Goal: Task Accomplishment & Management: Use online tool/utility

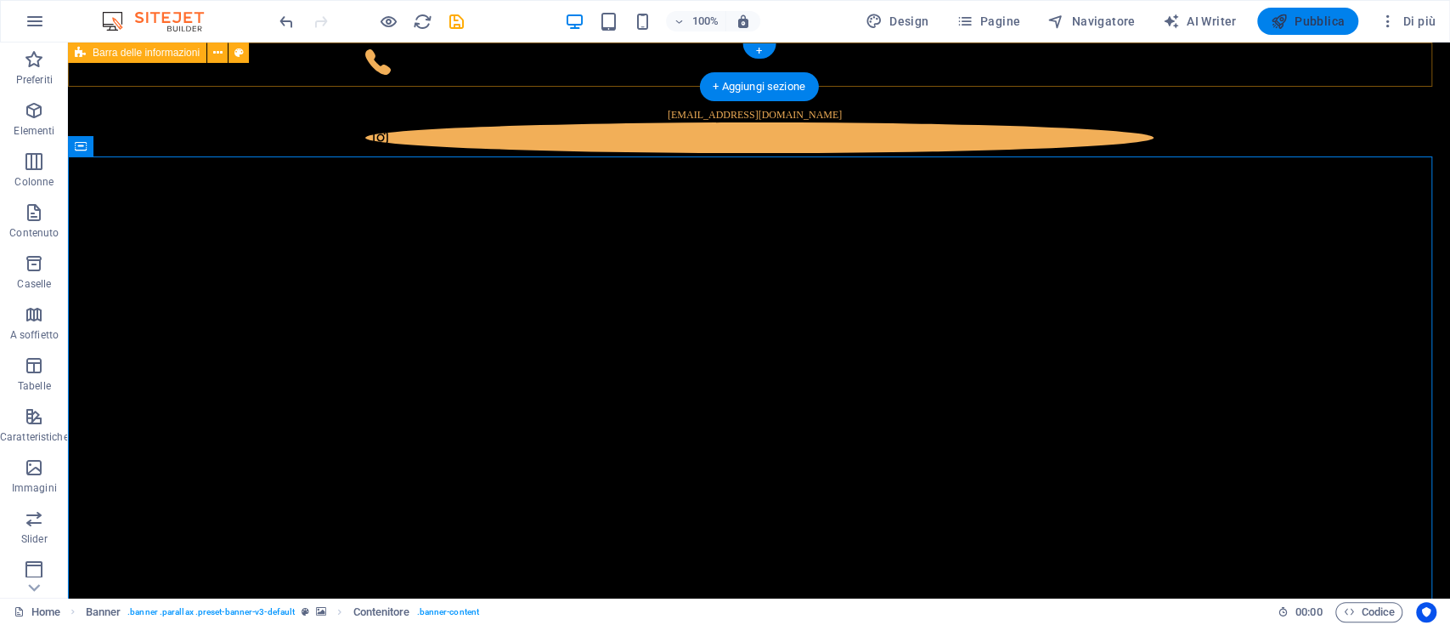
drag, startPoint x: 1343, startPoint y: 12, endPoint x: 1334, endPoint y: 29, distance: 19.4
click at [1343, 14] on span "Pubblica" at bounding box center [1308, 21] width 75 height 17
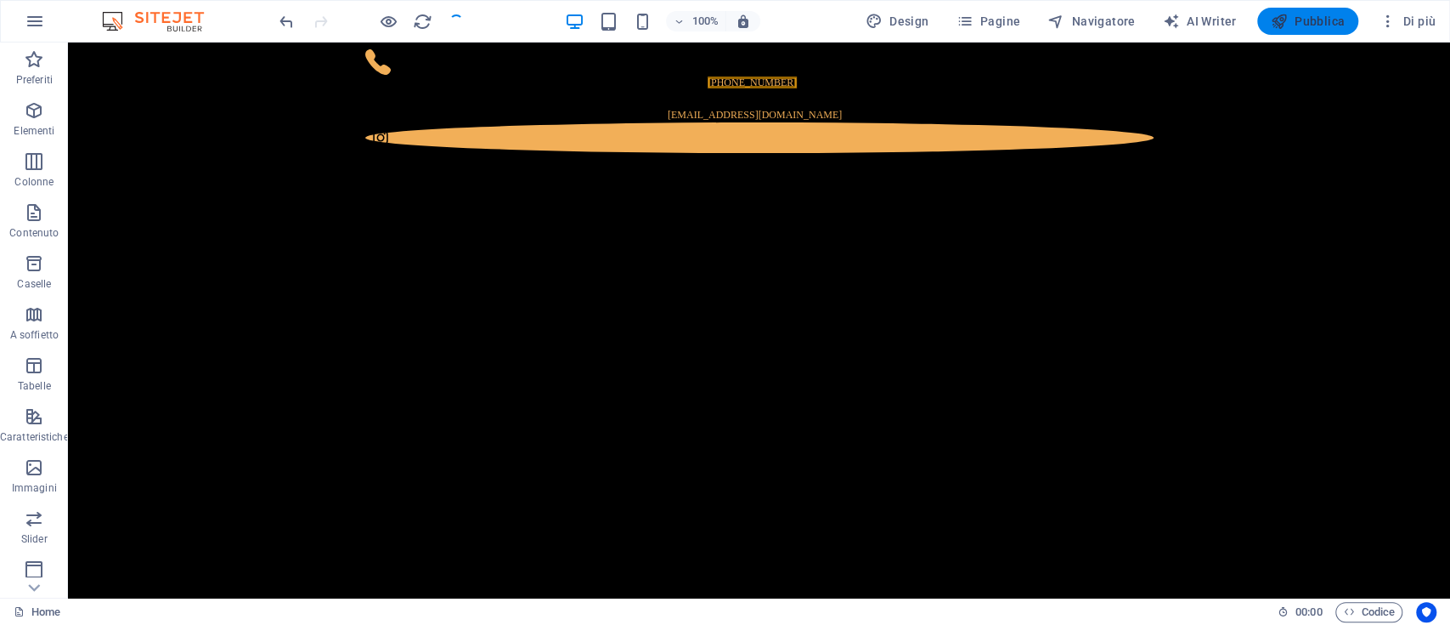
click at [1320, 13] on span "Pubblica" at bounding box center [1308, 21] width 75 height 17
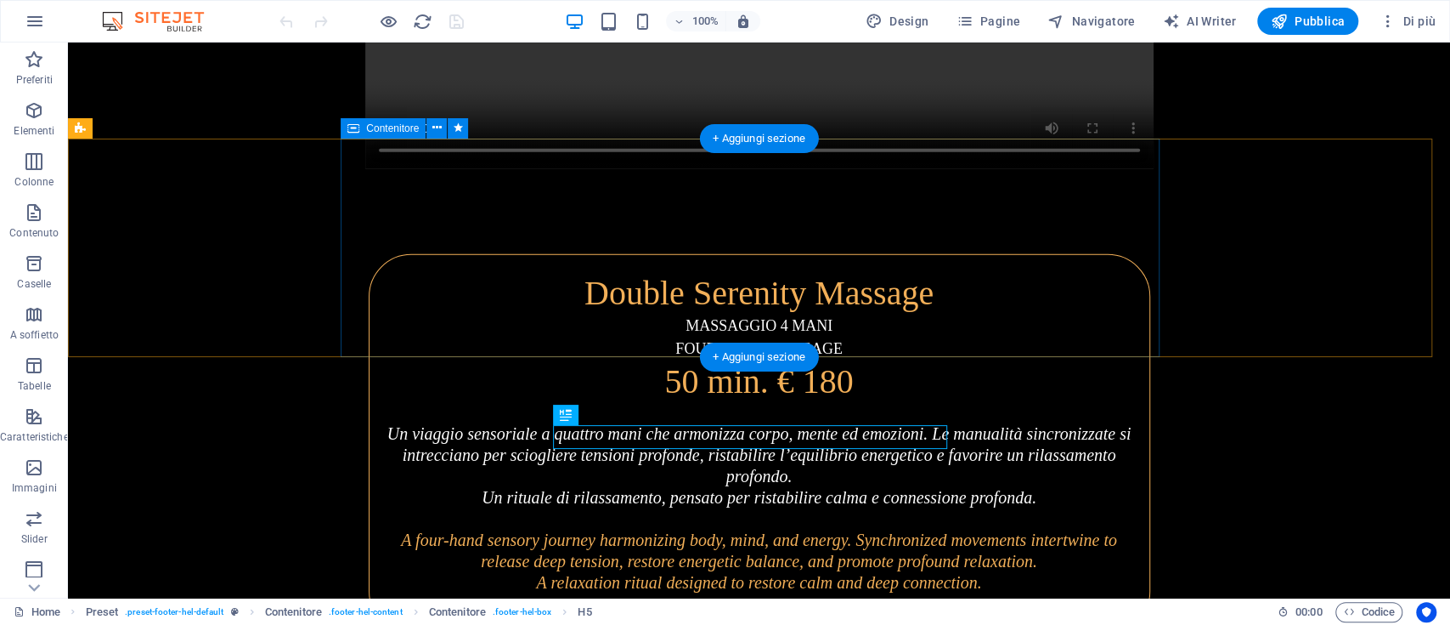
scroll to position [7615, 0]
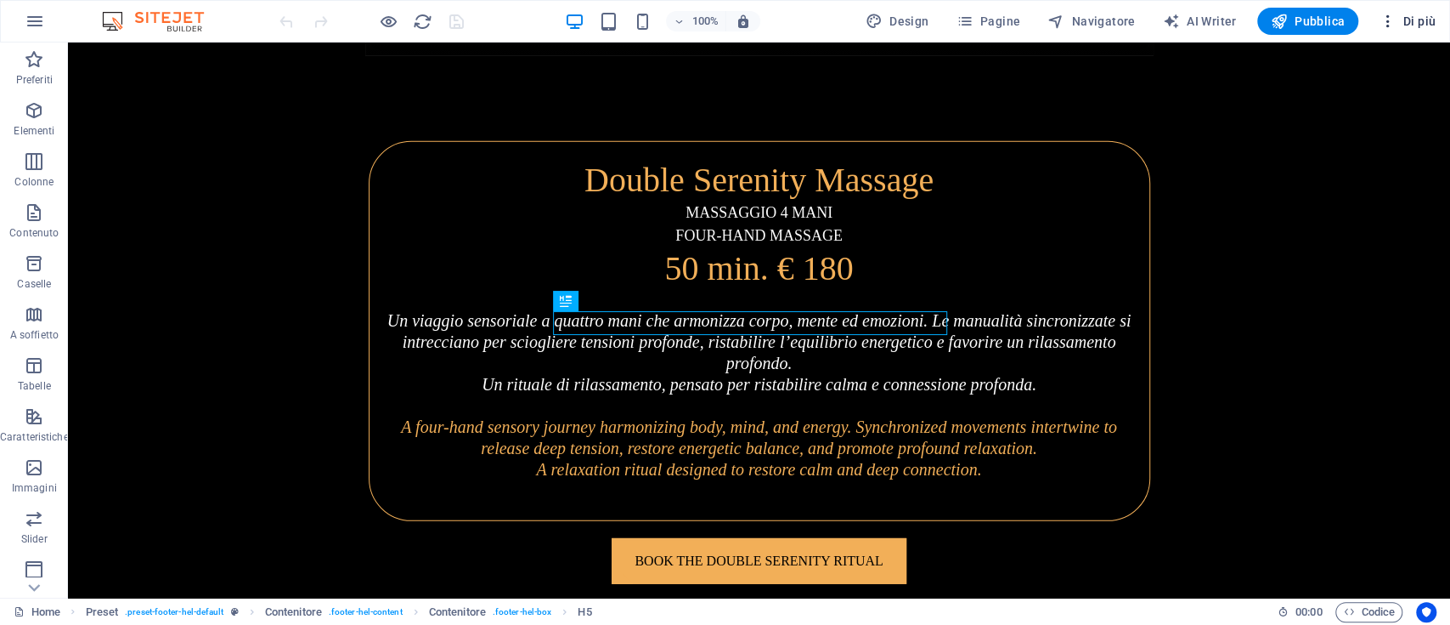
click at [1405, 20] on span "Di più" at bounding box center [1407, 21] width 57 height 17
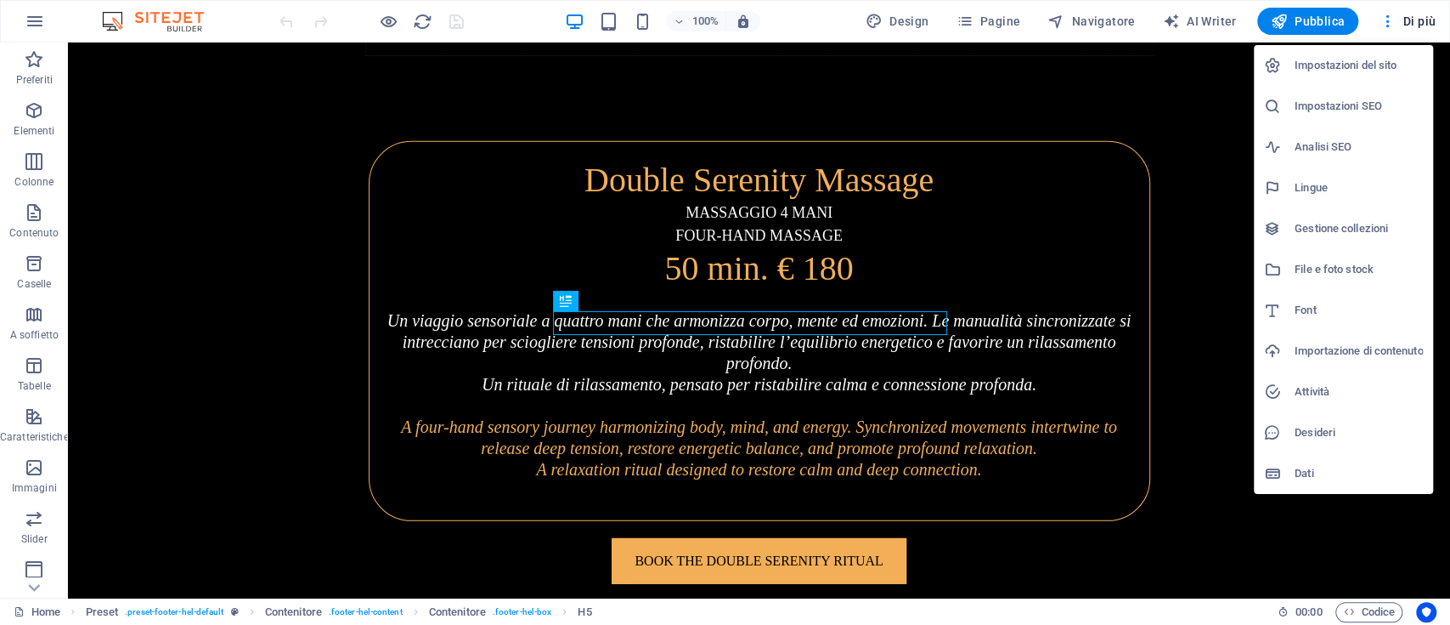
click at [1371, 69] on h6 "Impostazioni del sito" at bounding box center [1359, 65] width 128 height 20
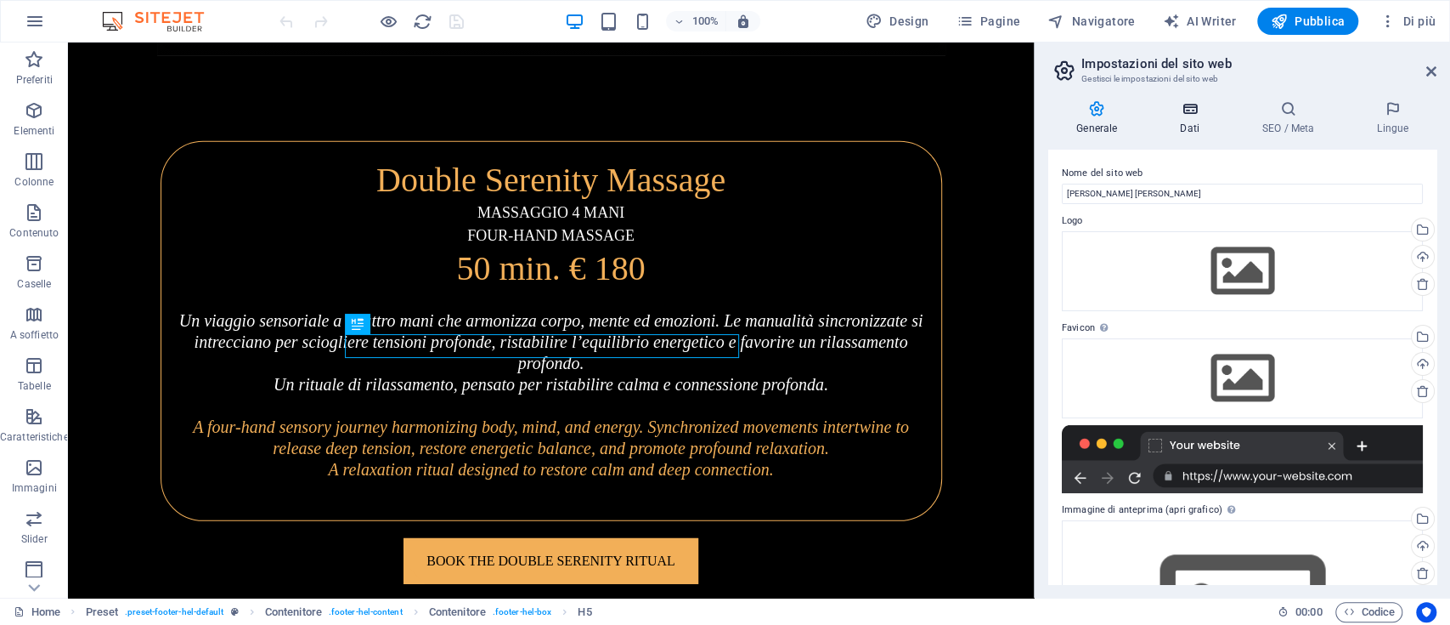
click at [1196, 119] on h4 "Dati" at bounding box center [1193, 118] width 82 height 36
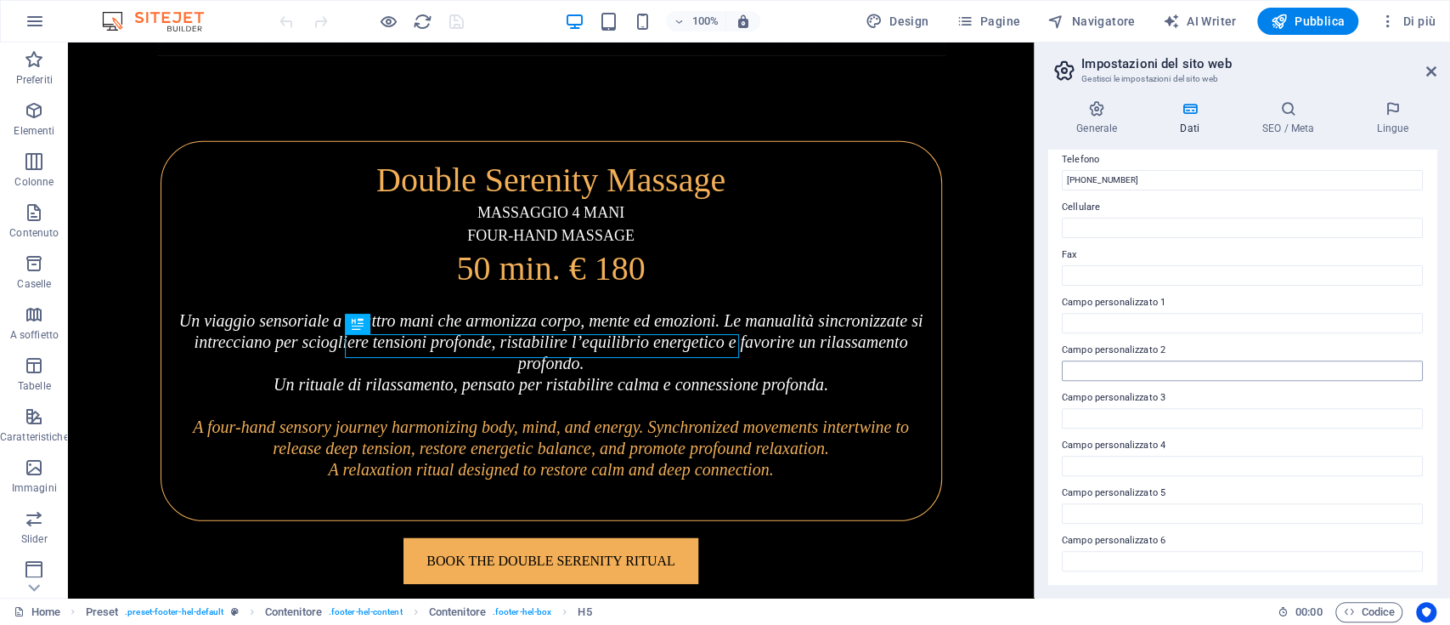
scroll to position [155, 0]
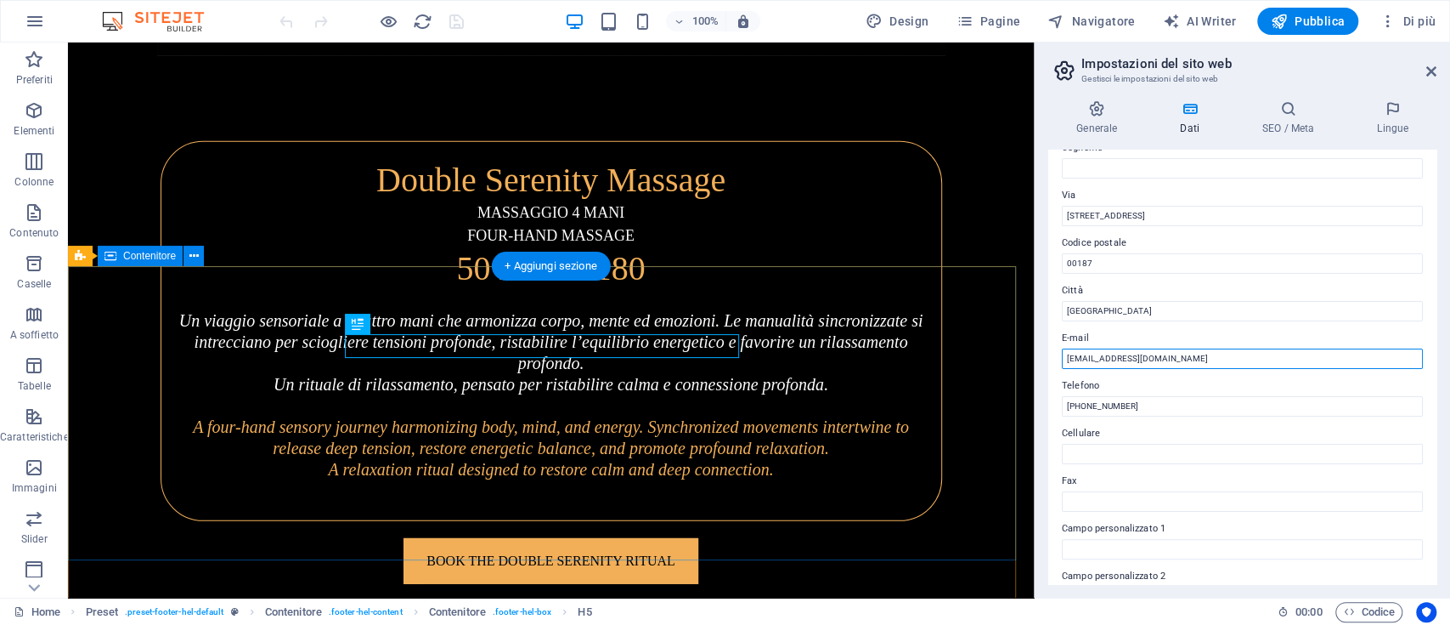
drag, startPoint x: 1275, startPoint y: 395, endPoint x: 996, endPoint y: 361, distance: 280.8
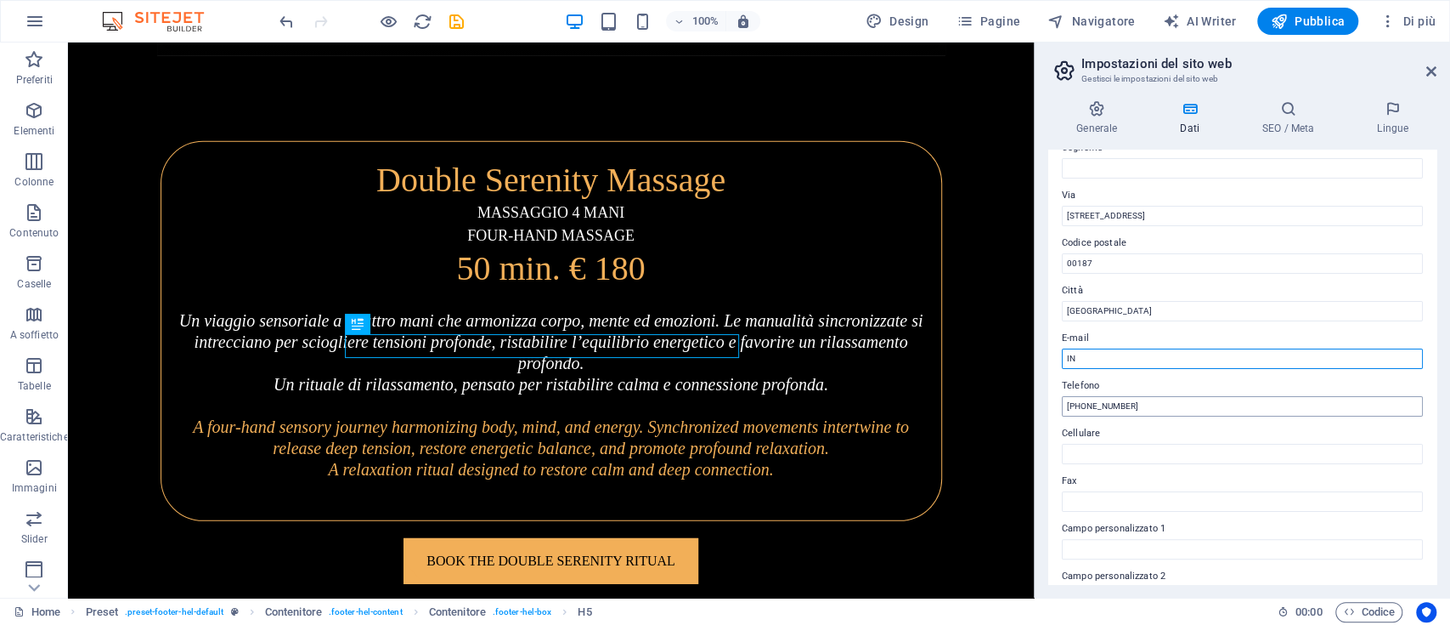
type input "I"
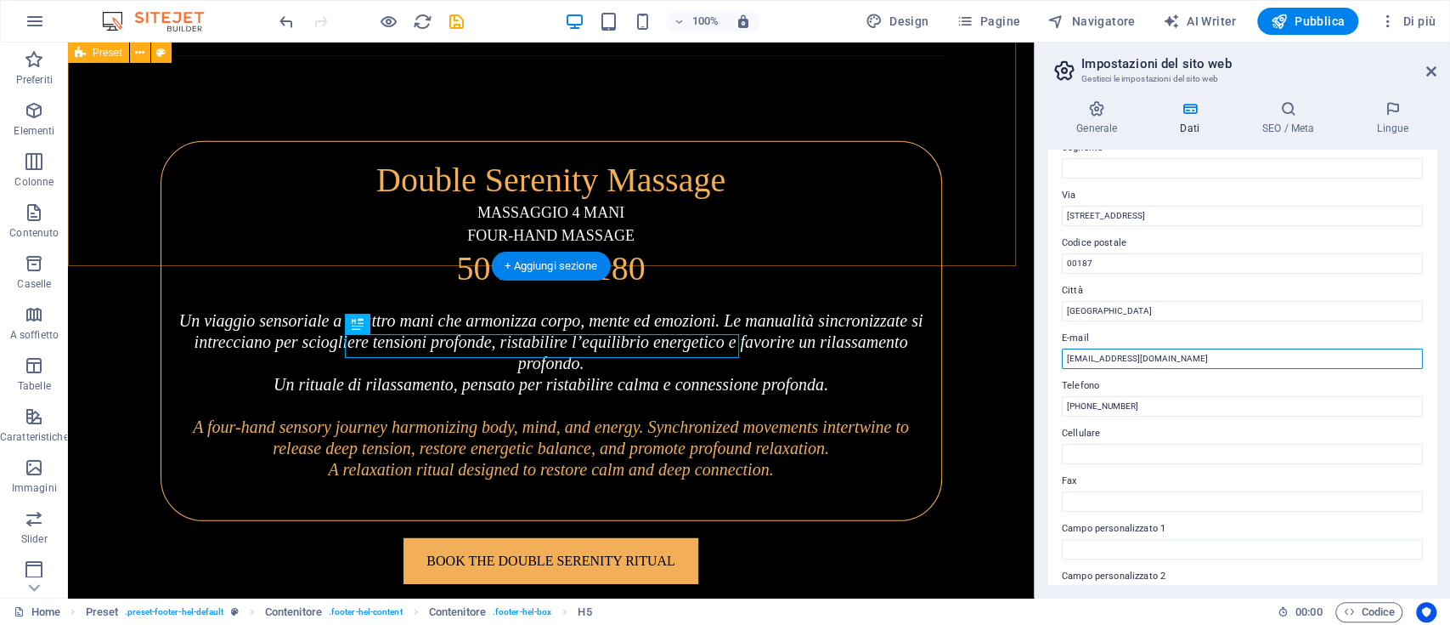
type input "[EMAIL_ADDRESS][DOMAIN_NAME]"
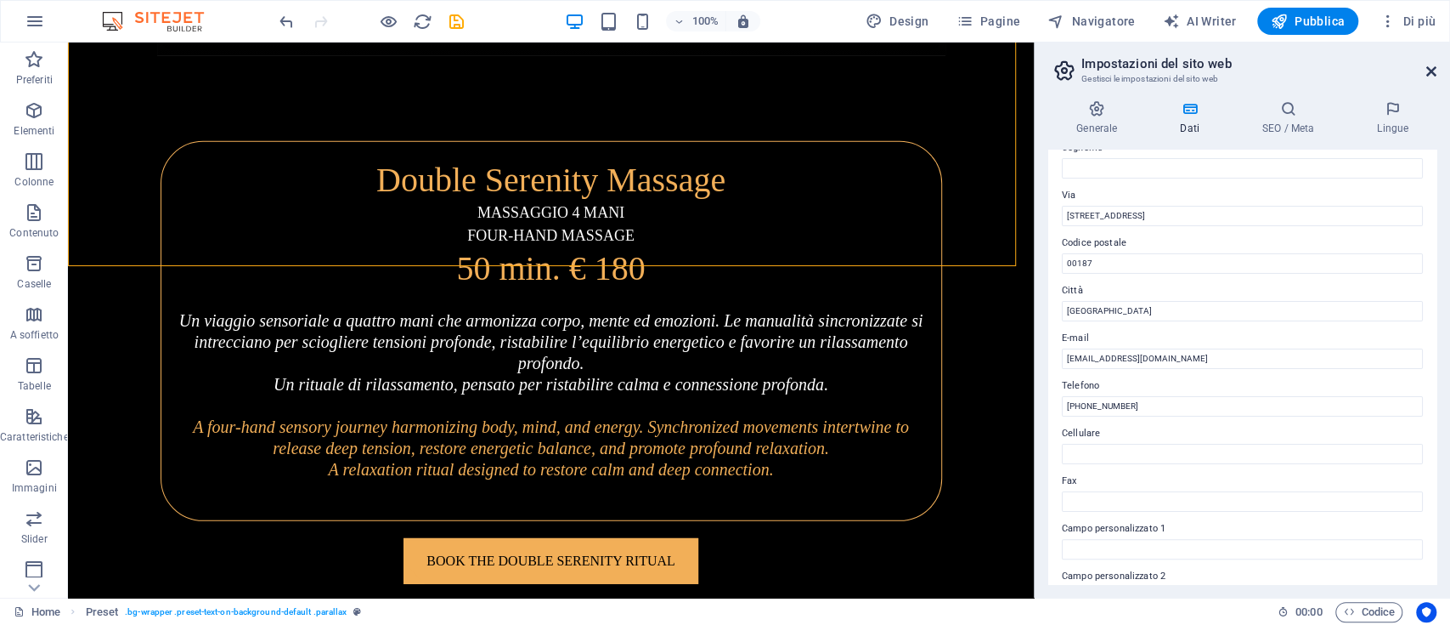
drag, startPoint x: 1353, startPoint y: 38, endPoint x: 1430, endPoint y: 76, distance: 86.3
click at [1430, 76] on icon at bounding box center [1432, 72] width 10 height 14
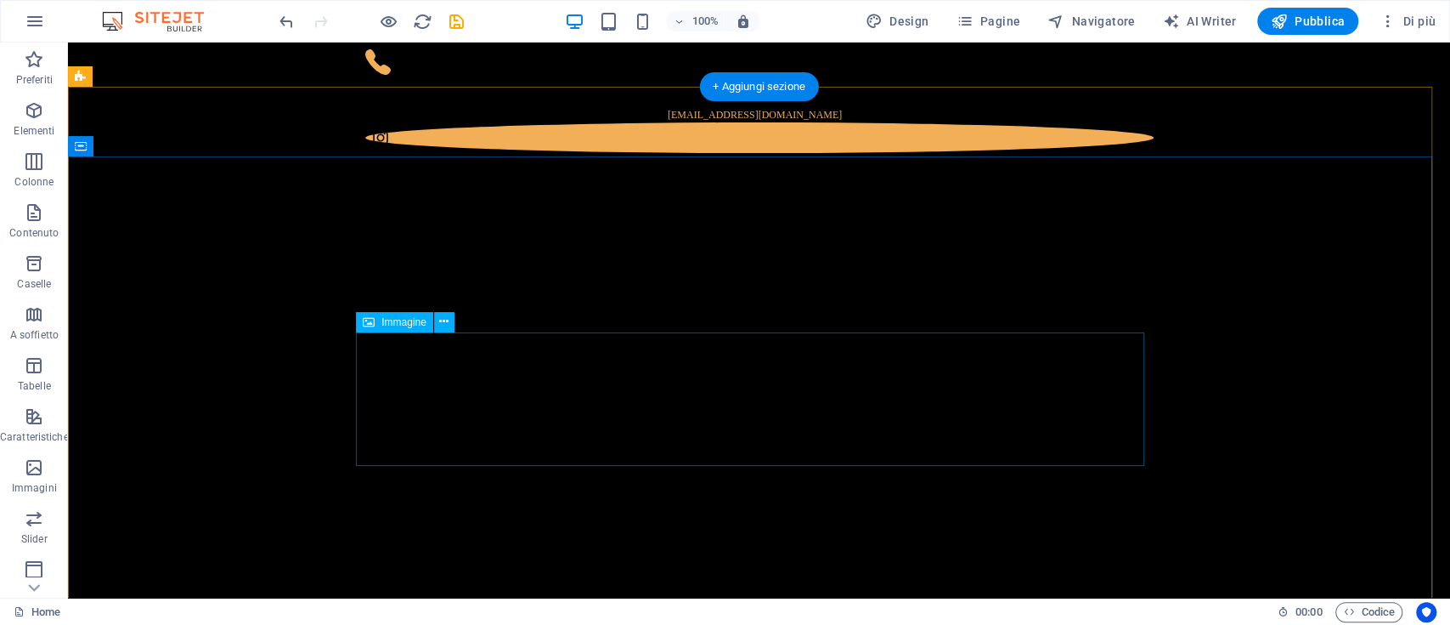
scroll to position [226, 0]
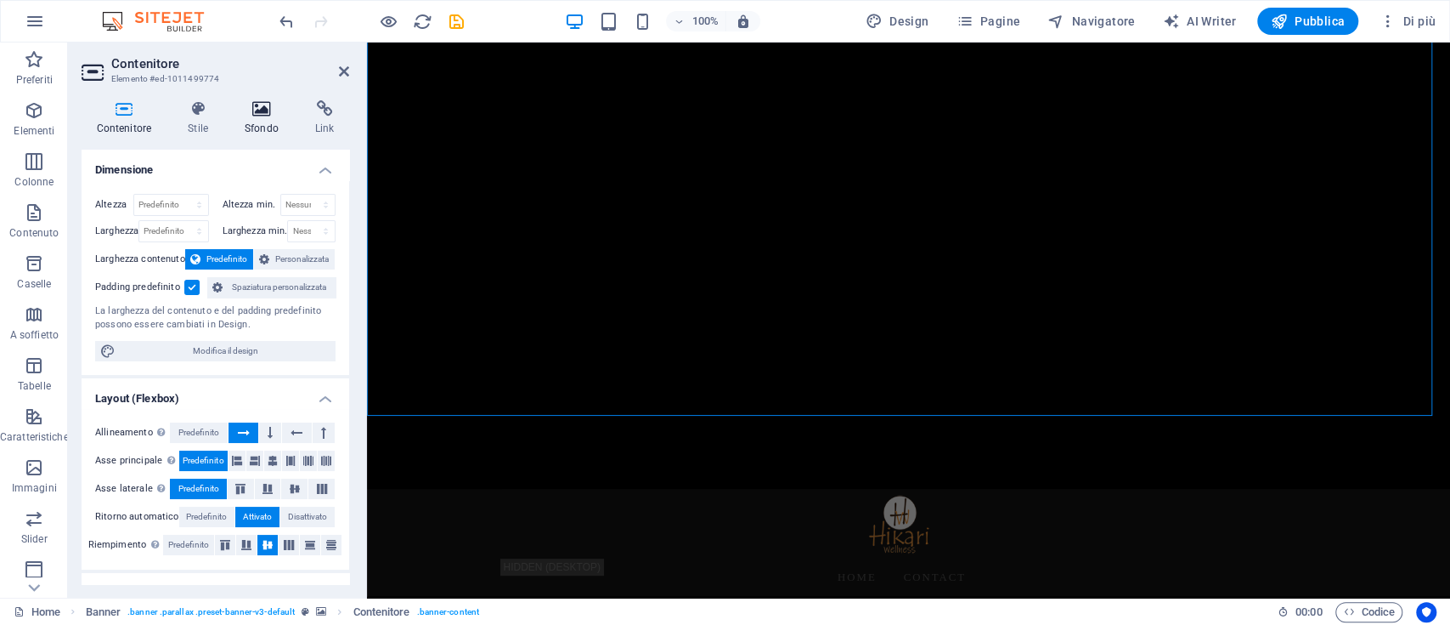
click at [263, 105] on icon at bounding box center [261, 108] width 64 height 17
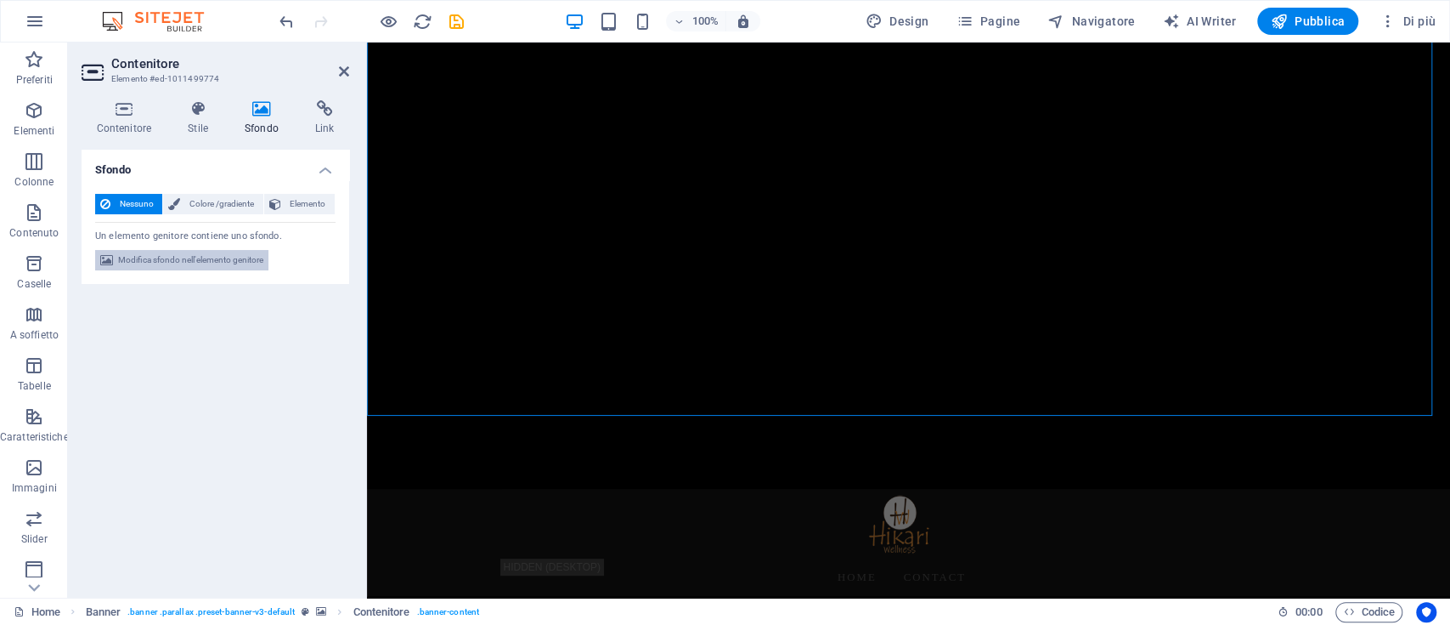
click at [191, 264] on span "Modifica sfondo nell'elemento genitore" at bounding box center [190, 260] width 145 height 20
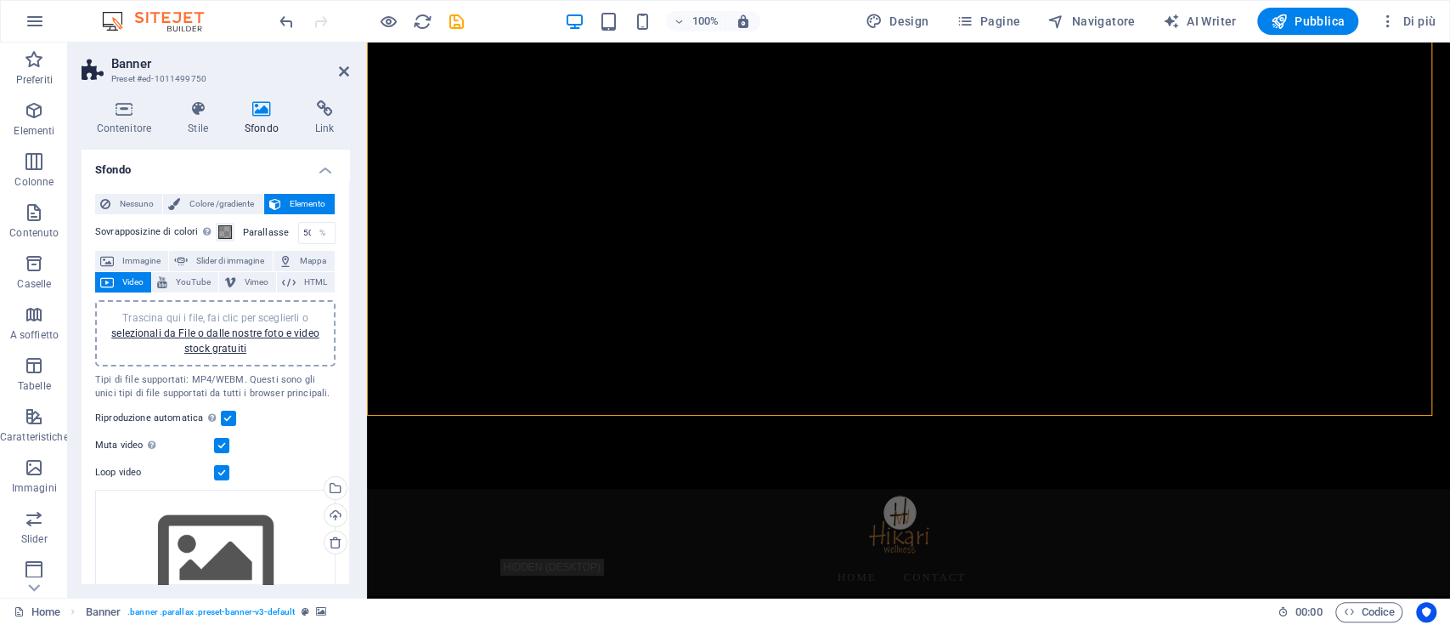
scroll to position [90, 0]
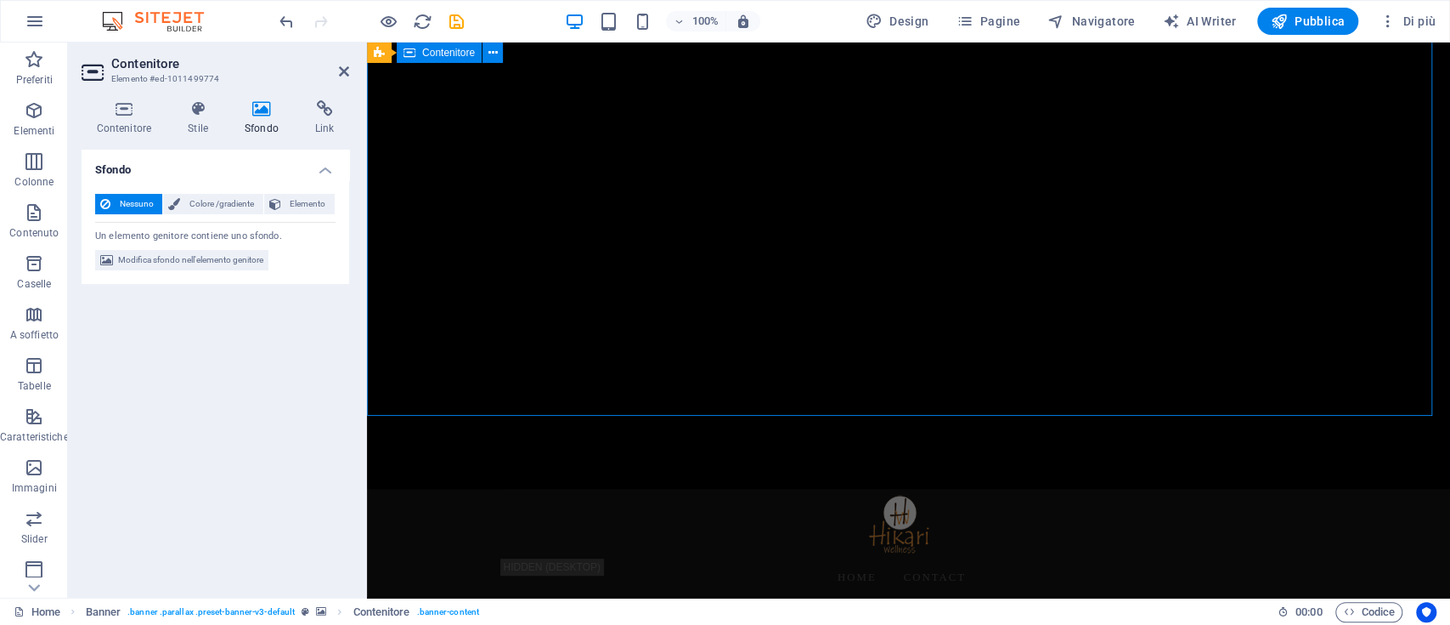
click at [253, 261] on span "Modifica sfondo nell'elemento genitore" at bounding box center [190, 260] width 145 height 20
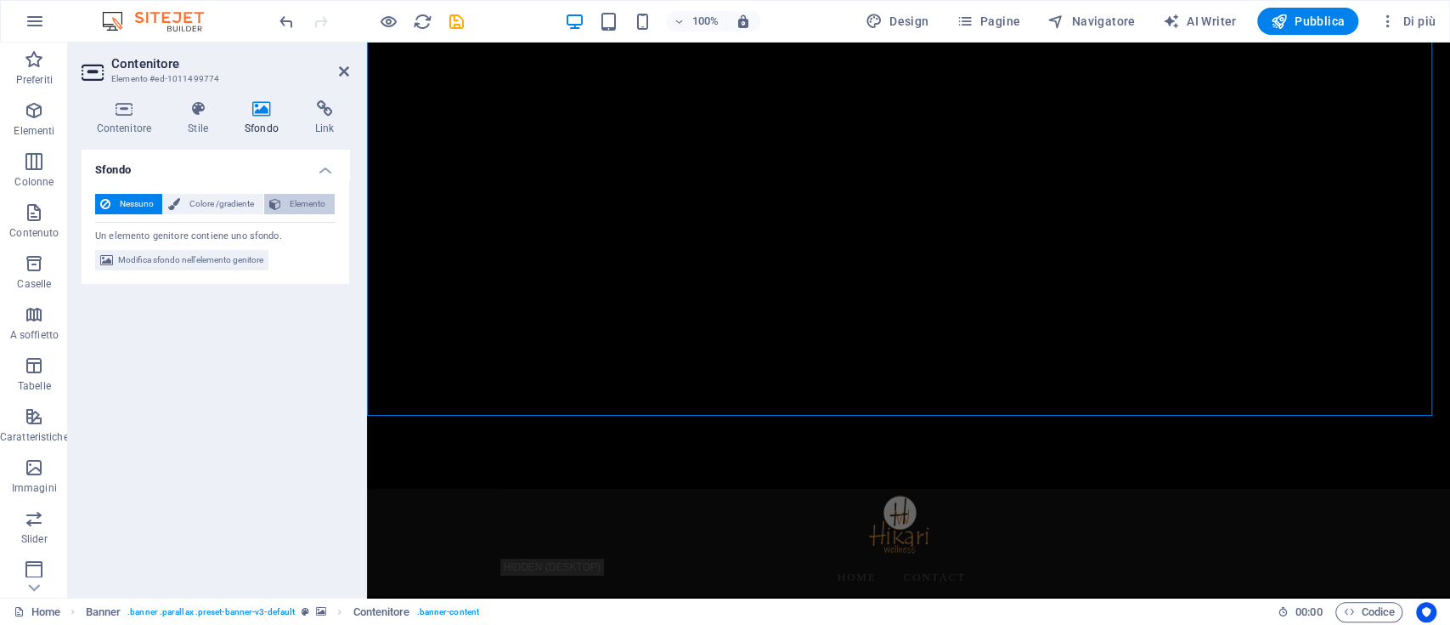
click at [293, 201] on span "Elemento" at bounding box center [307, 204] width 43 height 20
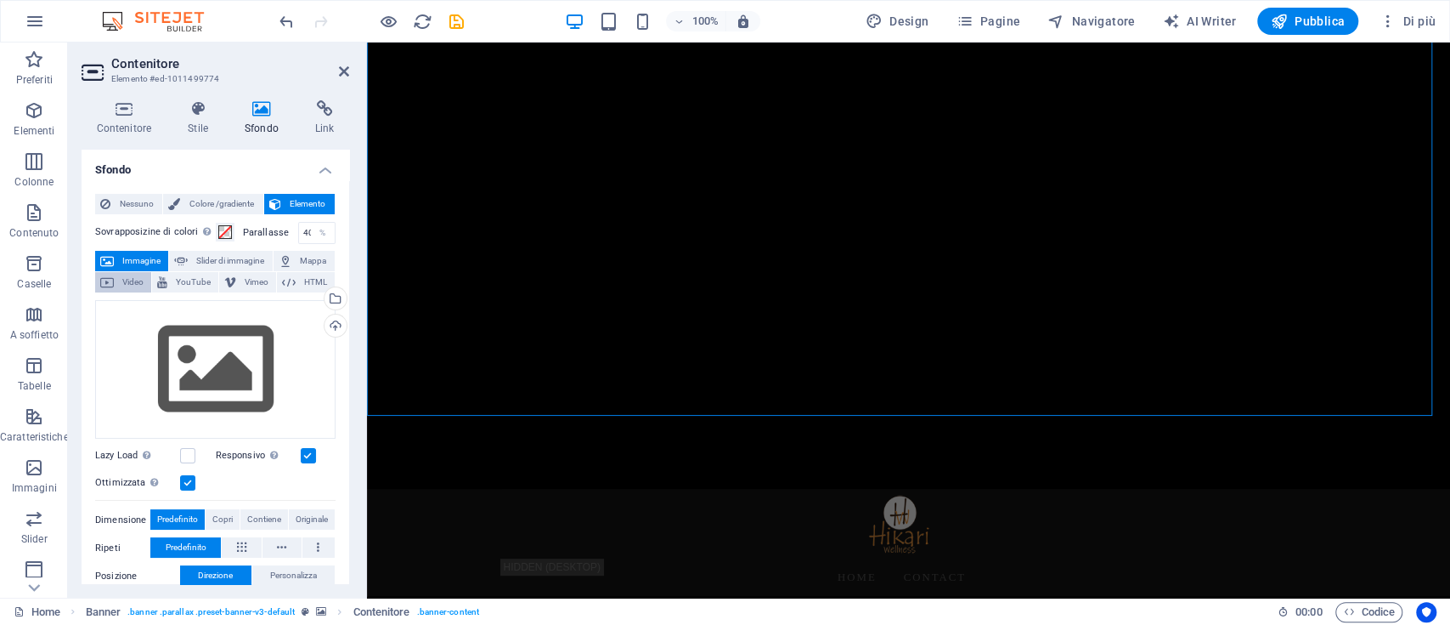
click at [133, 282] on span "Video" at bounding box center [132, 282] width 27 height 20
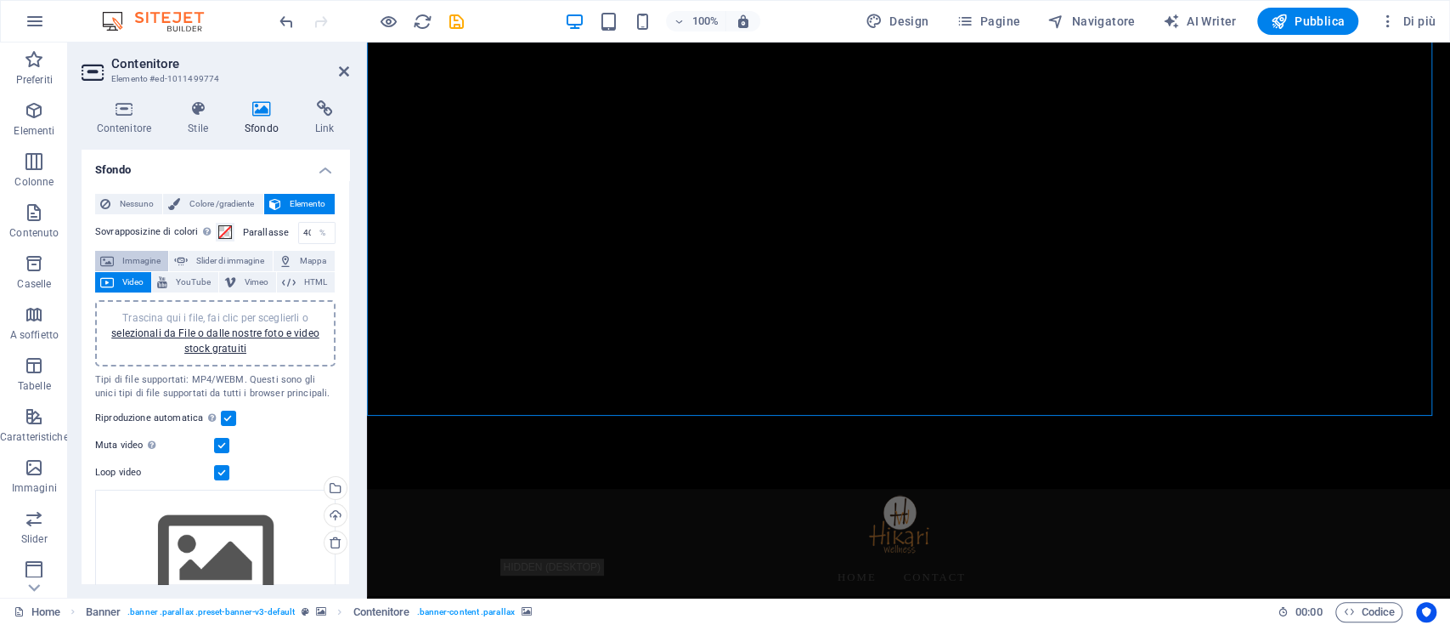
click at [145, 261] on span "Immagine" at bounding box center [141, 261] width 44 height 20
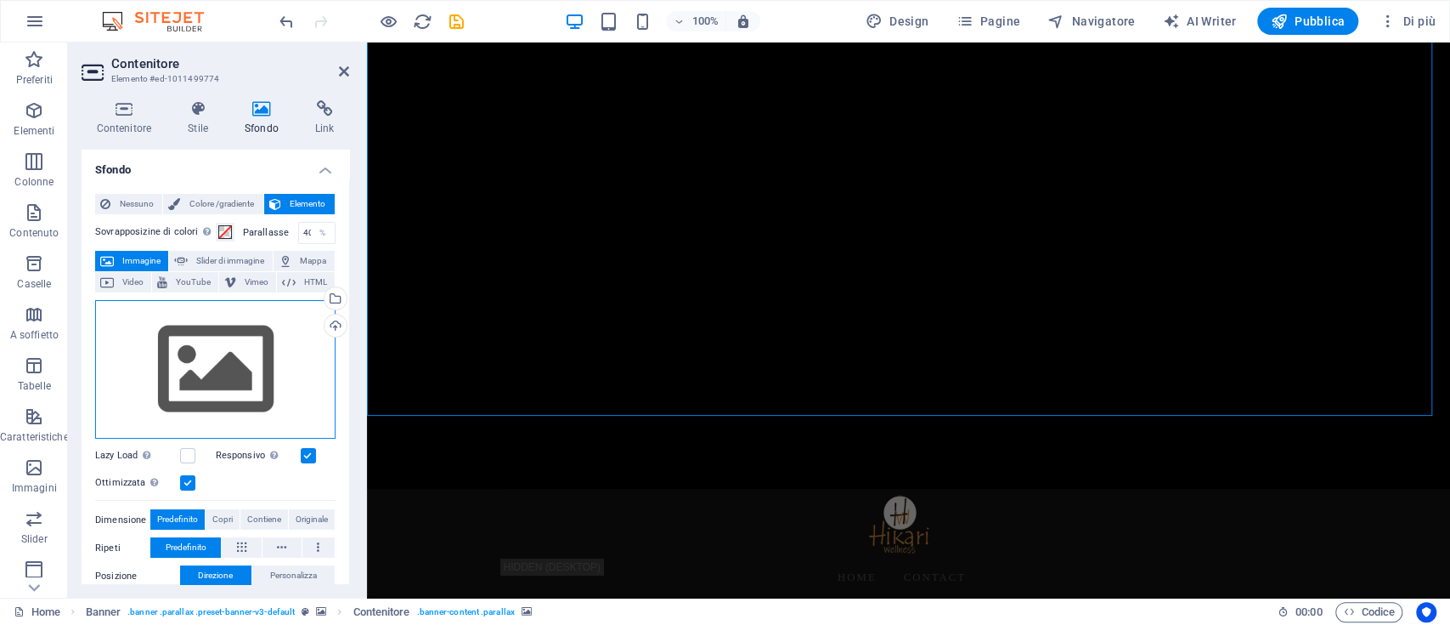
click at [184, 372] on div "Trascina qui i file, fai clic per sceglierli o selezionali da File o dalle nost…" at bounding box center [215, 369] width 240 height 139
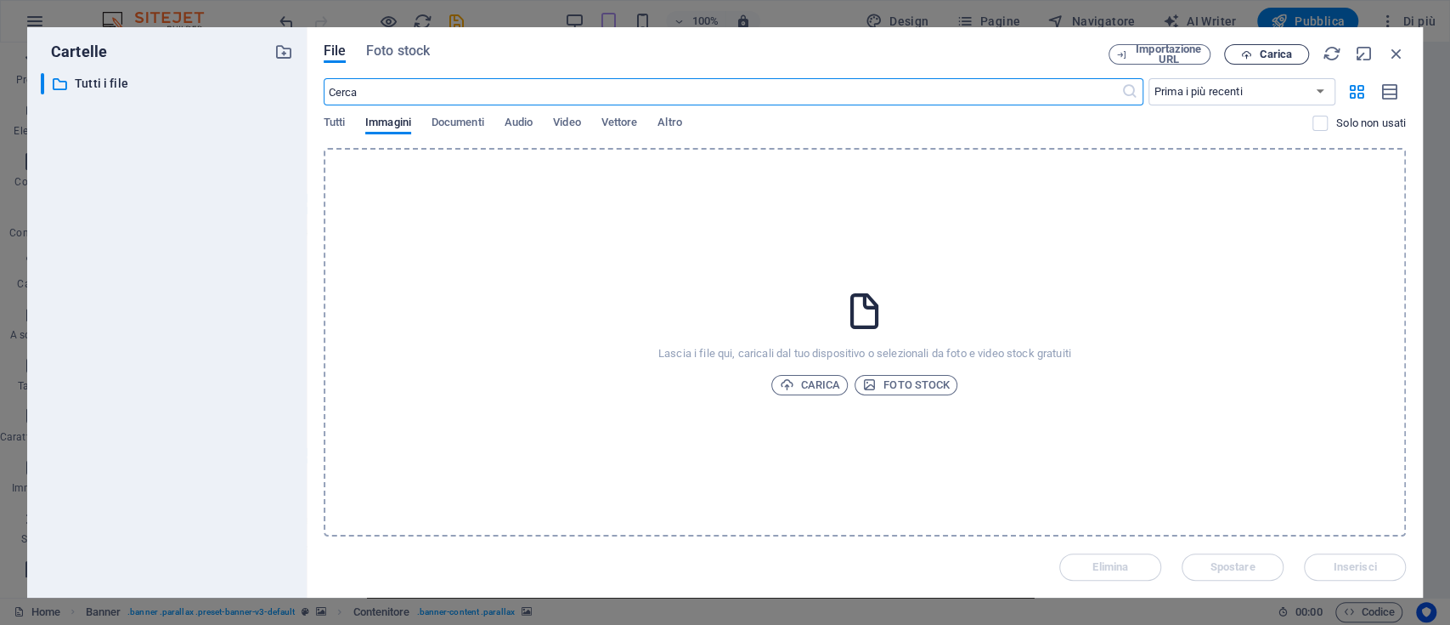
click at [1263, 44] on button "Carica" at bounding box center [1266, 54] width 85 height 20
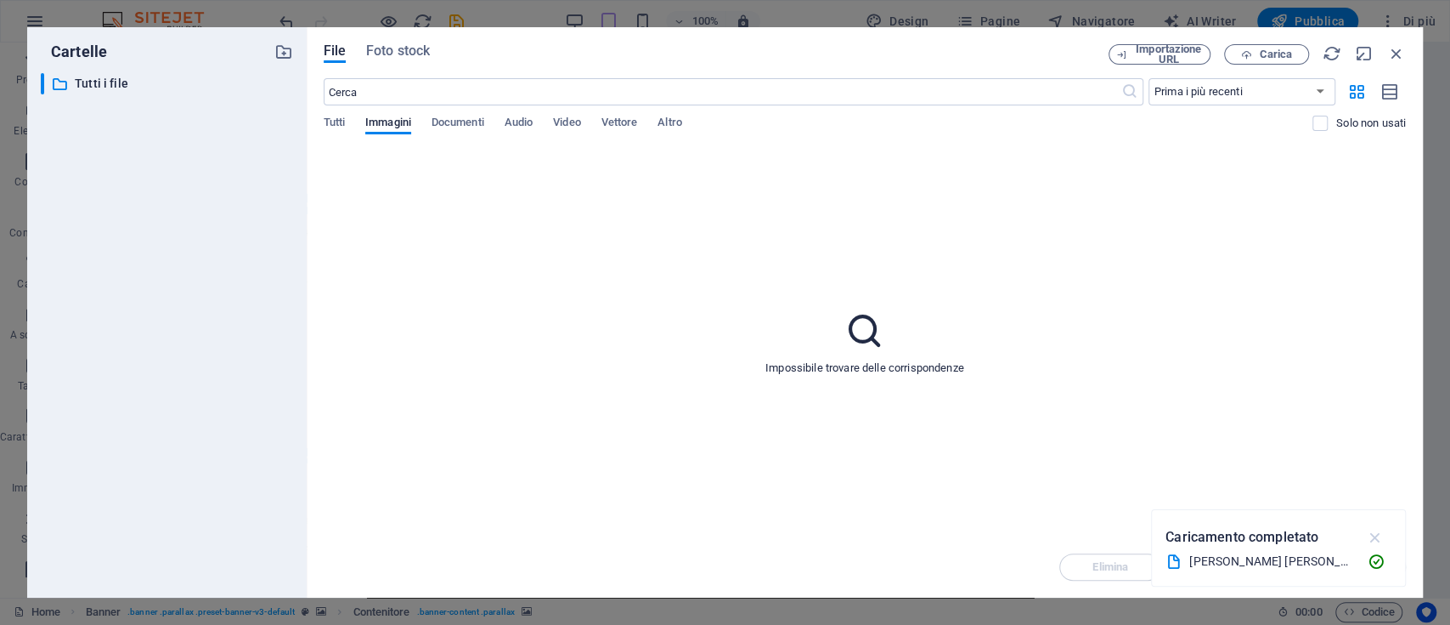
click at [1377, 533] on icon "button" at bounding box center [1375, 537] width 20 height 19
click at [453, 113] on div "​ Prima i più recenti Prima i più vecchi Nome (A-Z) Nome (Z-A) Dimensione (0-9)…" at bounding box center [865, 113] width 1083 height 70
click at [339, 124] on span "Tutti" at bounding box center [334, 124] width 21 height 24
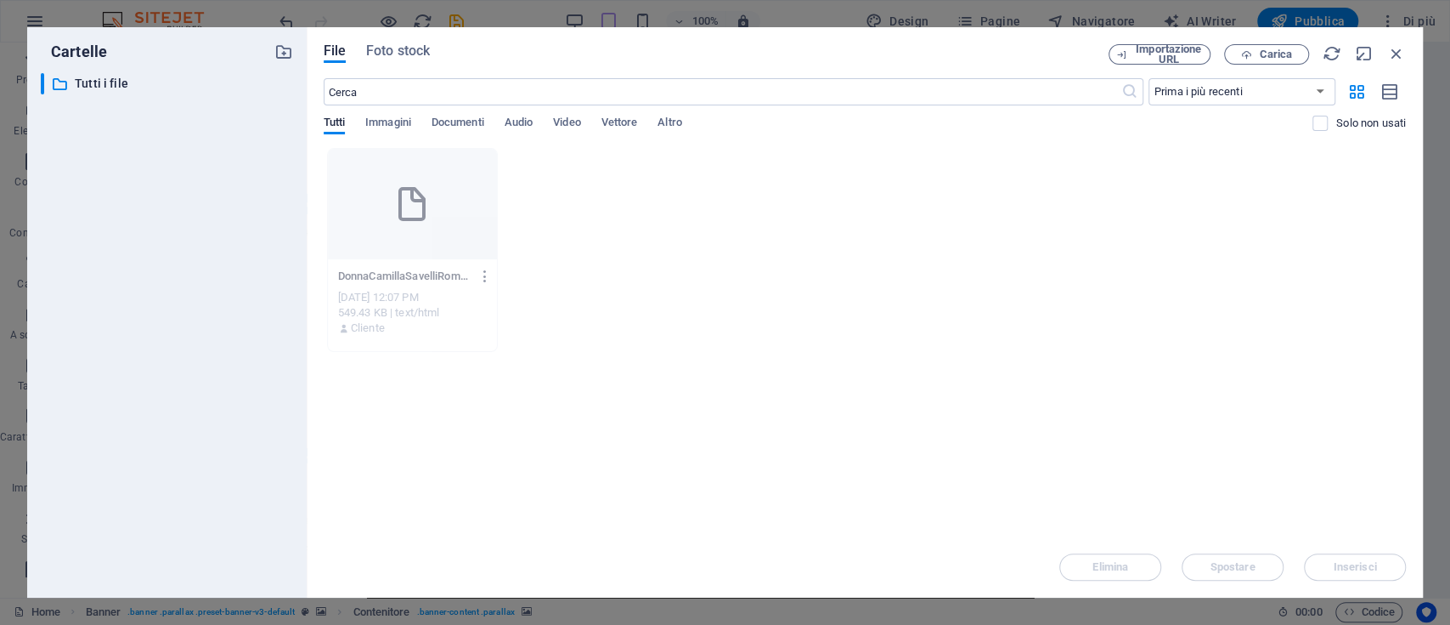
click at [484, 280] on icon "button" at bounding box center [486, 276] width 16 height 15
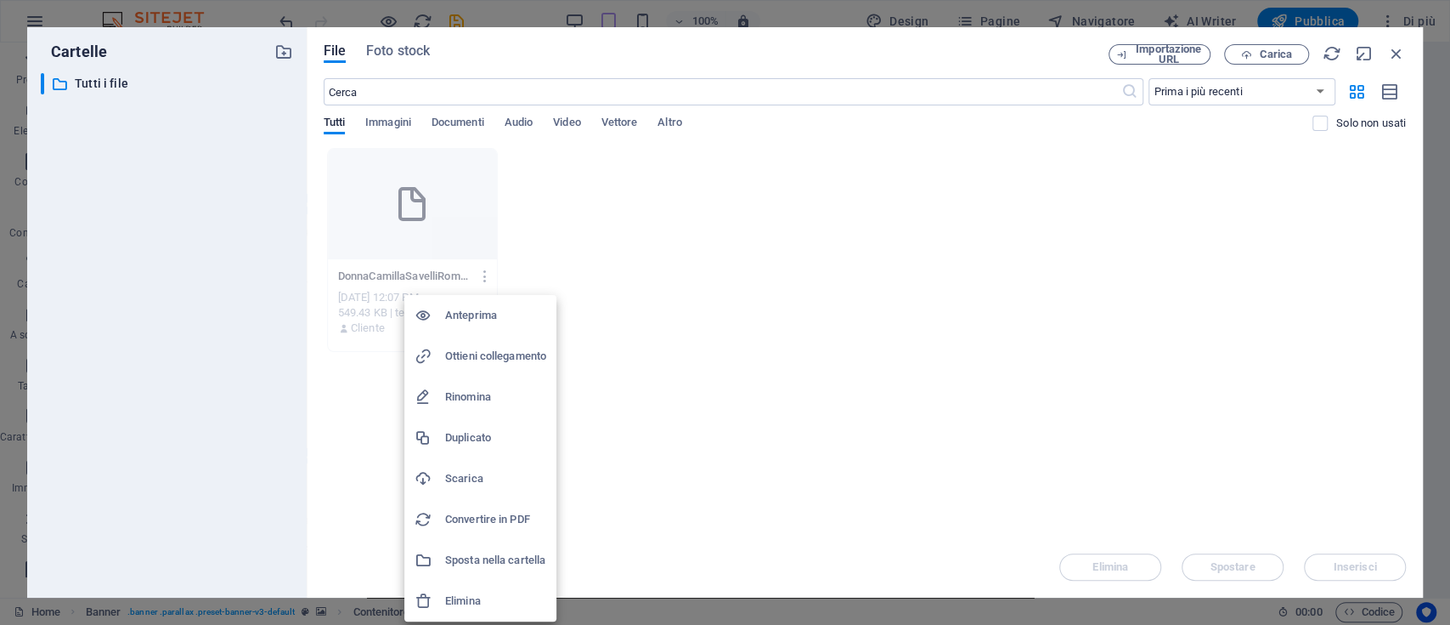
click at [483, 598] on h6 "Elimina" at bounding box center [495, 601] width 101 height 20
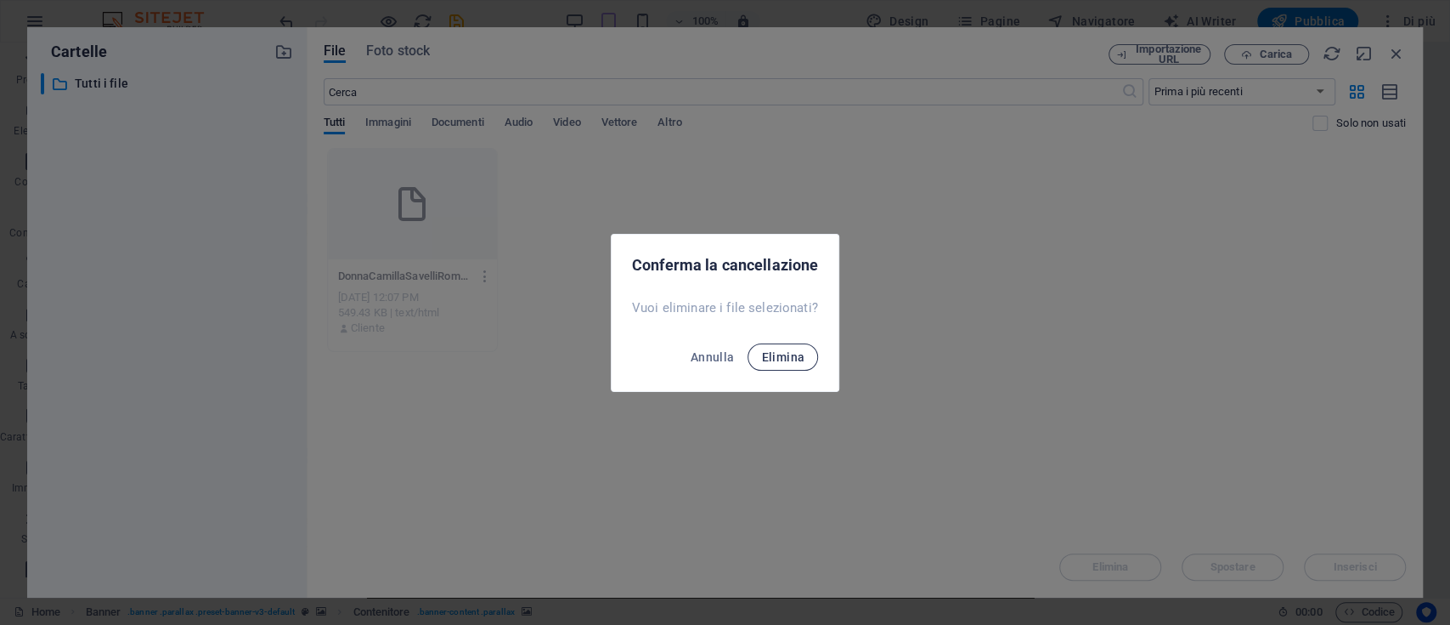
click at [781, 352] on span "Elimina" at bounding box center [782, 357] width 43 height 14
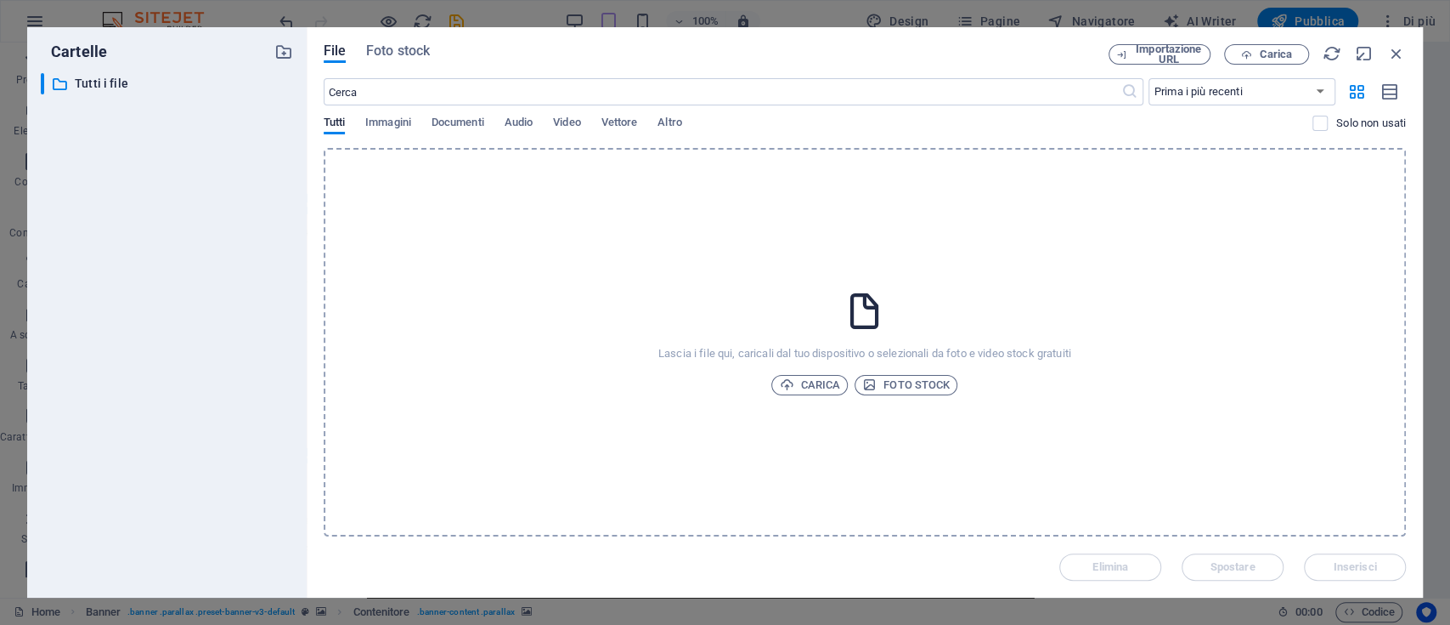
click at [1254, 65] on div "File Foto stock Importazione URL Carica ​ Prima i più recenti Prima i più vecch…" at bounding box center [865, 312] width 1083 height 536
click at [1265, 50] on span "Carica" at bounding box center [1275, 54] width 33 height 10
click at [388, 131] on span "Immagini" at bounding box center [388, 124] width 46 height 24
click at [1275, 50] on span "Carica" at bounding box center [1275, 54] width 33 height 10
click at [800, 385] on span "Carica" at bounding box center [809, 385] width 61 height 20
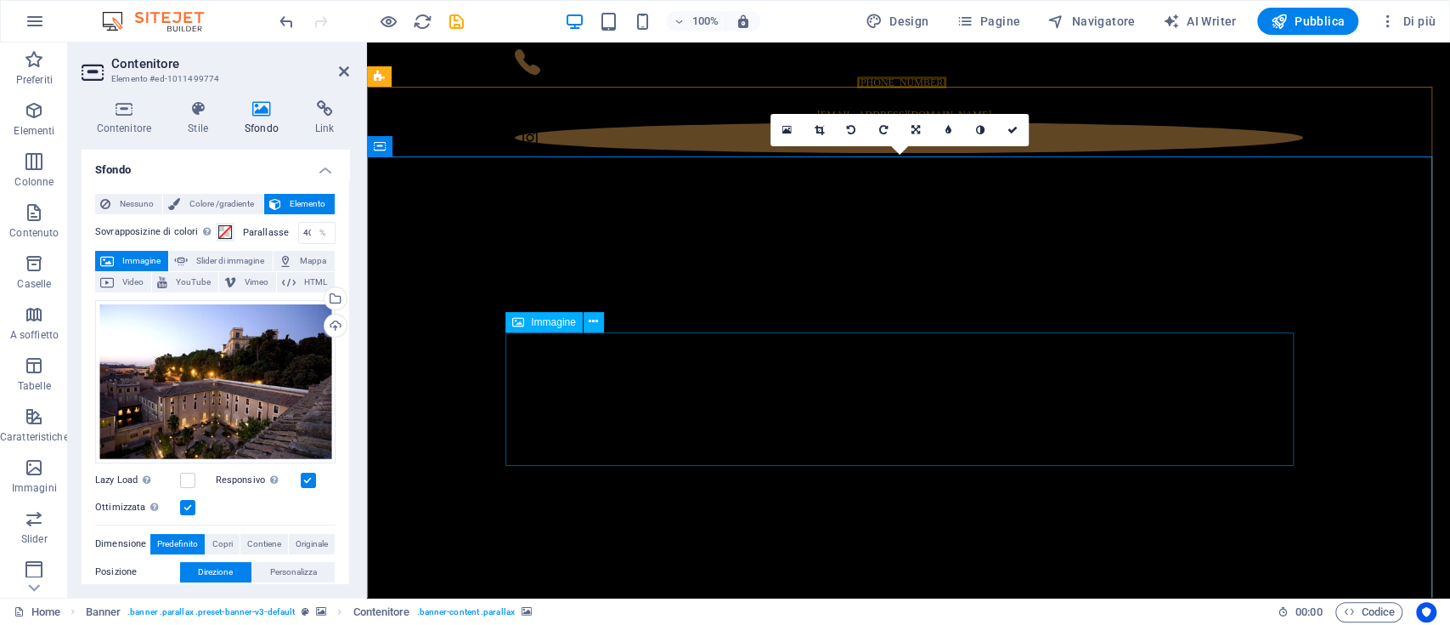
scroll to position [113, 0]
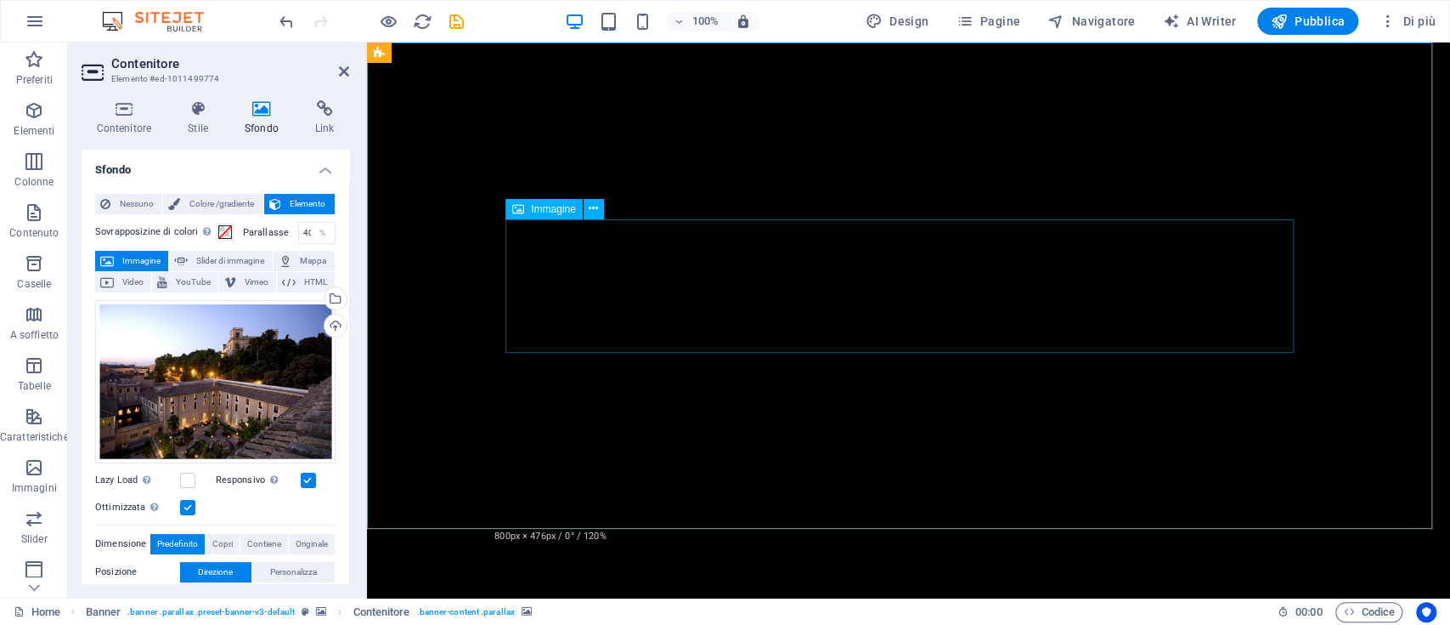
select select "px"
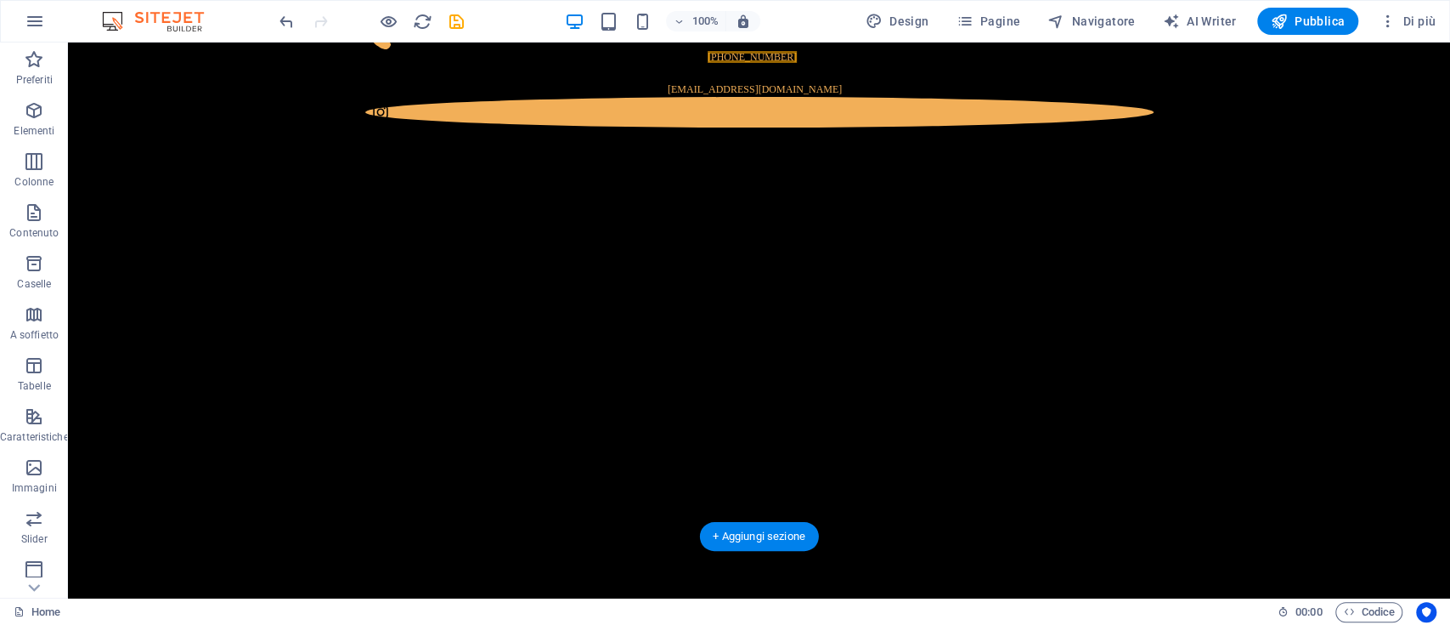
scroll to position [0, 0]
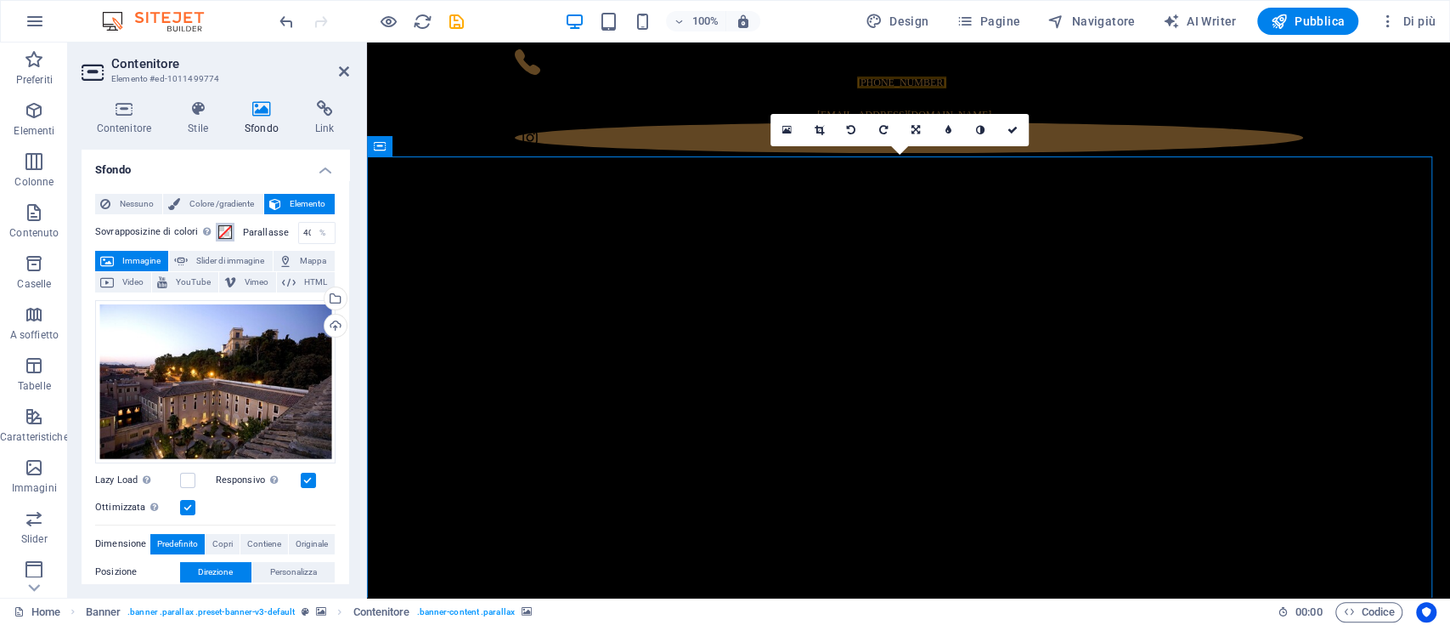
click at [218, 229] on span at bounding box center [225, 232] width 14 height 14
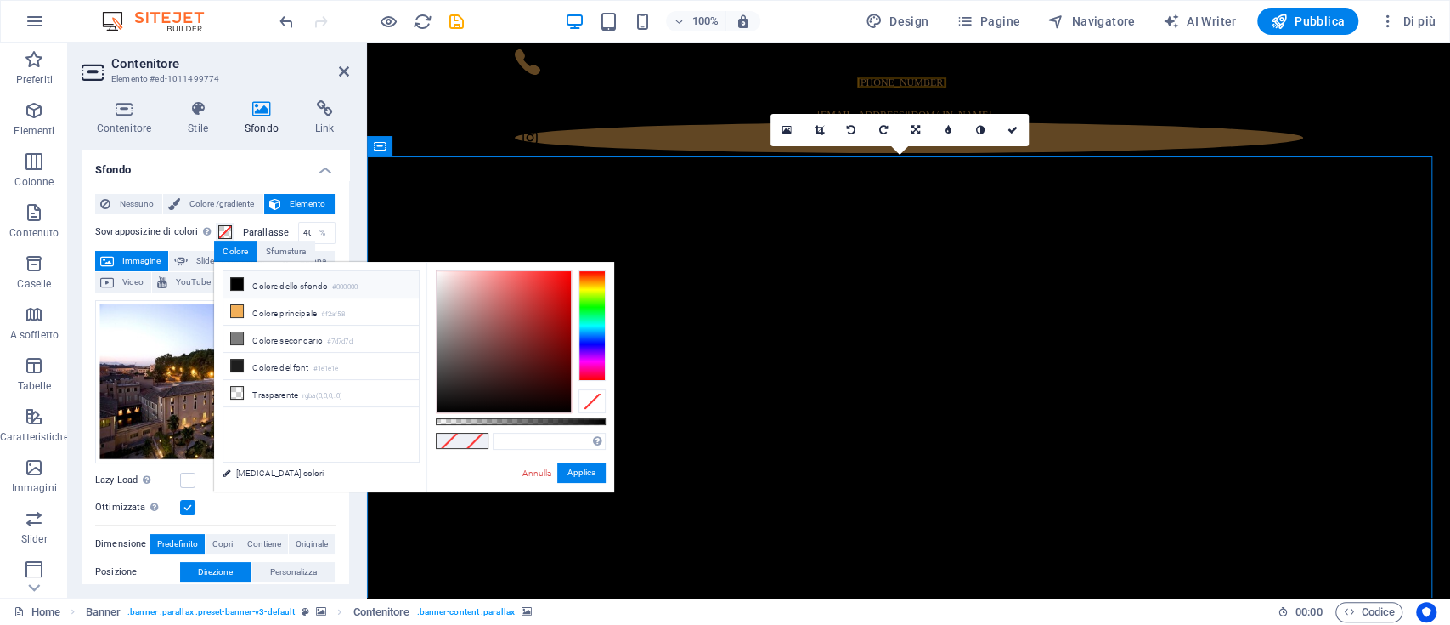
click at [276, 284] on li "Colore dello sfondo #000000" at bounding box center [320, 284] width 195 height 27
type input "#000000"
click at [311, 230] on div "%" at bounding box center [323, 233] width 24 height 20
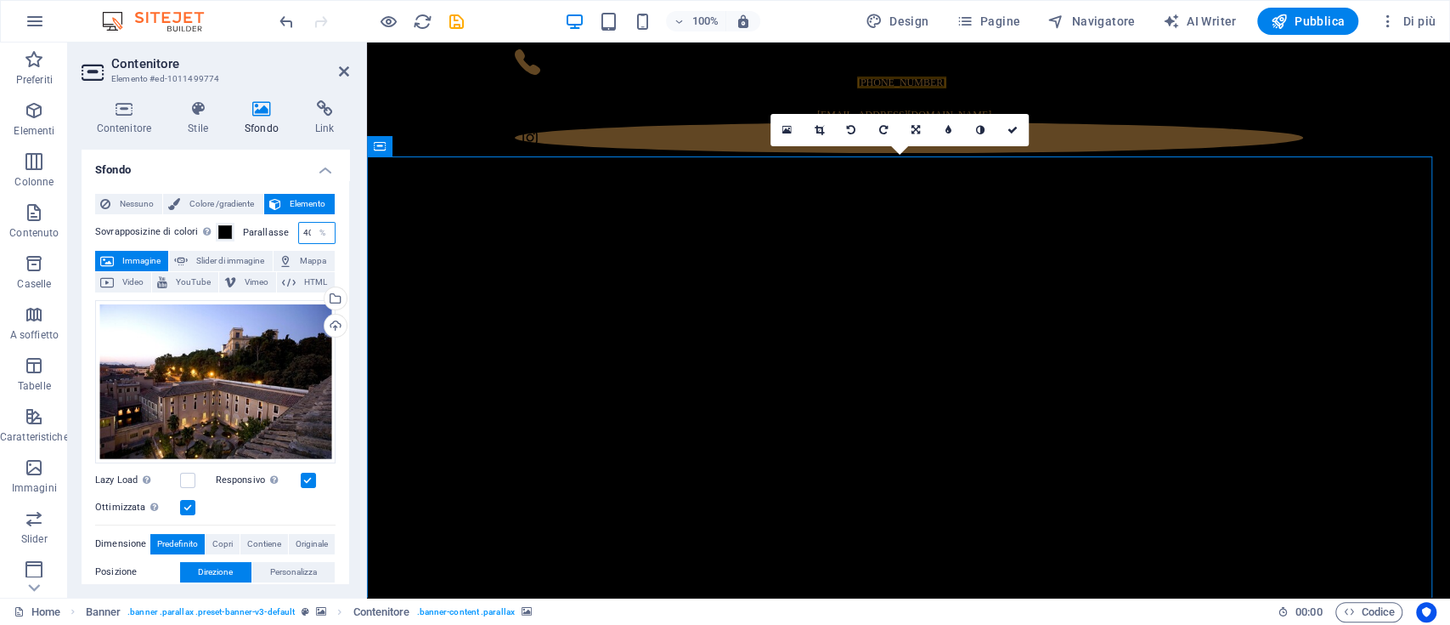
click at [306, 230] on input "40" at bounding box center [317, 233] width 36 height 20
click at [304, 232] on input "40" at bounding box center [317, 233] width 36 height 20
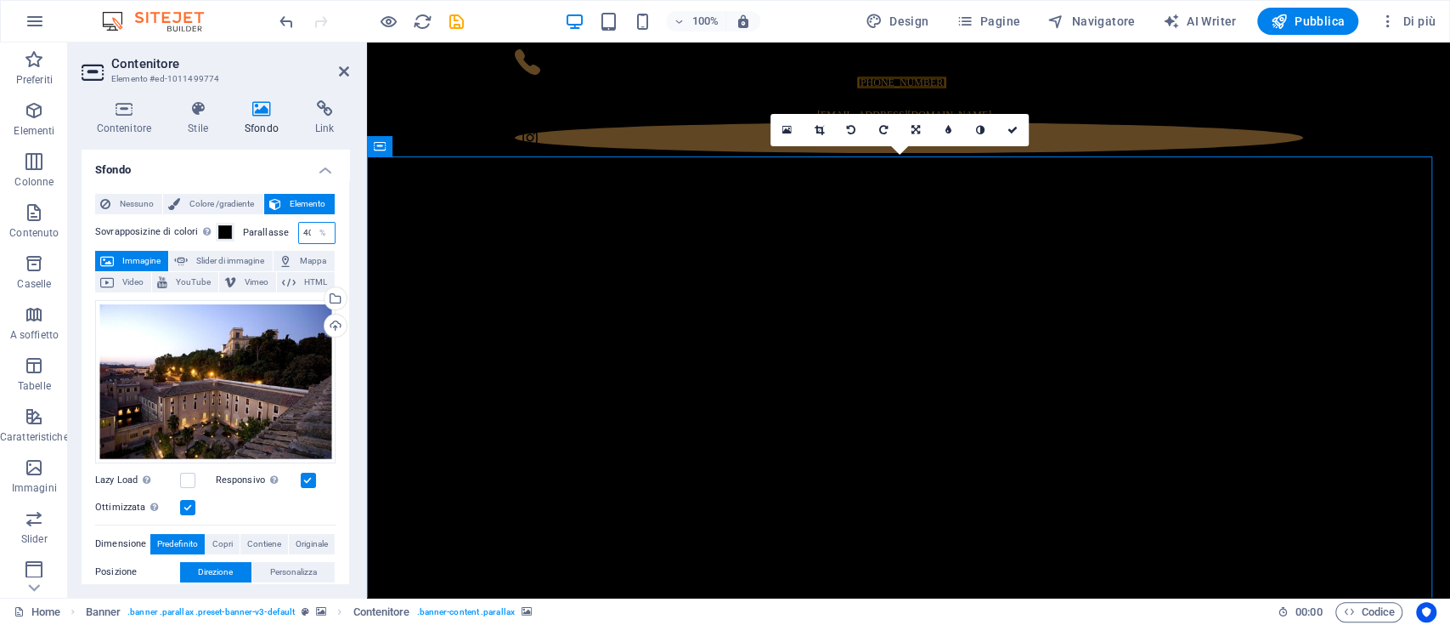
click at [304, 232] on input "40" at bounding box center [317, 233] width 36 height 20
type input "1"
click at [240, 164] on h4 "Sfondo" at bounding box center [216, 165] width 268 height 31
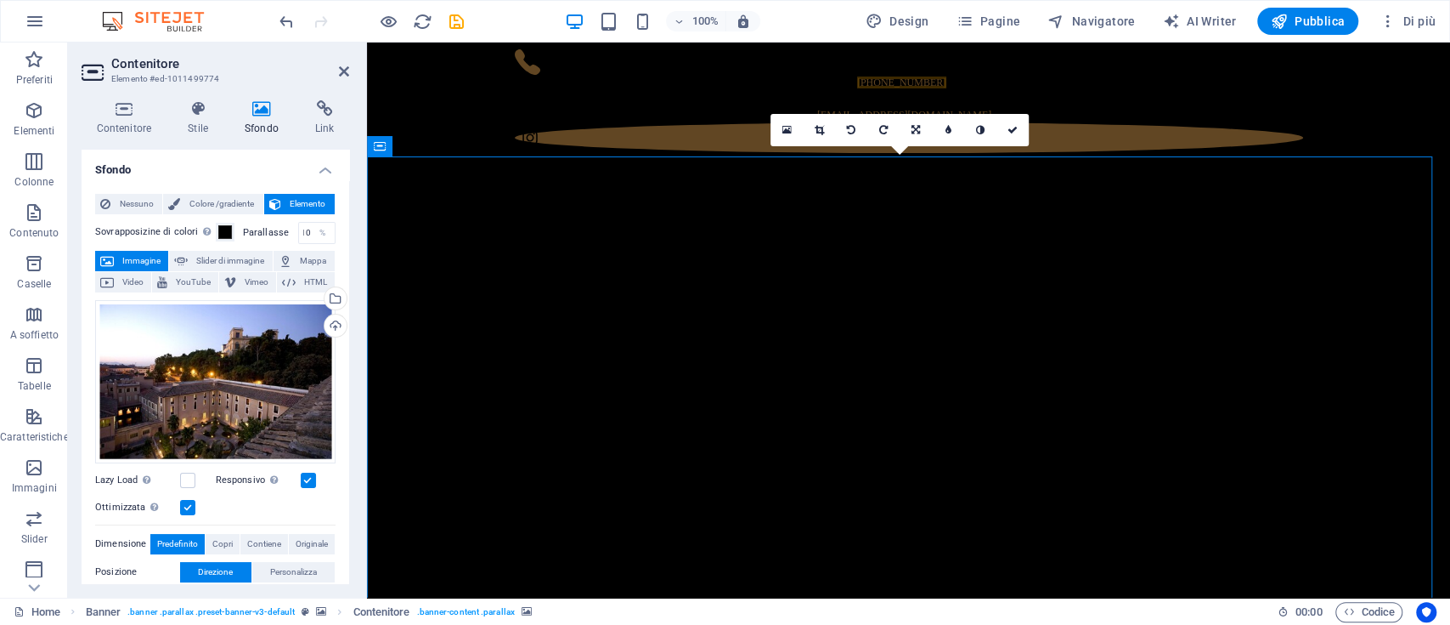
scroll to position [0, 0]
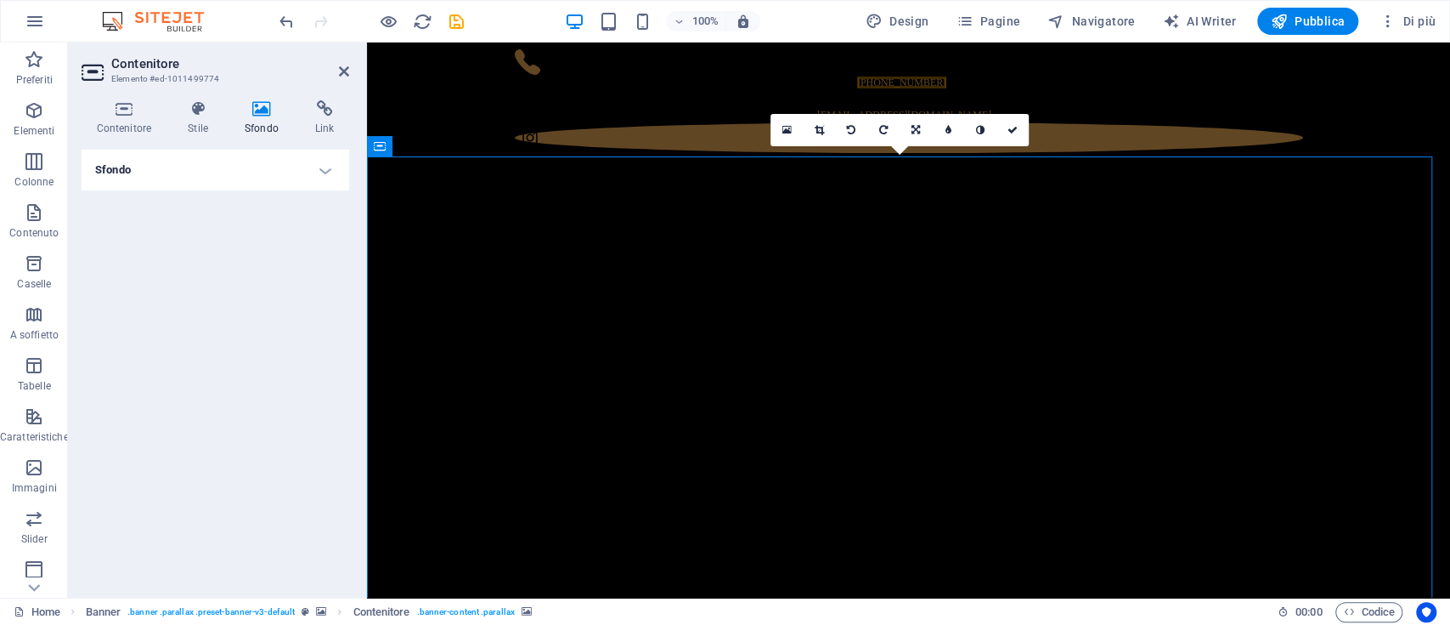
click at [275, 173] on h4 "Sfondo" at bounding box center [216, 170] width 268 height 41
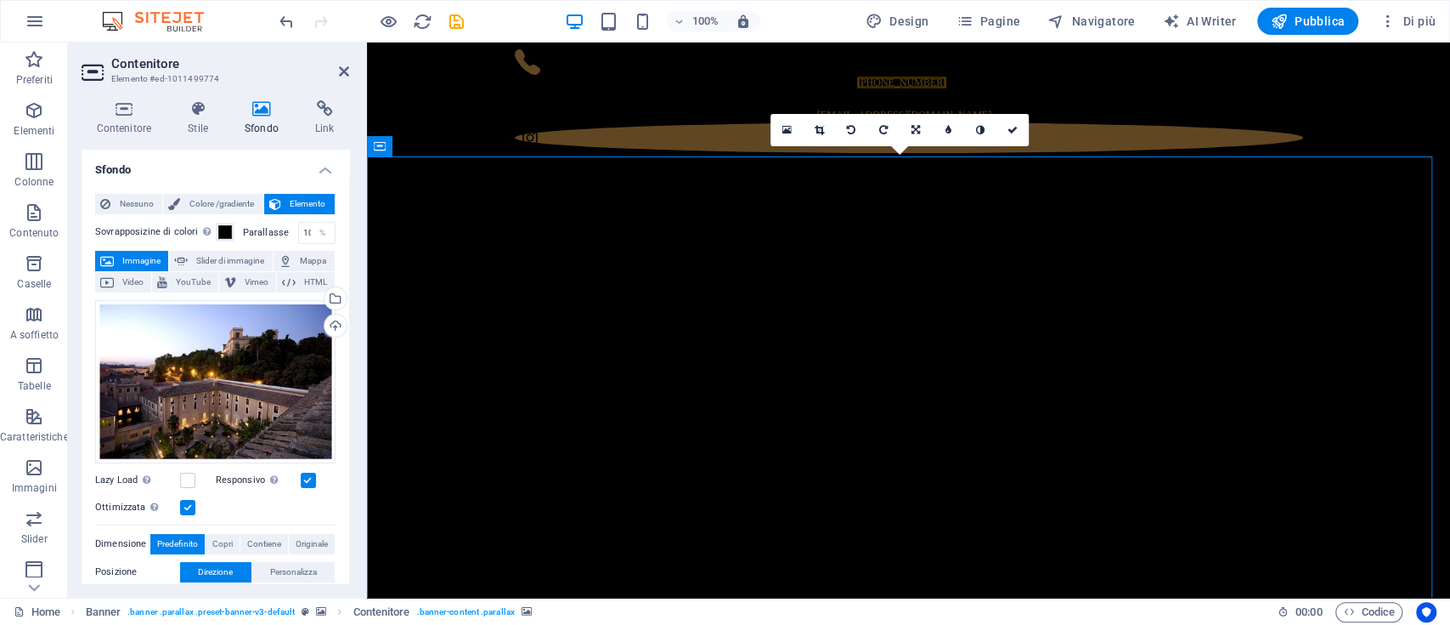
click at [260, 229] on label "Parallasse" at bounding box center [270, 232] width 55 height 9
click at [299, 233] on input "10" at bounding box center [317, 233] width 36 height 20
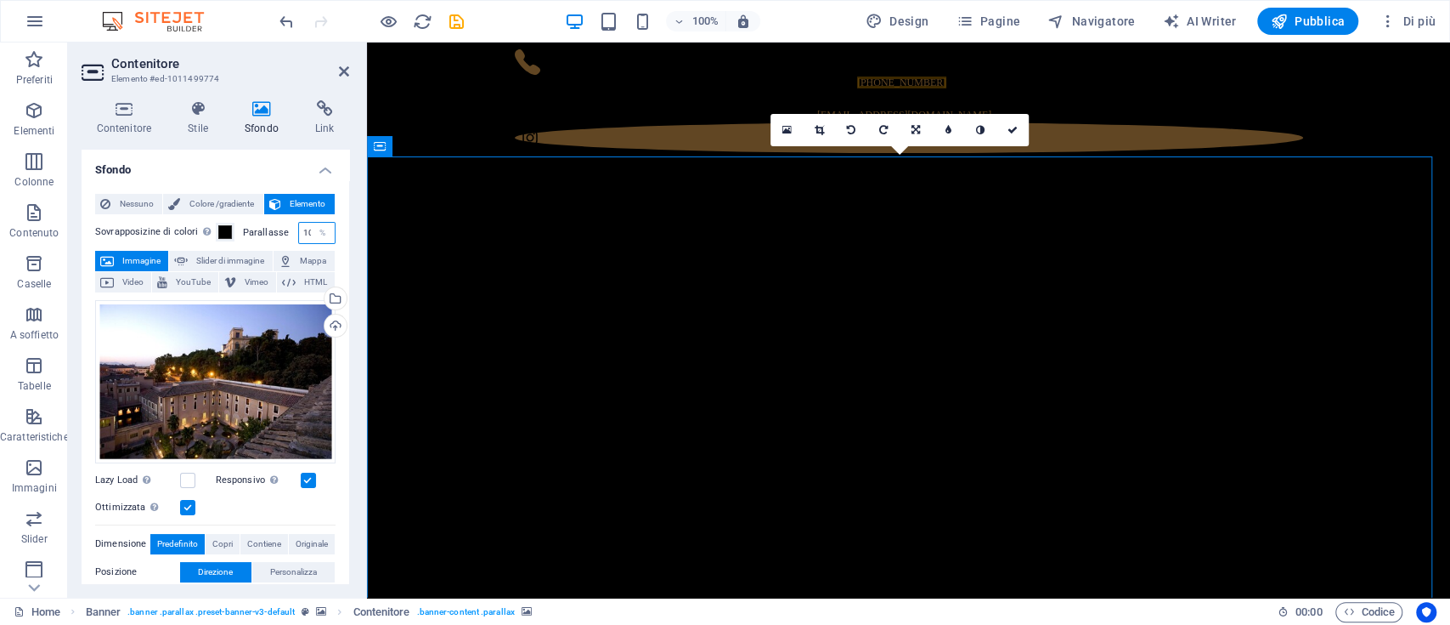
click at [299, 233] on input "10" at bounding box center [317, 233] width 36 height 20
type input "90"
click at [229, 229] on span at bounding box center [225, 232] width 14 height 14
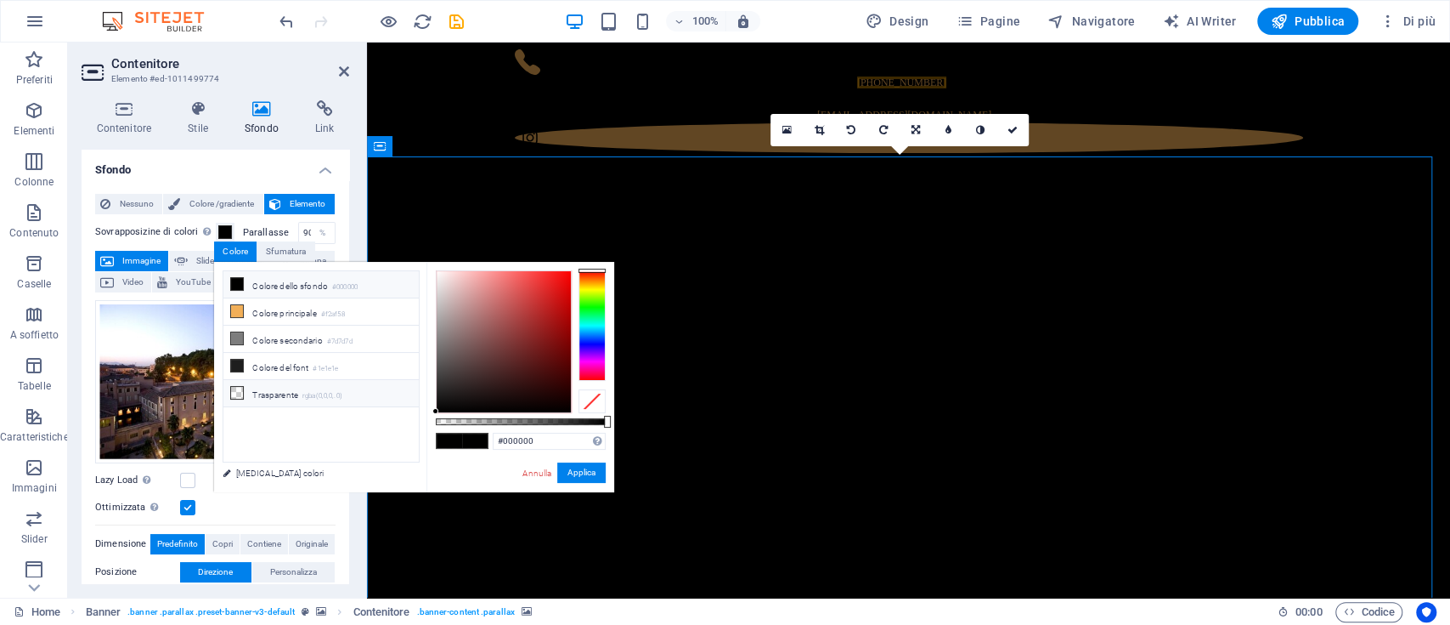
click at [281, 391] on li "Trasparente rgba(0,0,0,.0)" at bounding box center [320, 393] width 195 height 27
type input "rgba(0, 0, 0, 0.589)"
drag, startPoint x: 437, startPoint y: 417, endPoint x: 536, endPoint y: 412, distance: 99.5
click at [536, 412] on div "rgba(0, 0, 0, 0.589) Formati supportati #0852ed rgb(8, 82, 237) rgba(8, 82, 237…" at bounding box center [521, 500] width 188 height 477
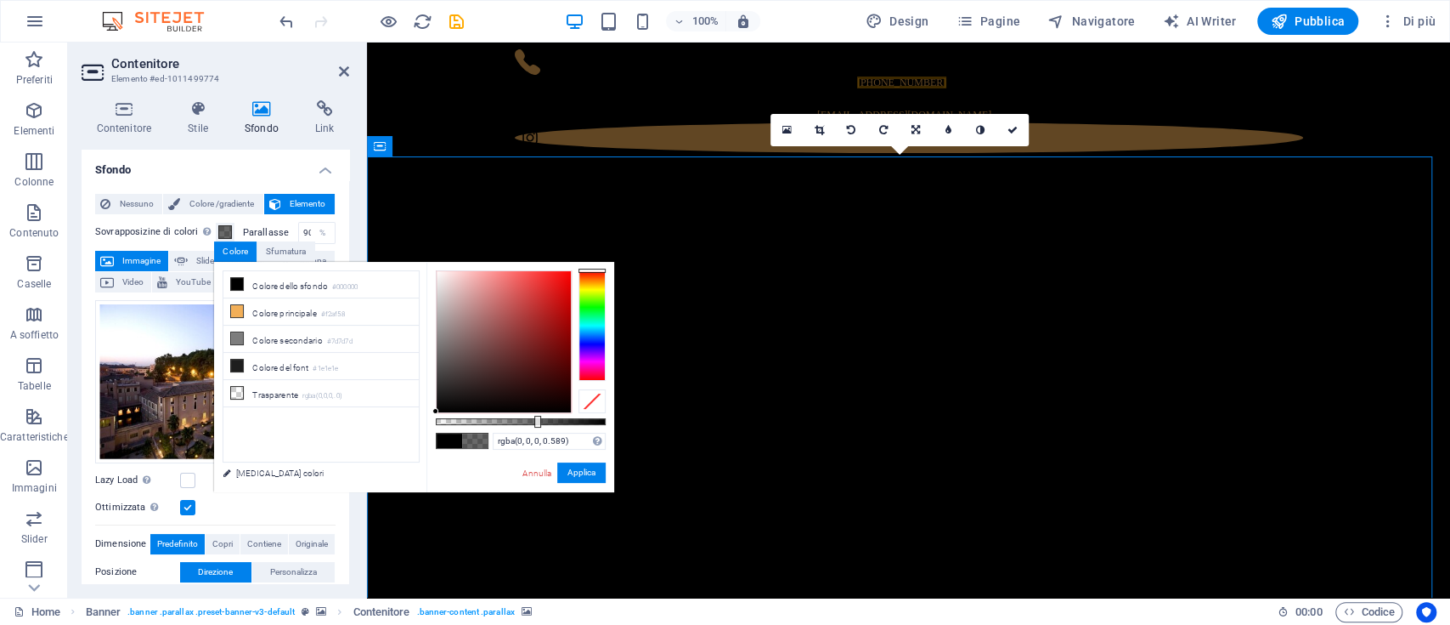
drag, startPoint x: 591, startPoint y: 474, endPoint x: 553, endPoint y: 419, distance: 67.2
click at [591, 474] on button "Applica" at bounding box center [581, 472] width 48 height 20
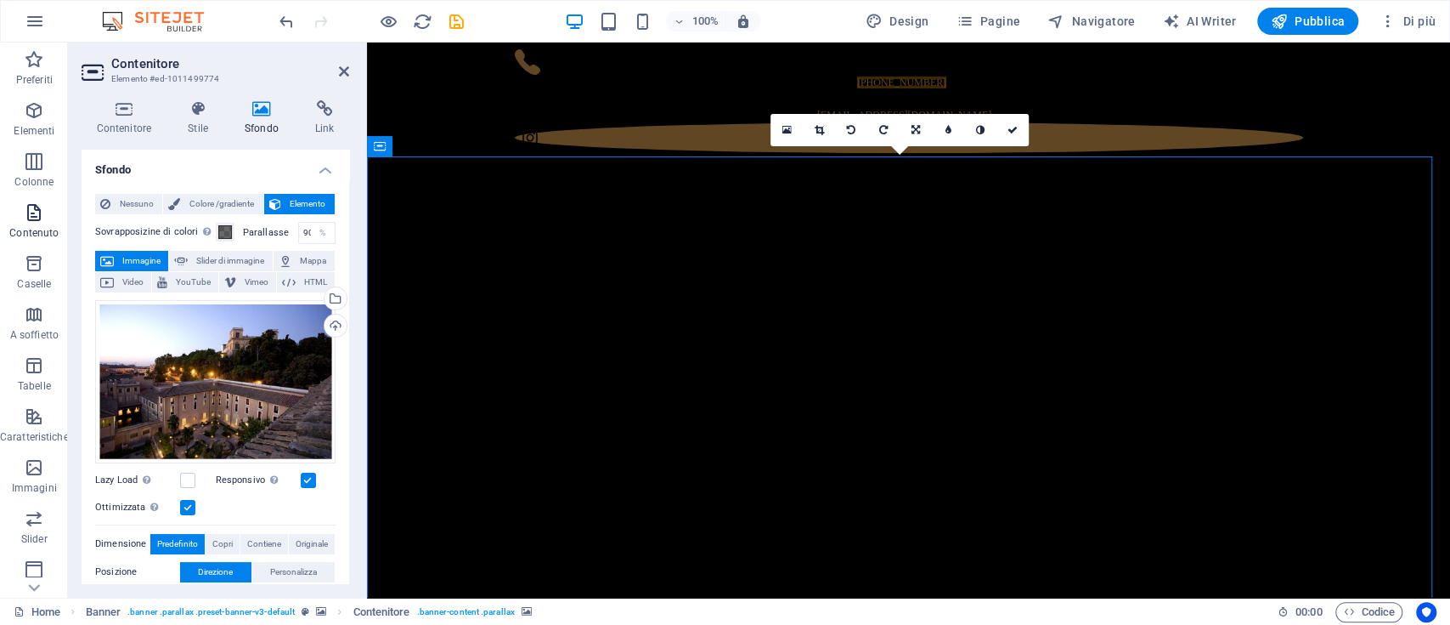
click at [39, 218] on icon "button" at bounding box center [34, 212] width 20 height 20
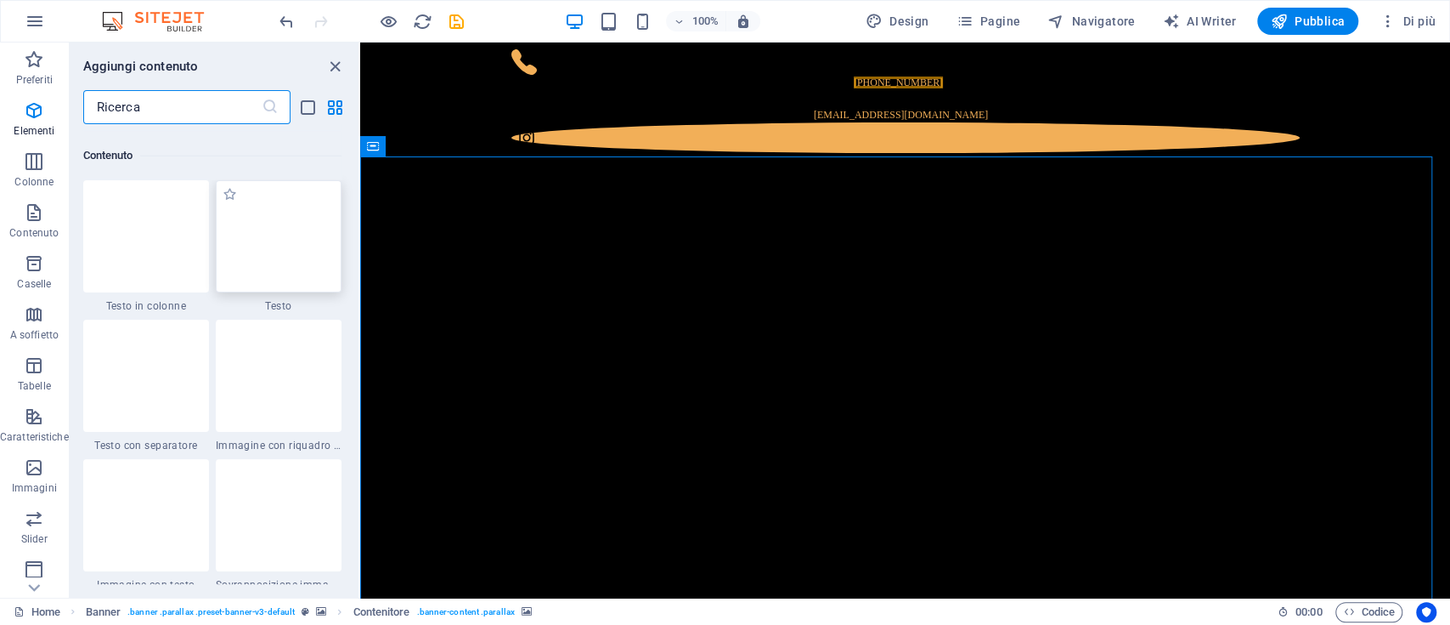
scroll to position [2972, 0]
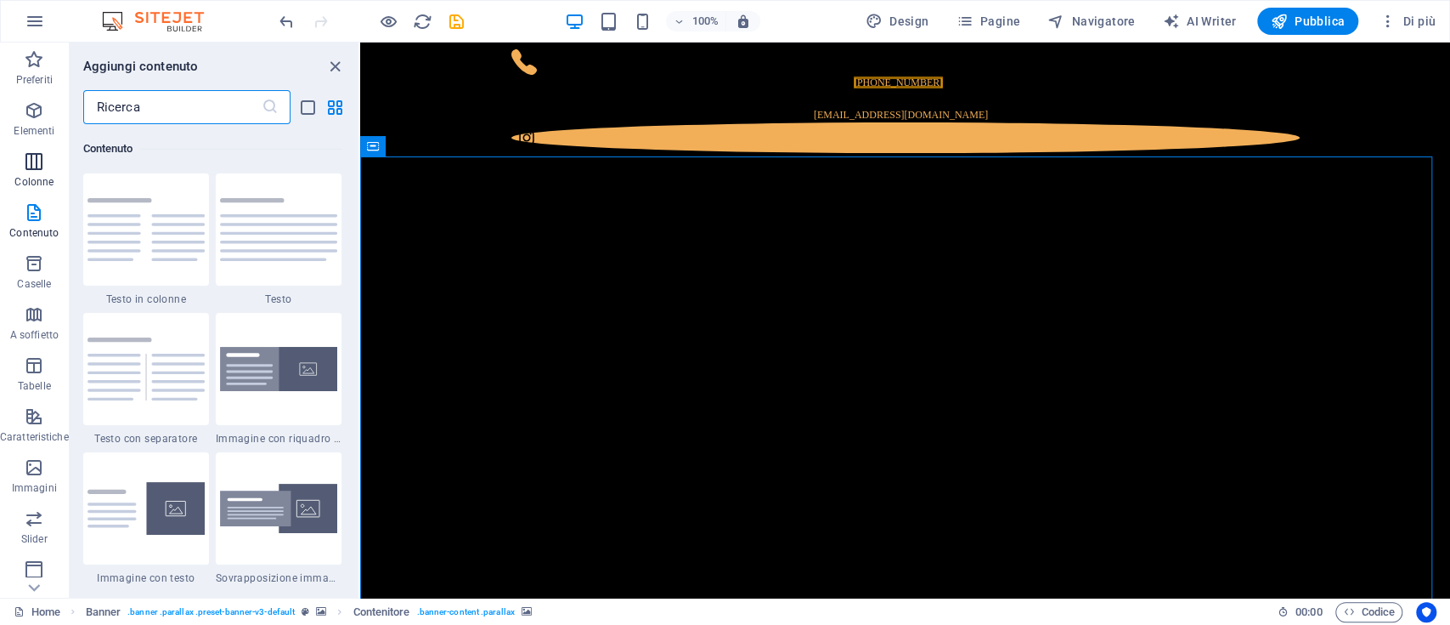
click at [34, 160] on icon "button" at bounding box center [34, 161] width 20 height 20
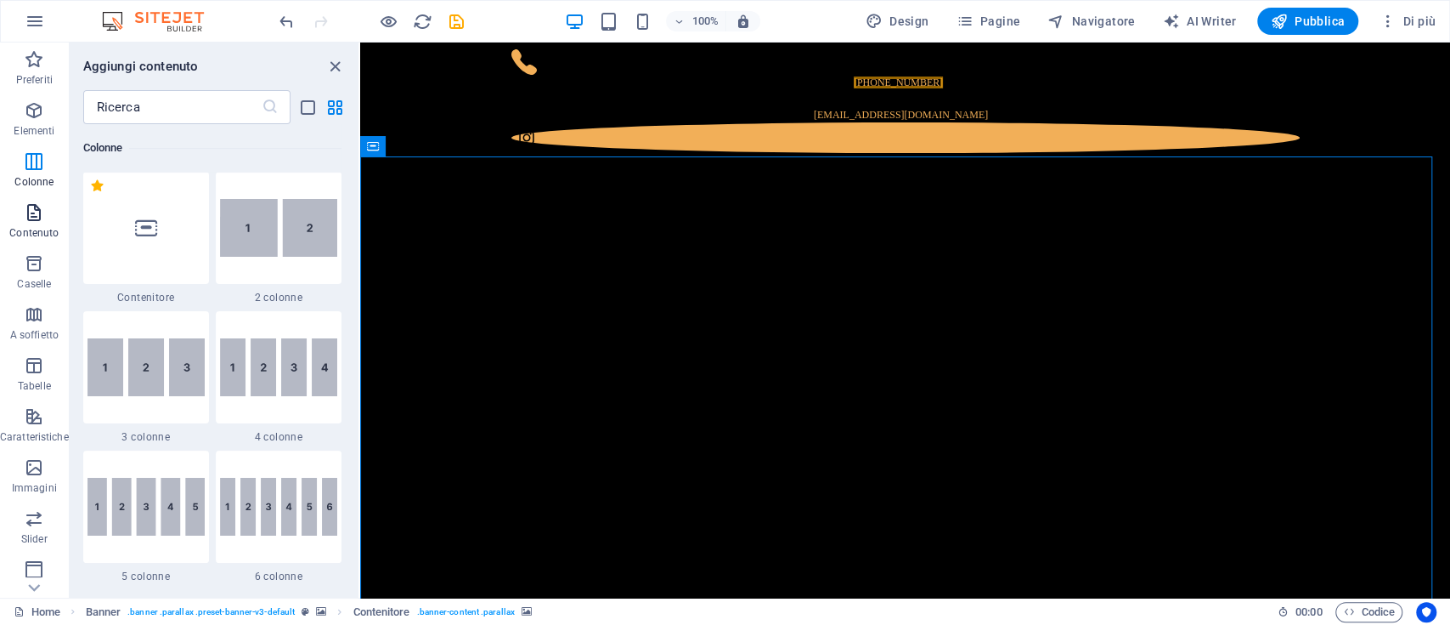
scroll to position [840, 0]
click at [27, 105] on icon "button" at bounding box center [34, 110] width 20 height 20
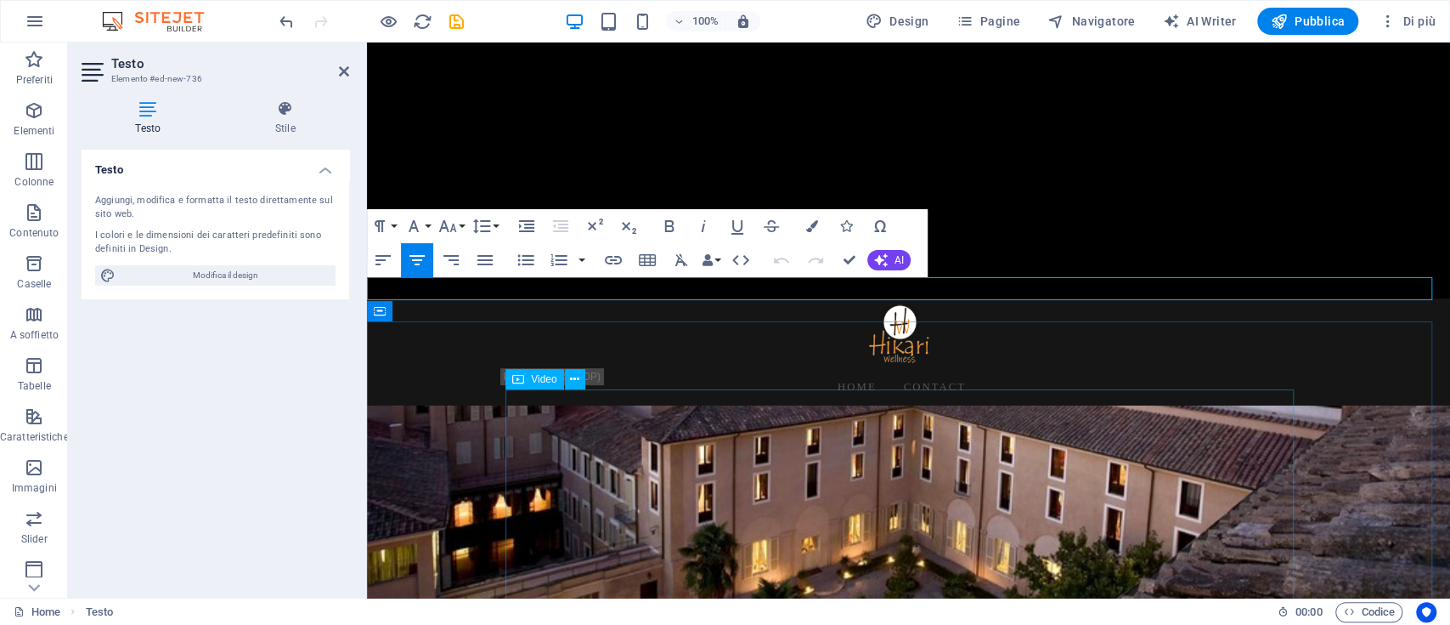
scroll to position [446, 0]
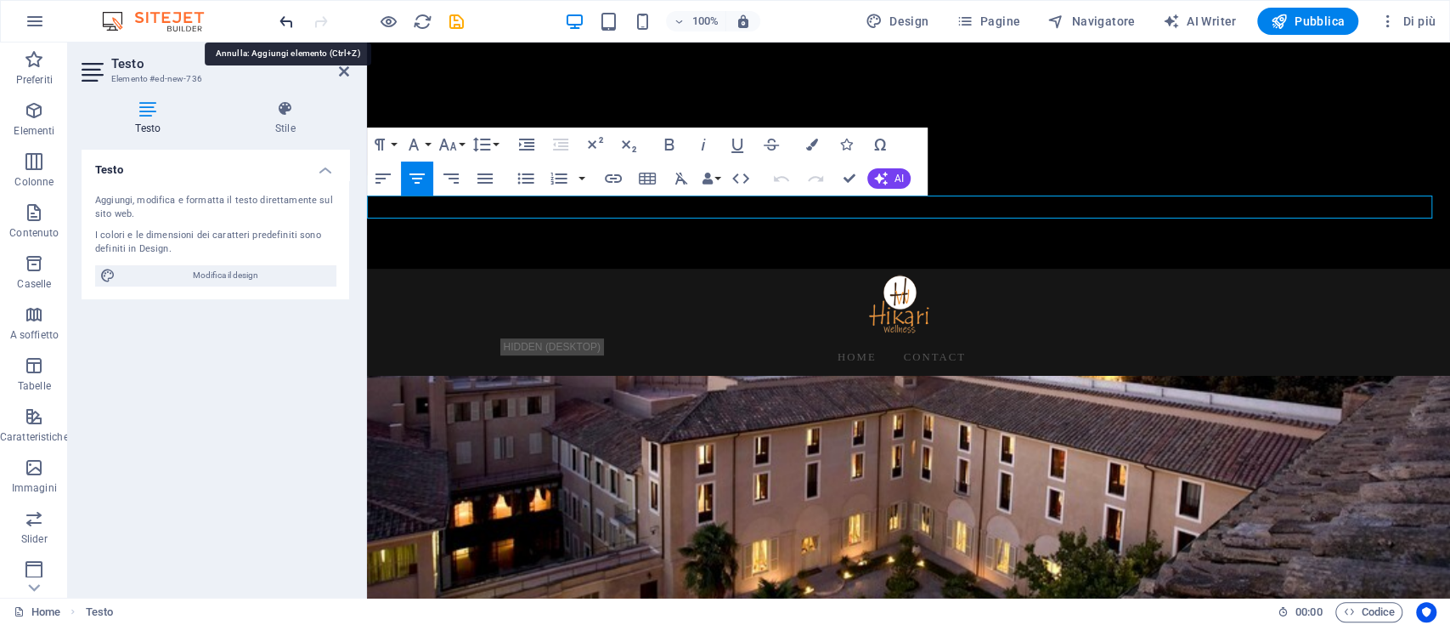
click at [292, 18] on icon "undo" at bounding box center [287, 22] width 20 height 20
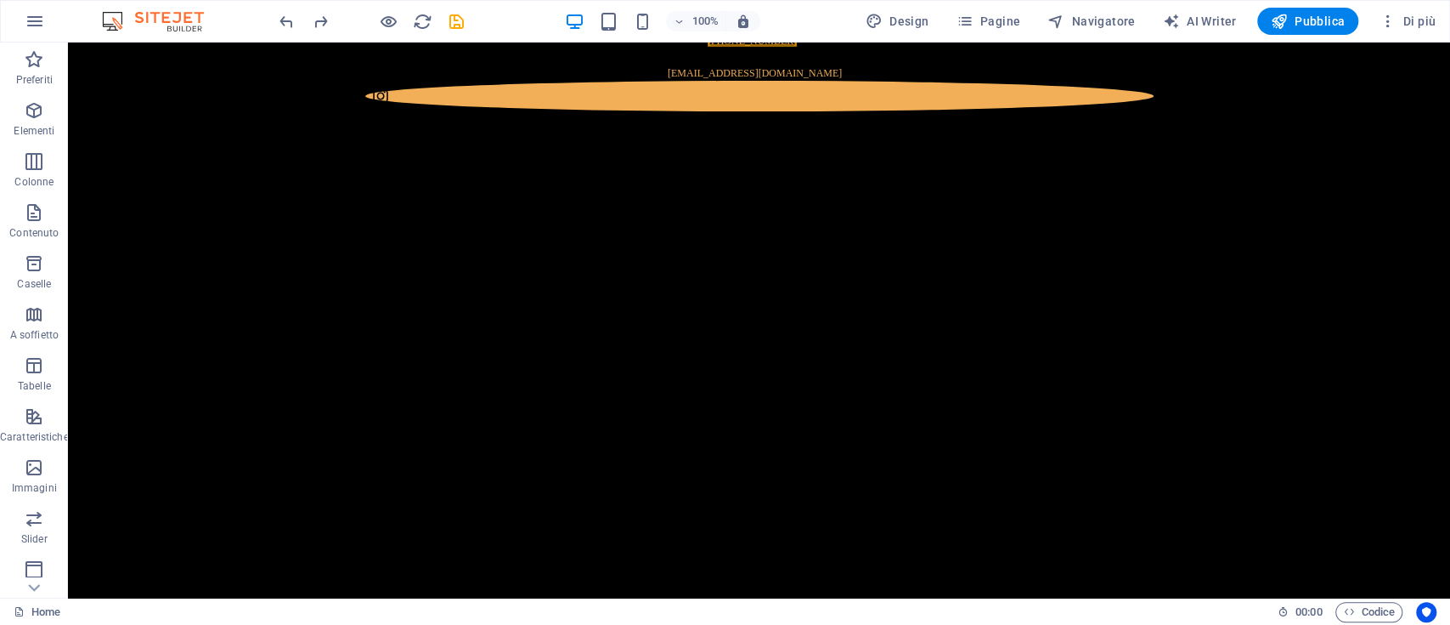
scroll to position [0, 0]
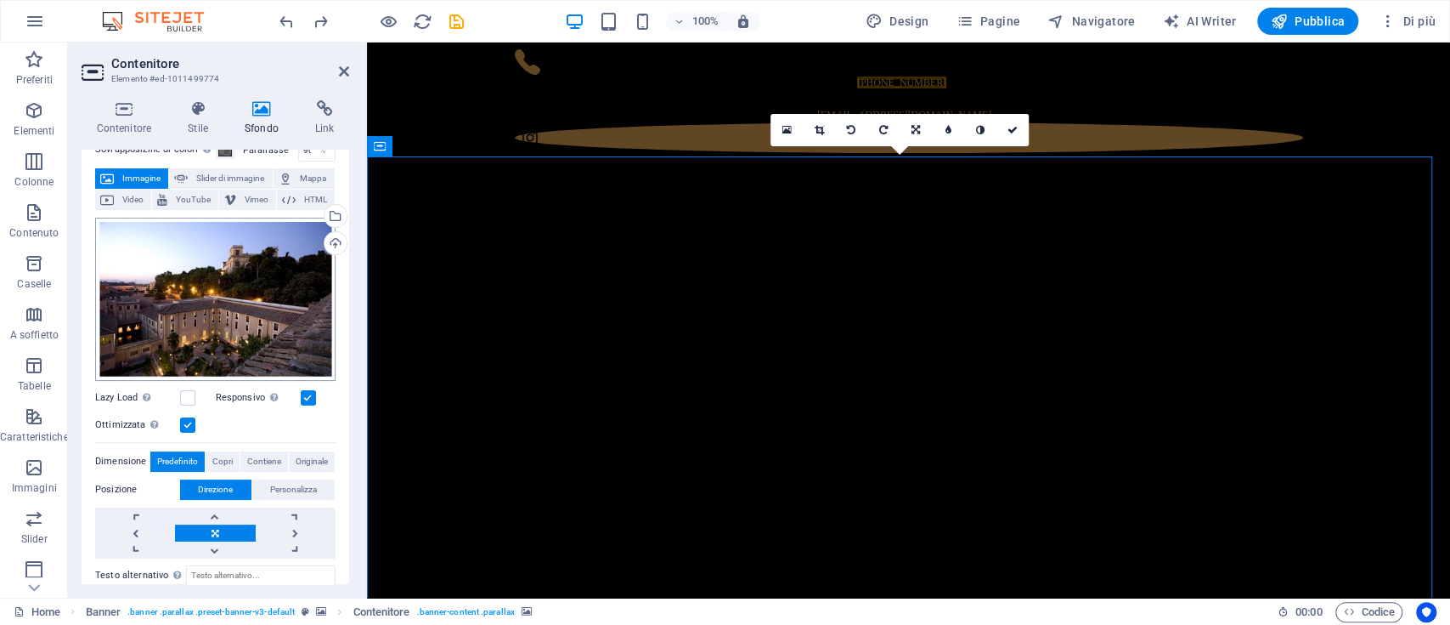
scroll to position [113, 0]
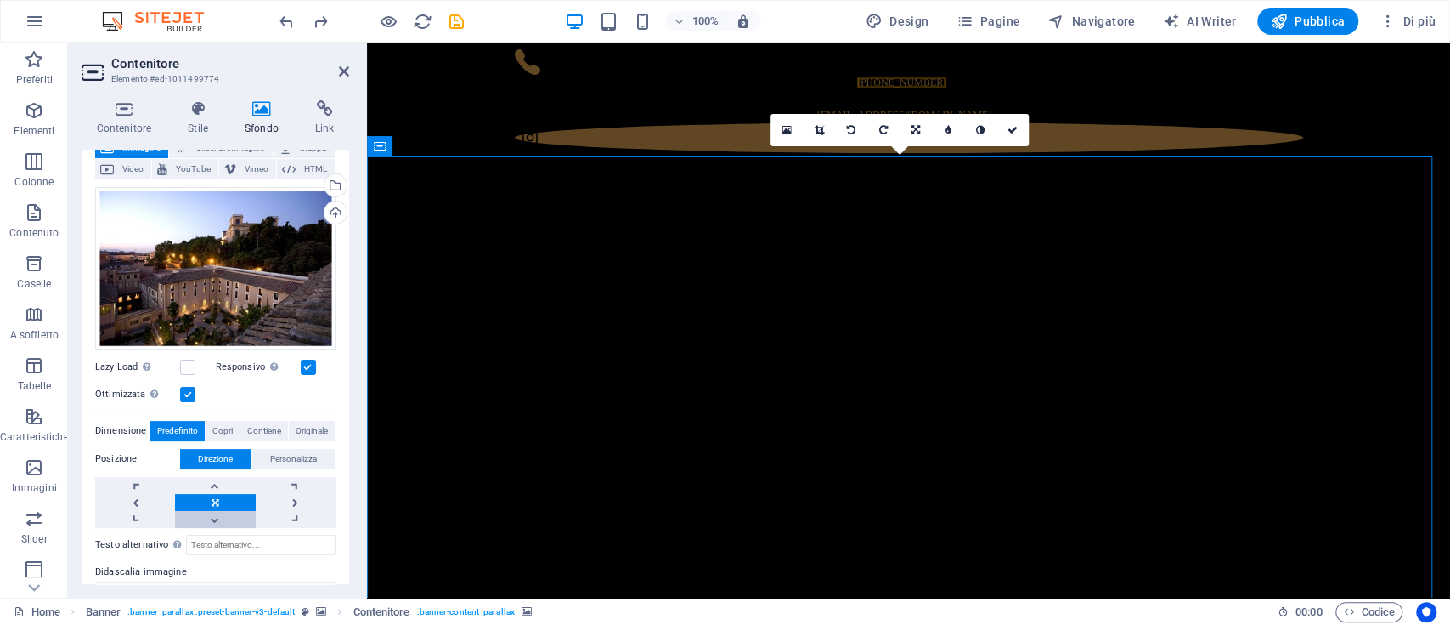
click at [218, 511] on link at bounding box center [215, 519] width 80 height 17
click at [211, 477] on link at bounding box center [215, 485] width 80 height 17
click at [285, 480] on link at bounding box center [296, 485] width 80 height 17
click at [223, 504] on link at bounding box center [215, 502] width 80 height 17
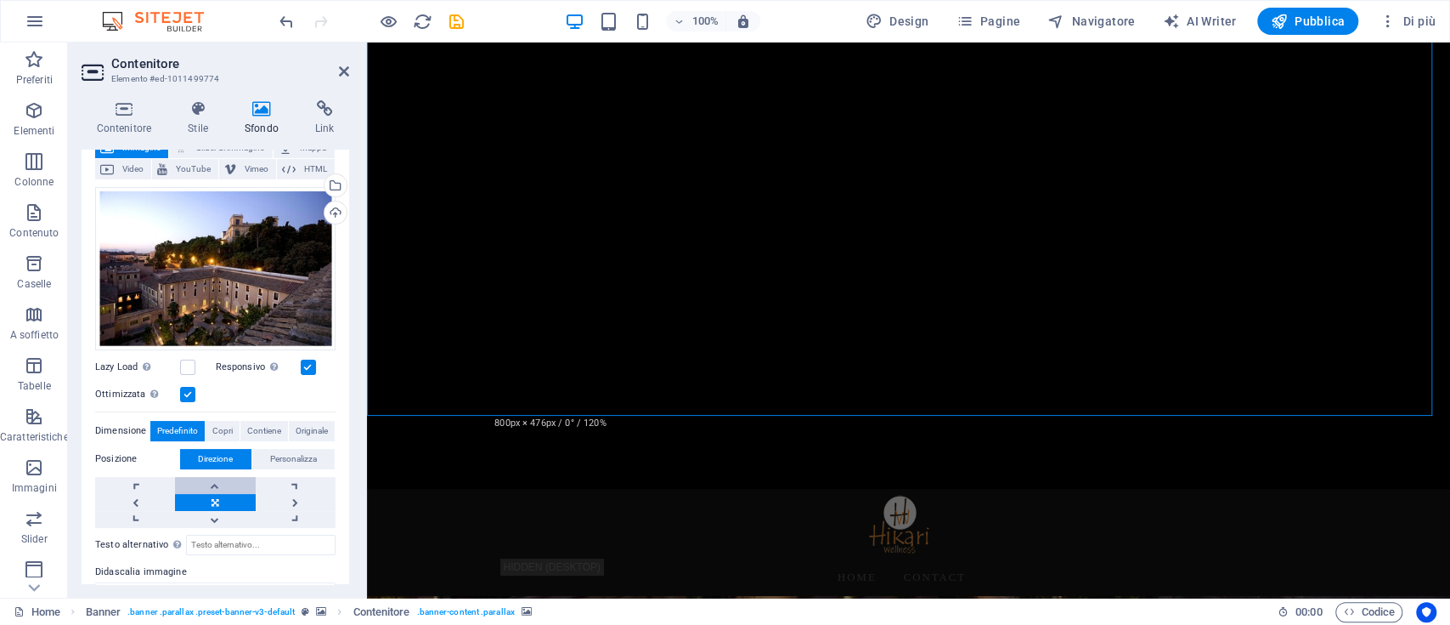
click at [213, 480] on link at bounding box center [215, 485] width 80 height 17
click at [210, 512] on link at bounding box center [215, 519] width 80 height 17
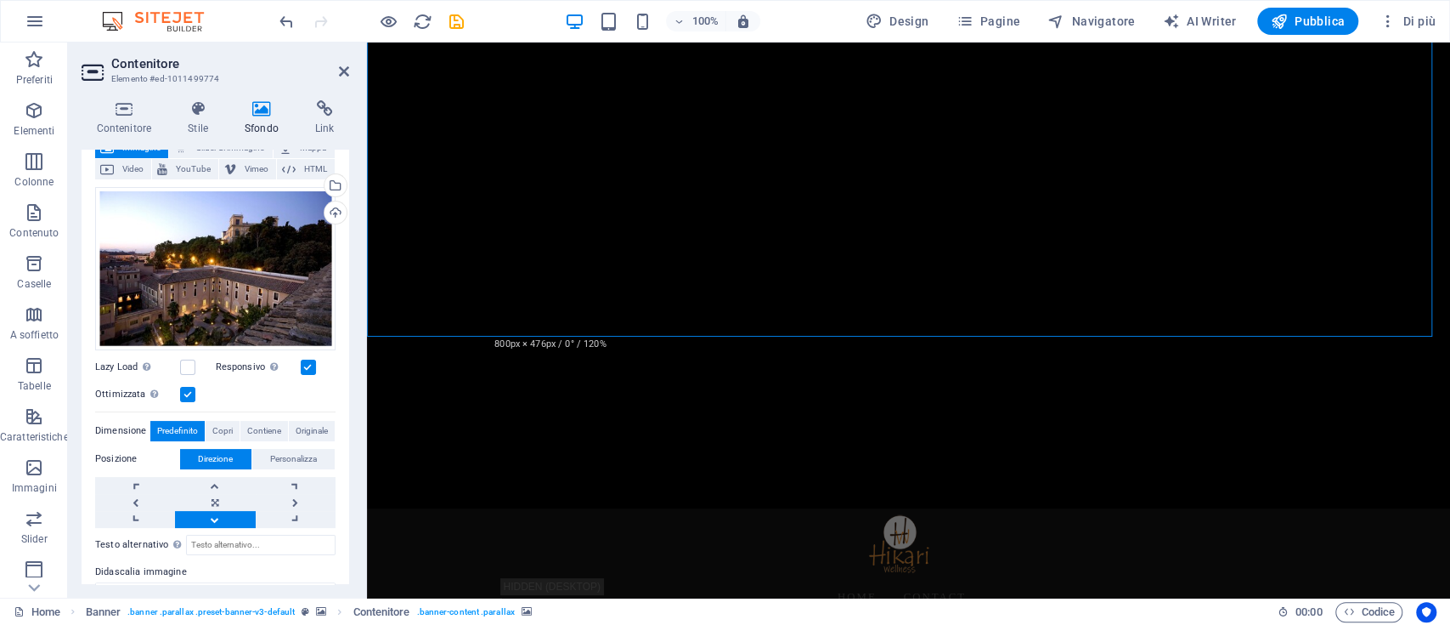
scroll to position [0, 0]
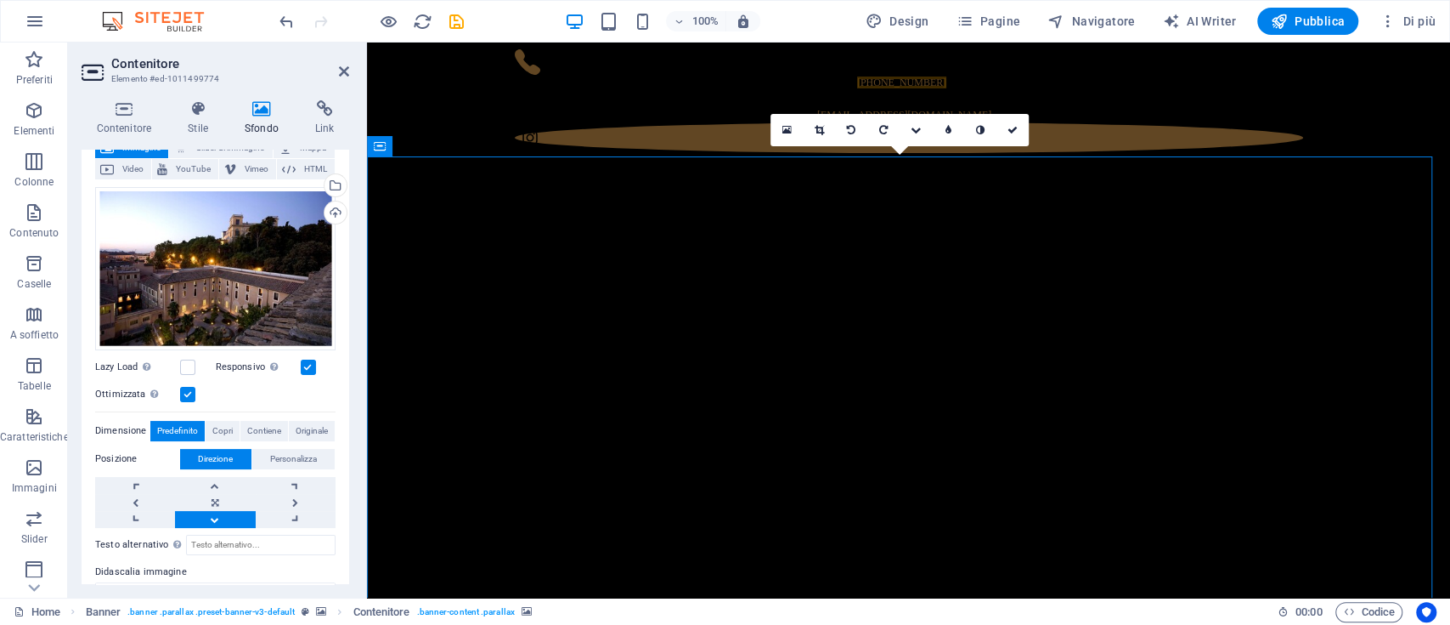
click at [292, 463] on span "Personalizza" at bounding box center [293, 459] width 47 height 20
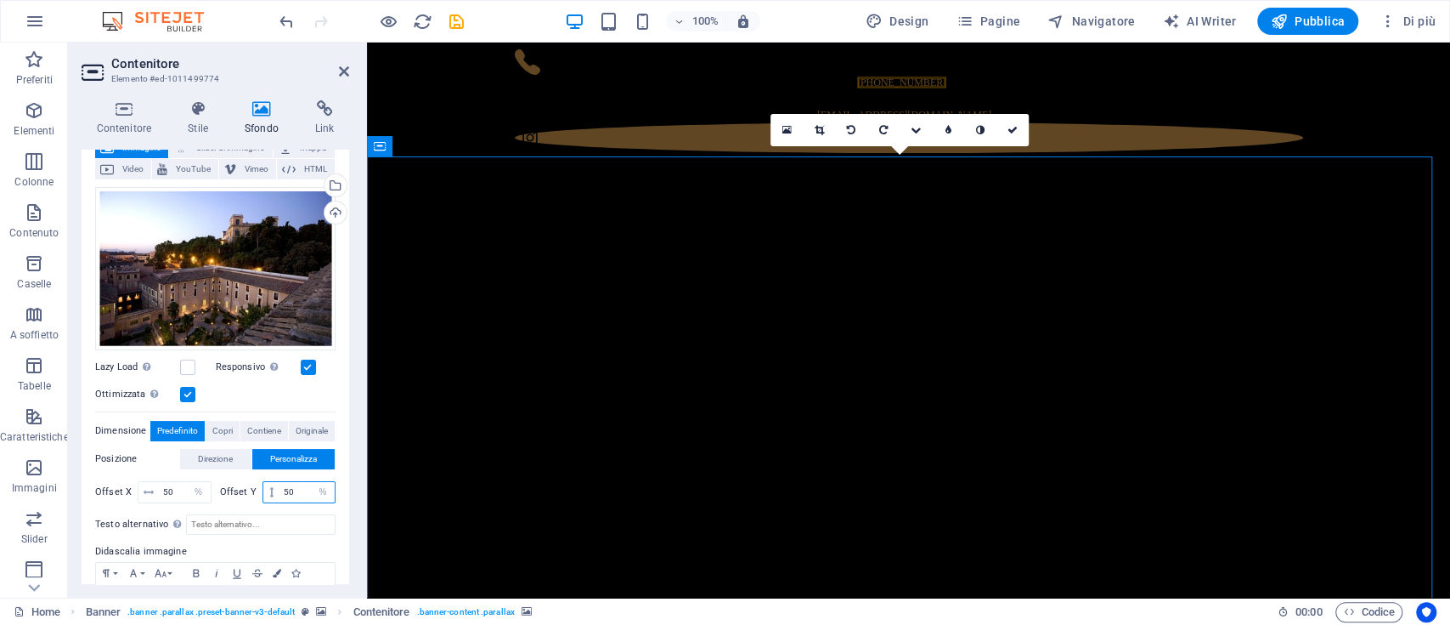
drag, startPoint x: 304, startPoint y: 489, endPoint x: 246, endPoint y: 495, distance: 58.2
click at [246, 495] on div "Offset Y 50 px rem % vh vw" at bounding box center [278, 492] width 116 height 22
type input "100"
click at [250, 500] on div "Offset X 50 px rem % vh vw Offset Y 100 px rem % vh vw" at bounding box center [215, 492] width 240 height 31
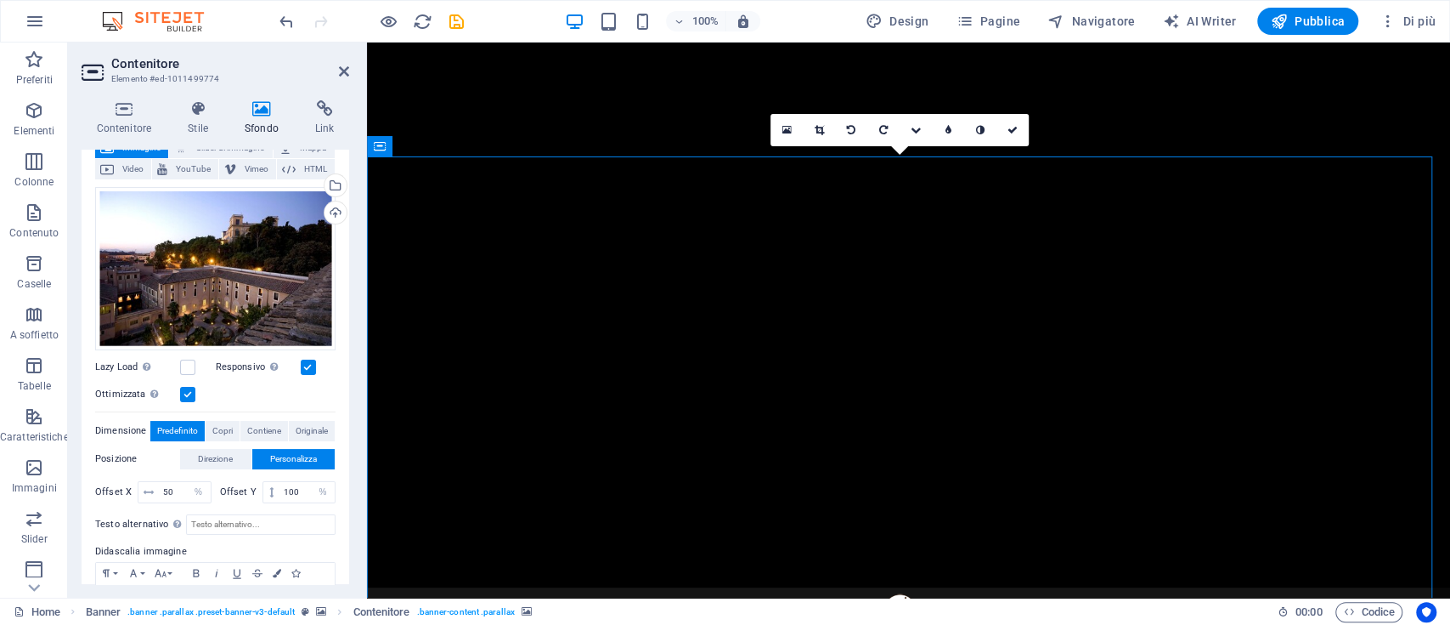
scroll to position [226, 0]
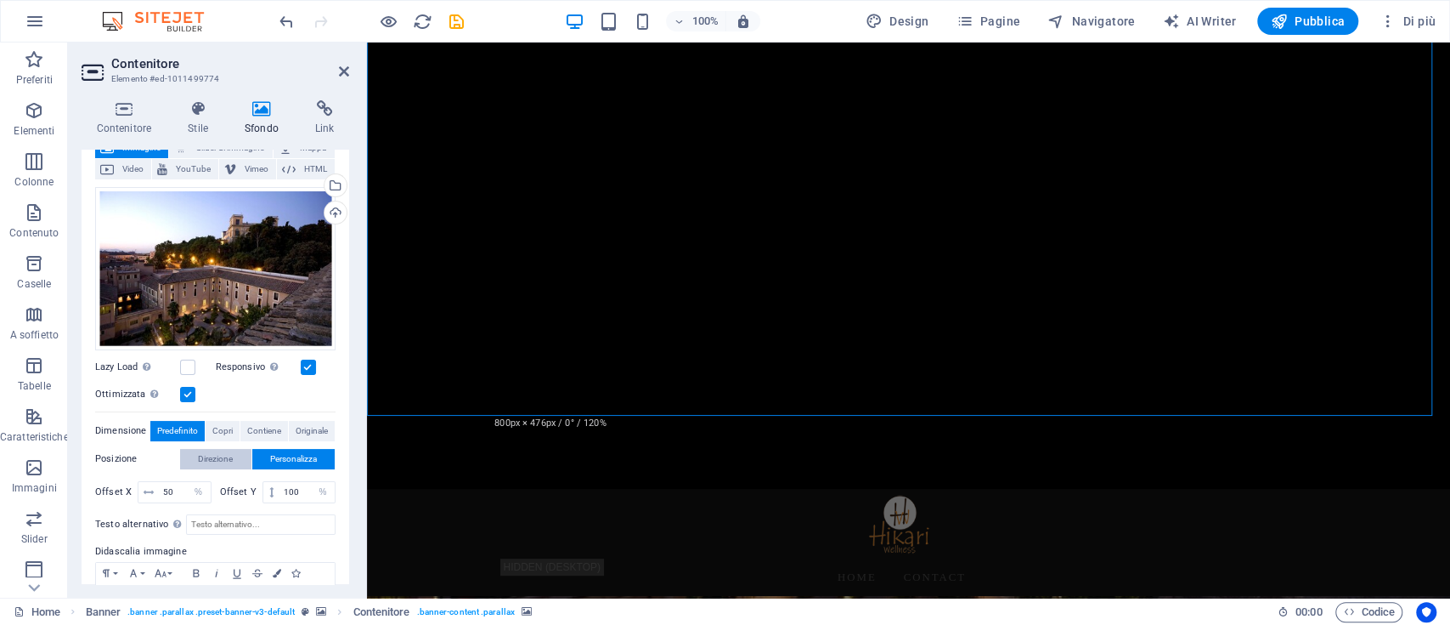
click at [242, 459] on button "Direzione" at bounding box center [215, 459] width 71 height 20
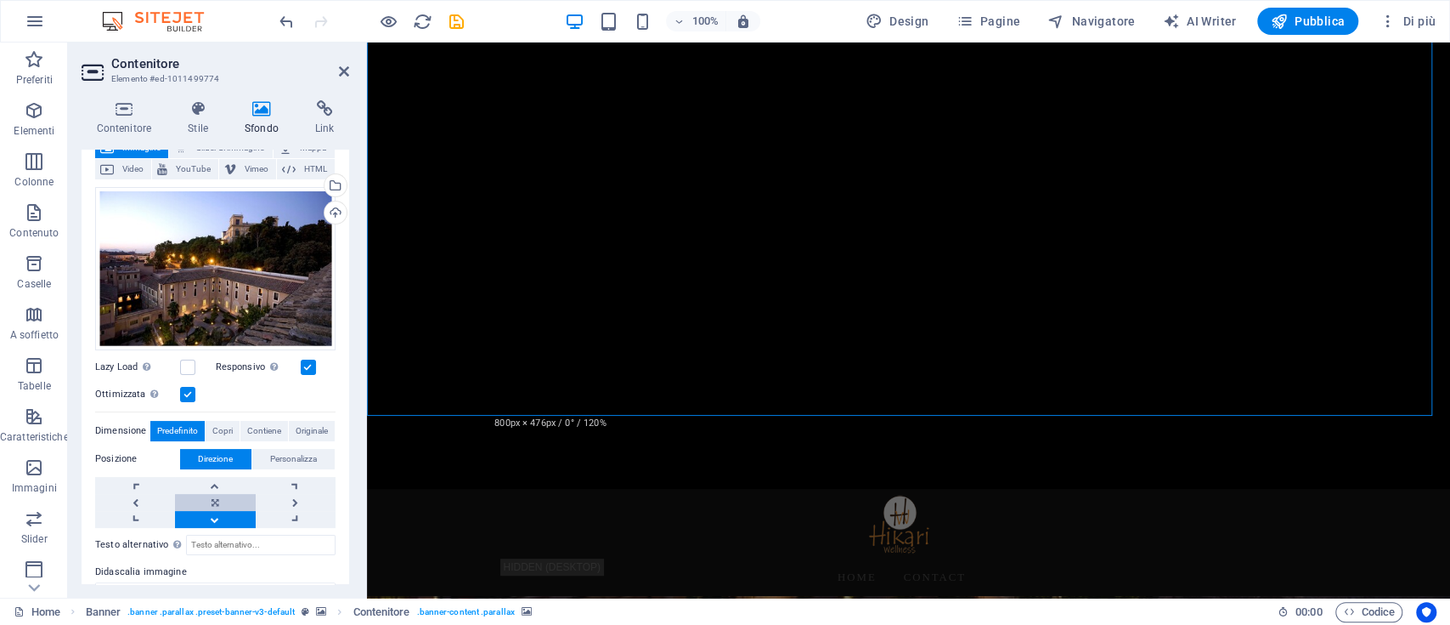
click at [215, 505] on link at bounding box center [215, 502] width 80 height 17
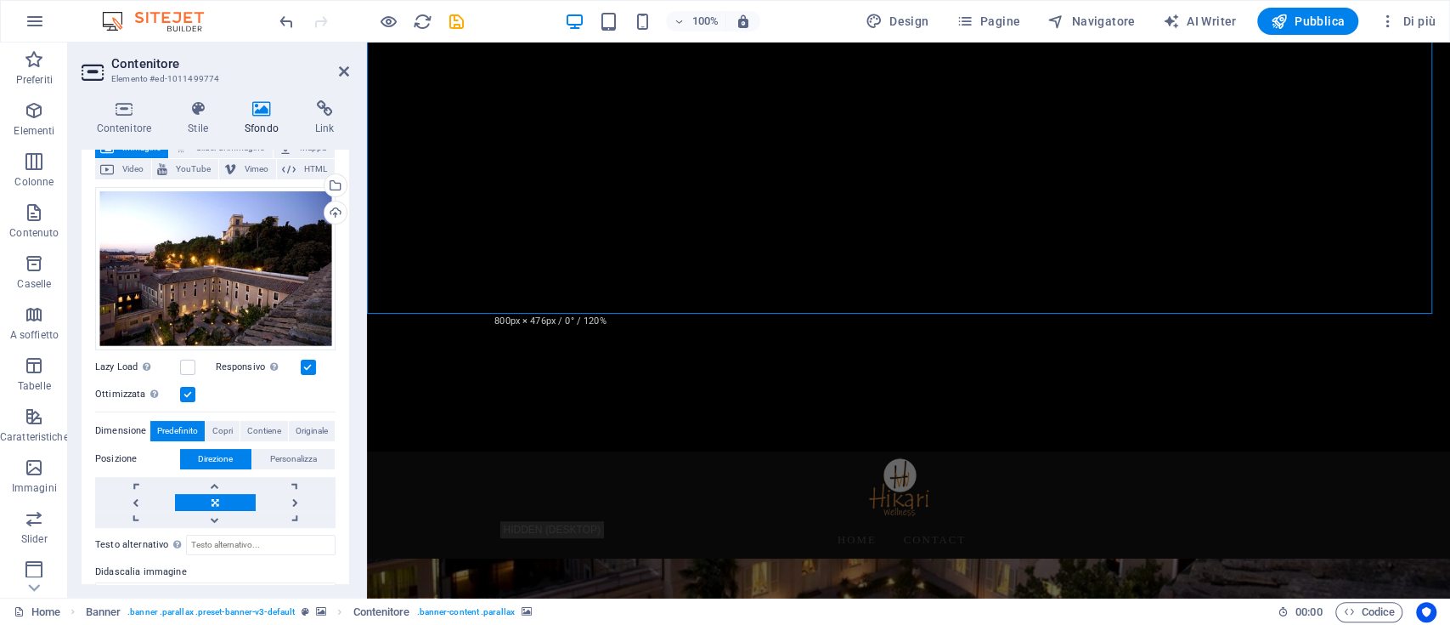
scroll to position [453, 0]
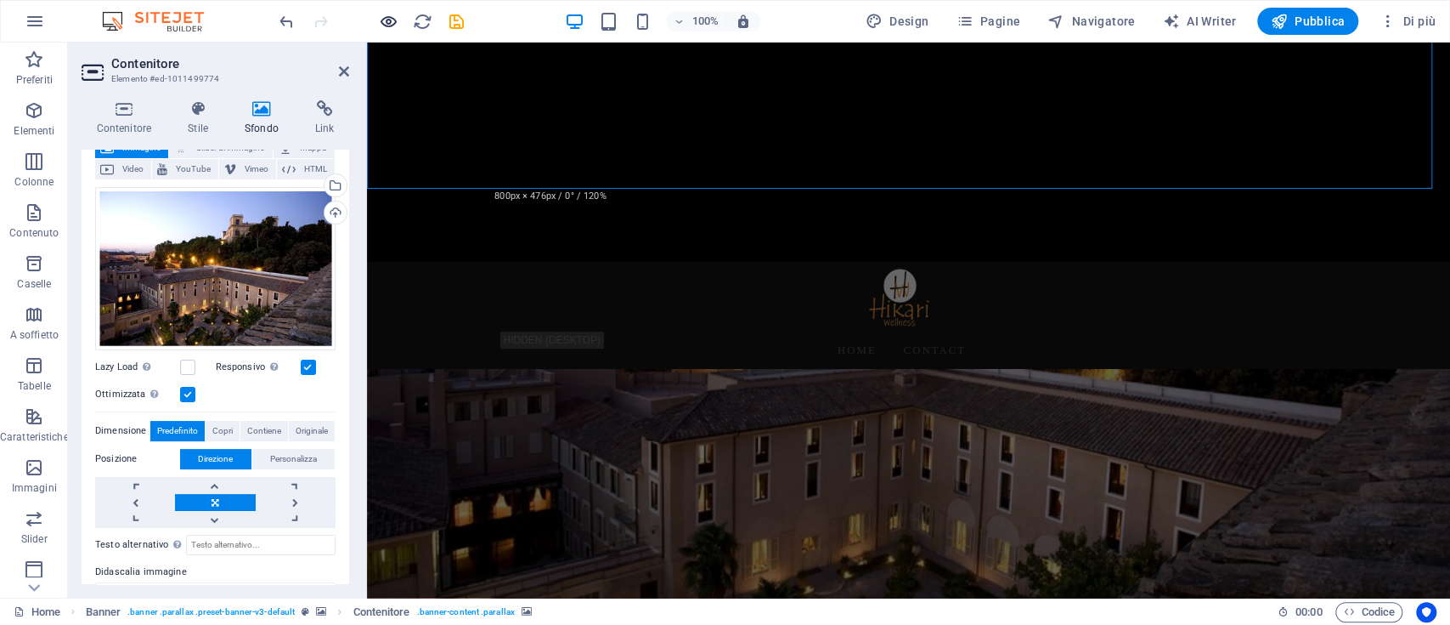
click at [395, 25] on icon "button" at bounding box center [389, 22] width 20 height 20
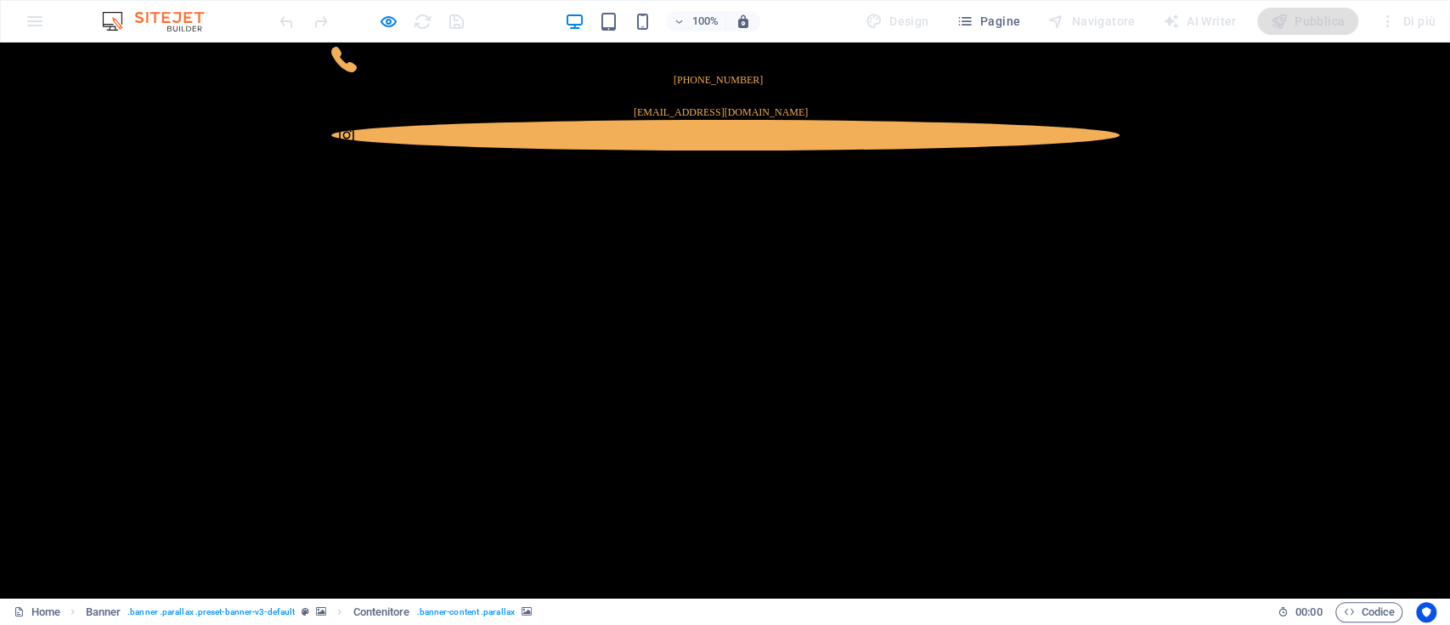
scroll to position [0, 0]
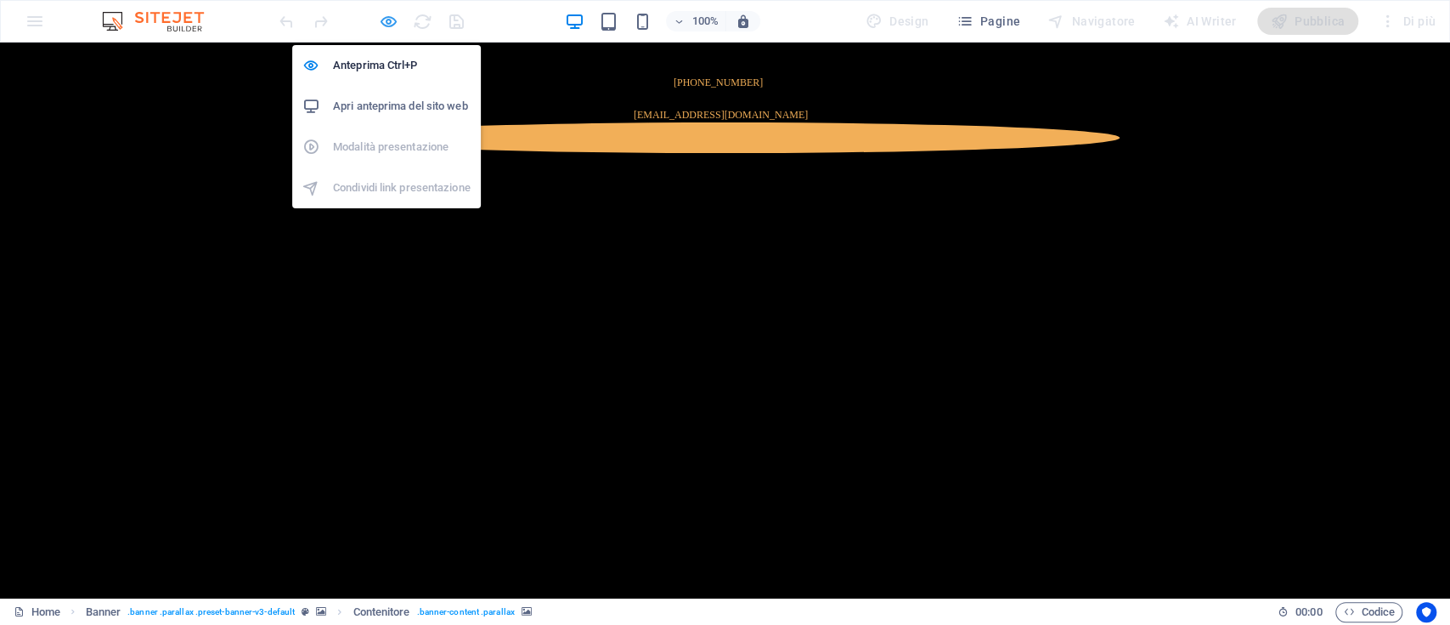
click at [386, 21] on icon "button" at bounding box center [389, 22] width 20 height 20
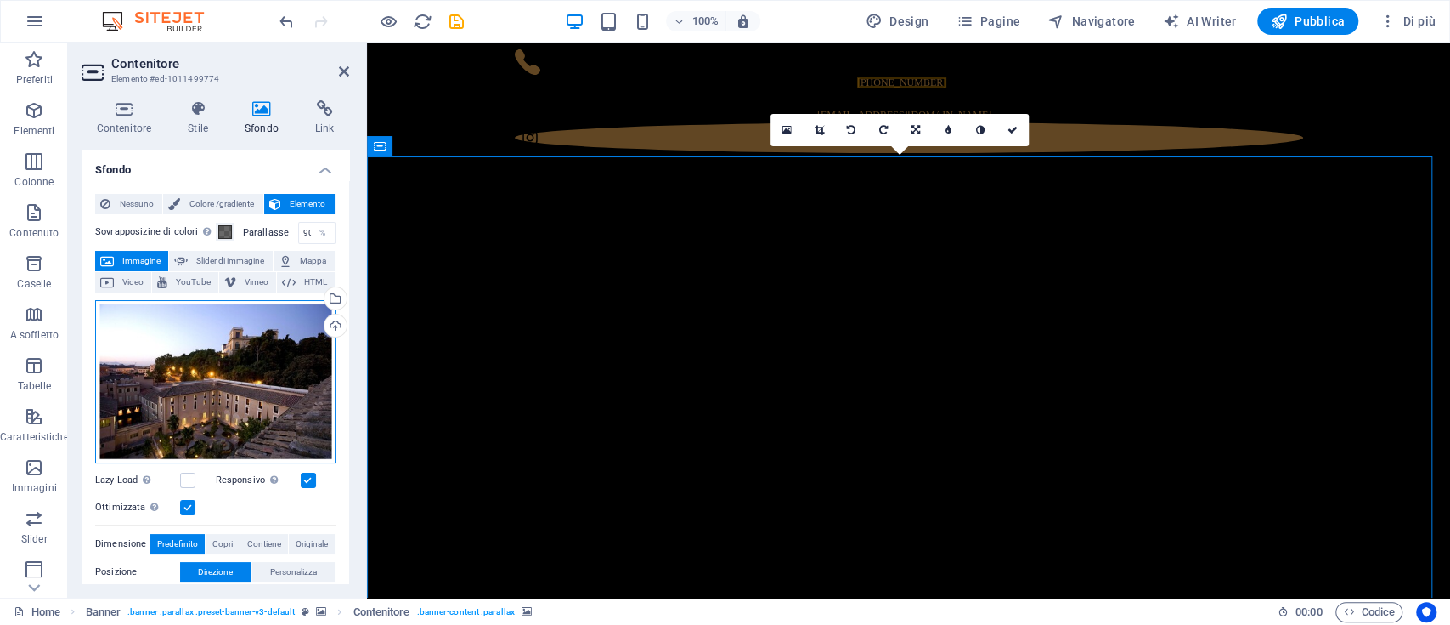
click at [214, 336] on div "Trascina qui i file, fai clic per sceglierli o selezionali da File o dalle nost…" at bounding box center [215, 381] width 240 height 163
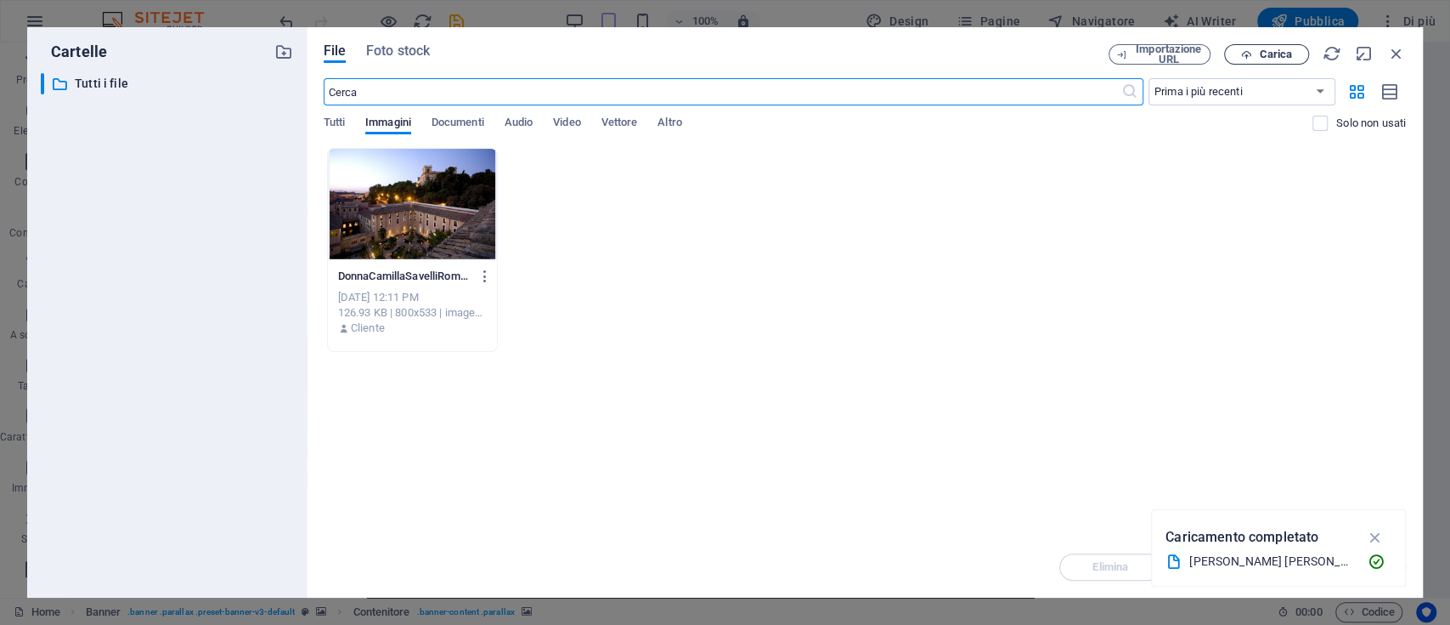
click at [1281, 51] on span "Carica" at bounding box center [1275, 54] width 33 height 10
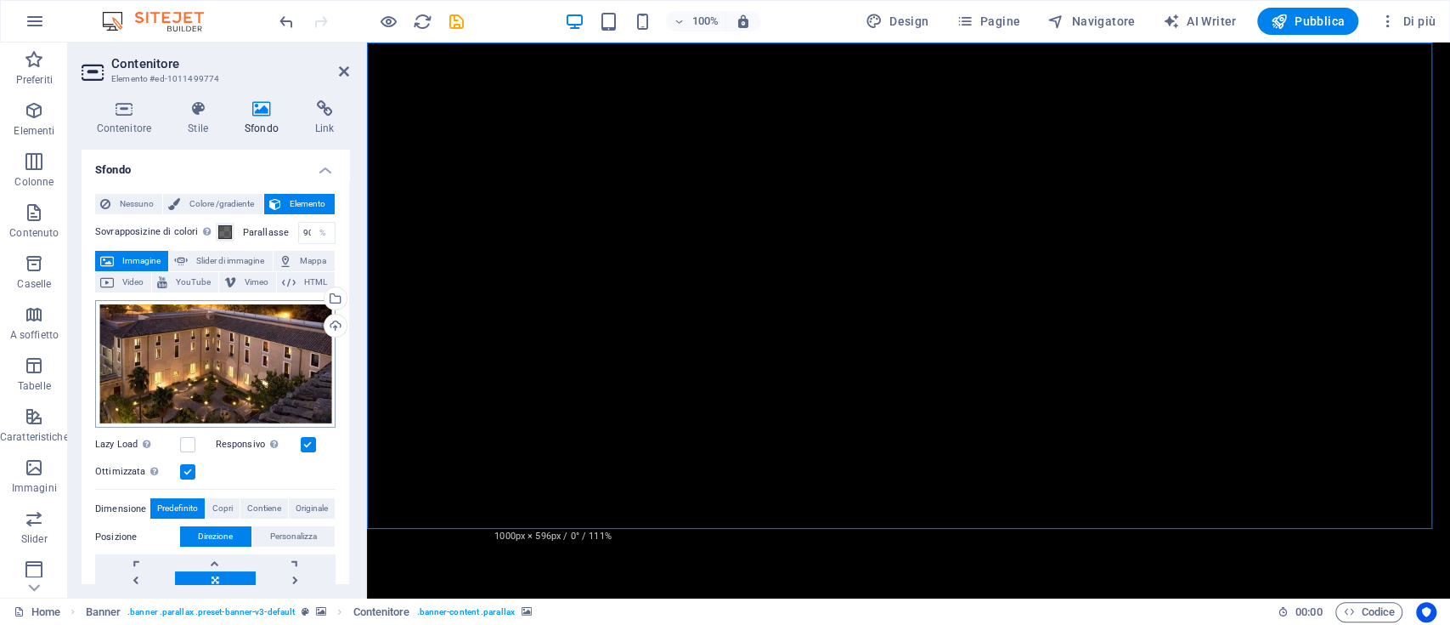
scroll to position [226, 0]
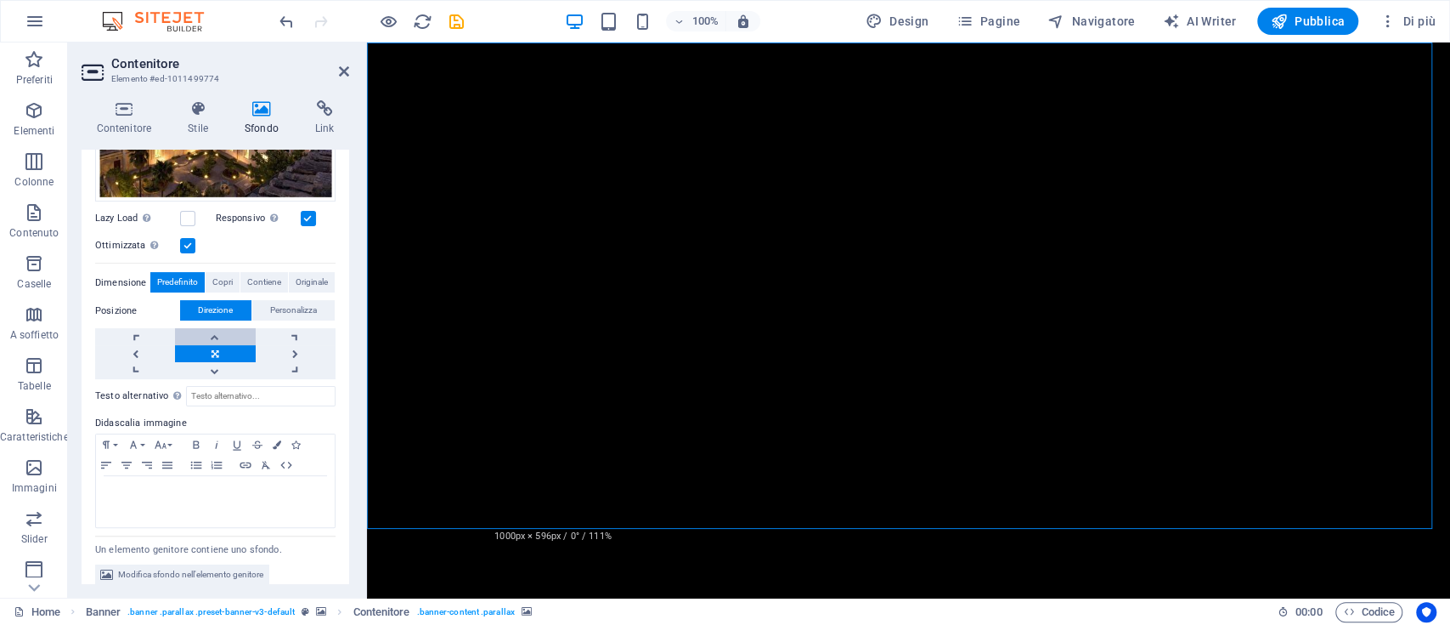
click at [224, 335] on link at bounding box center [215, 336] width 80 height 17
click at [223, 358] on link at bounding box center [215, 353] width 80 height 17
click at [219, 364] on link at bounding box center [215, 370] width 80 height 17
click at [223, 353] on link at bounding box center [215, 353] width 80 height 17
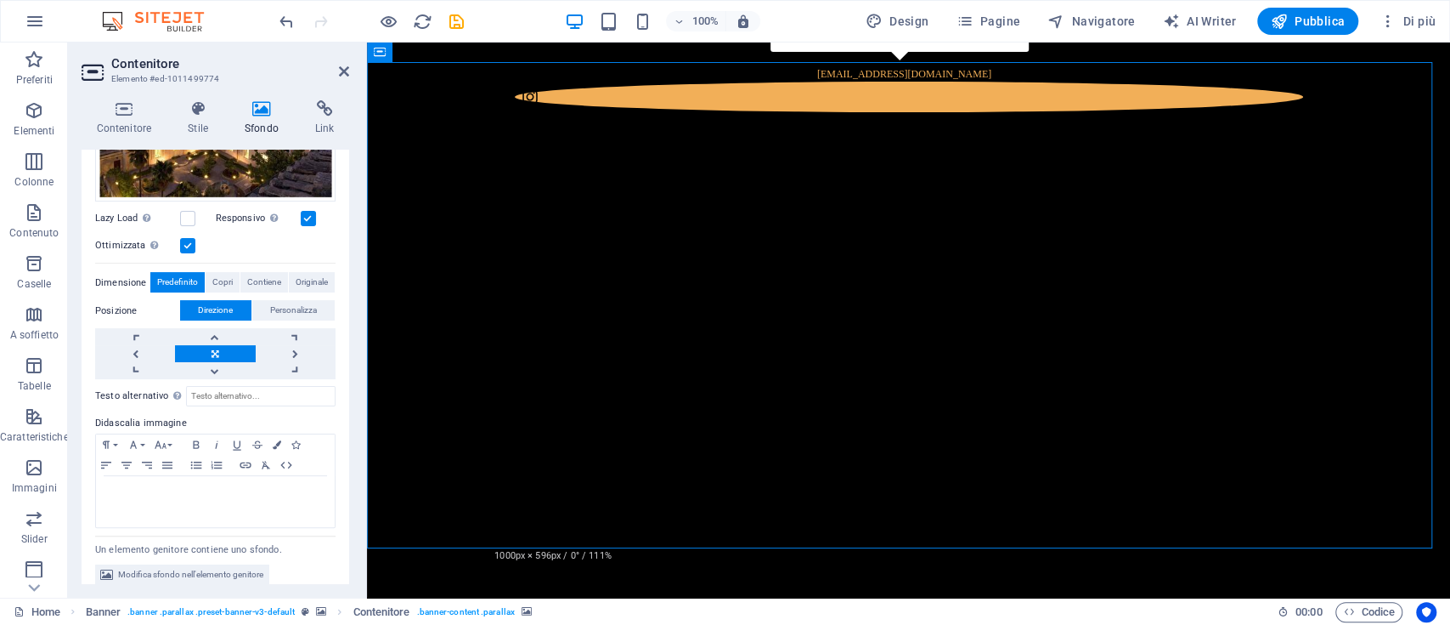
scroll to position [0, 0]
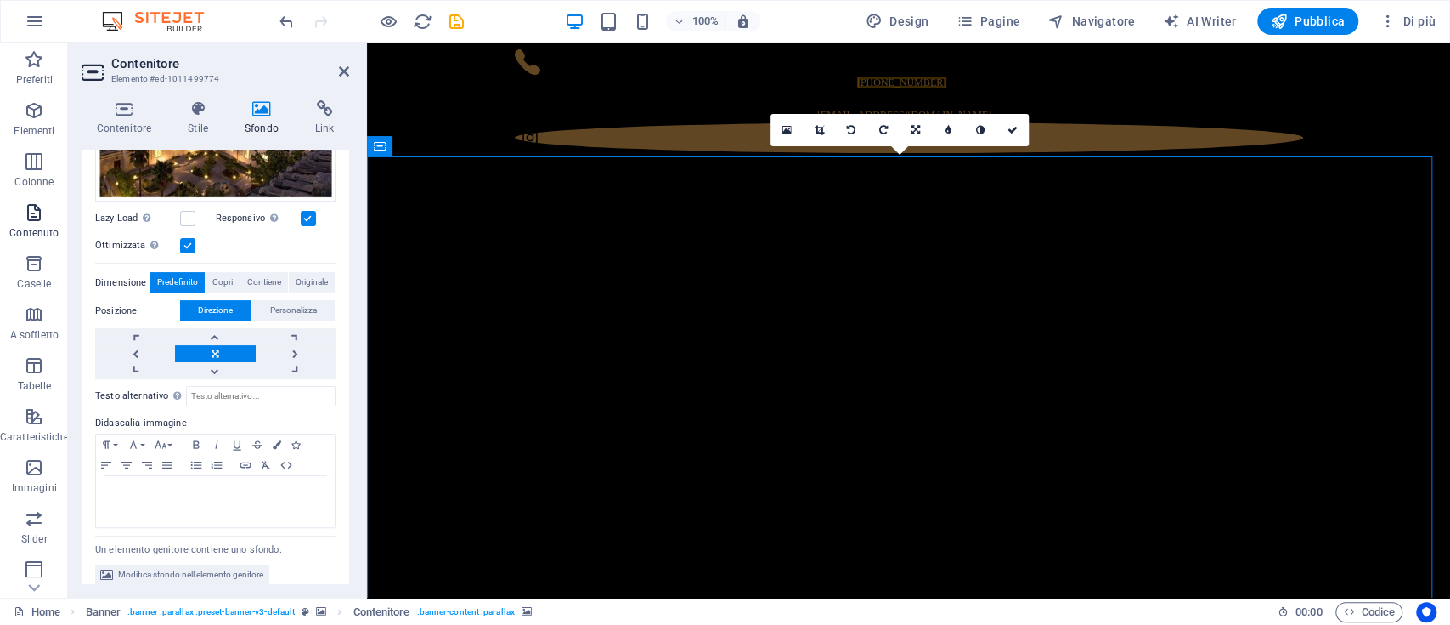
click at [35, 213] on icon "button" at bounding box center [34, 212] width 20 height 20
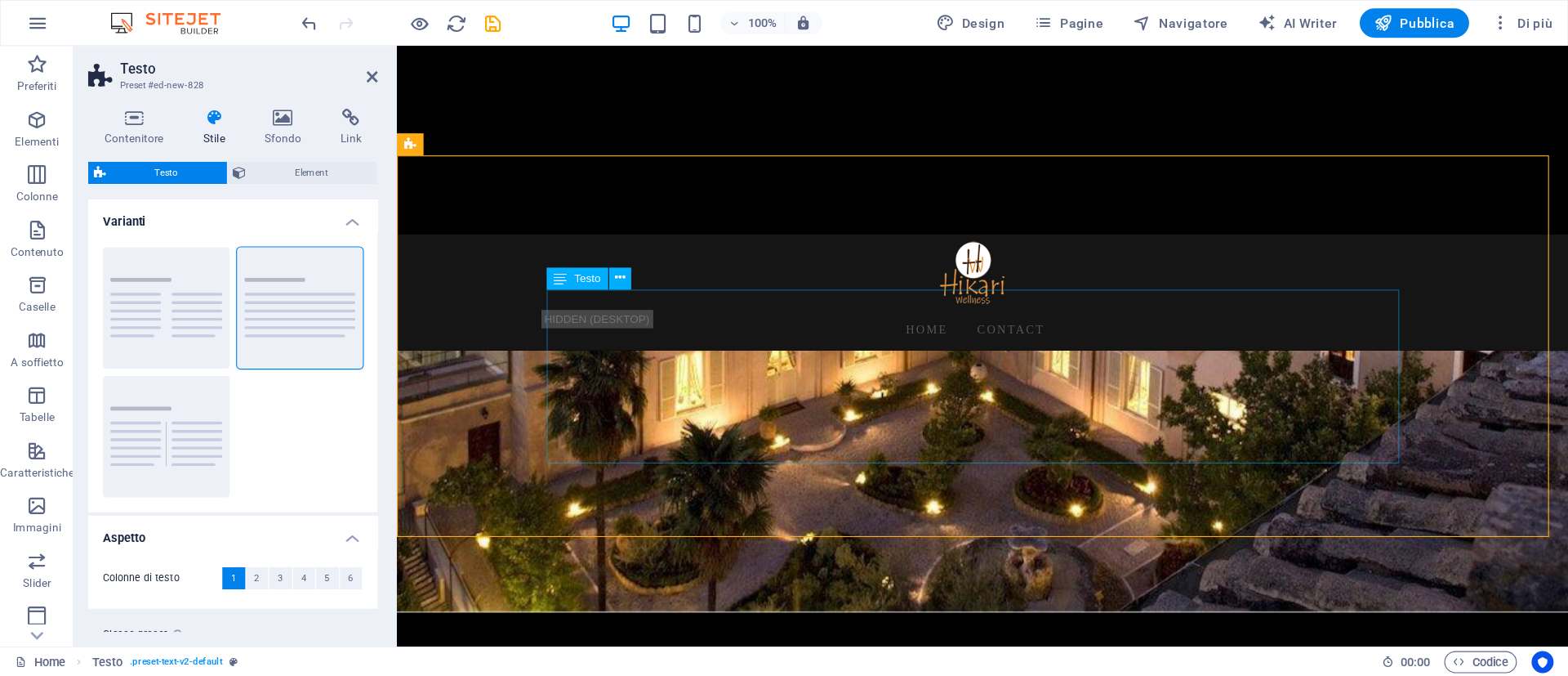
scroll to position [262, 0]
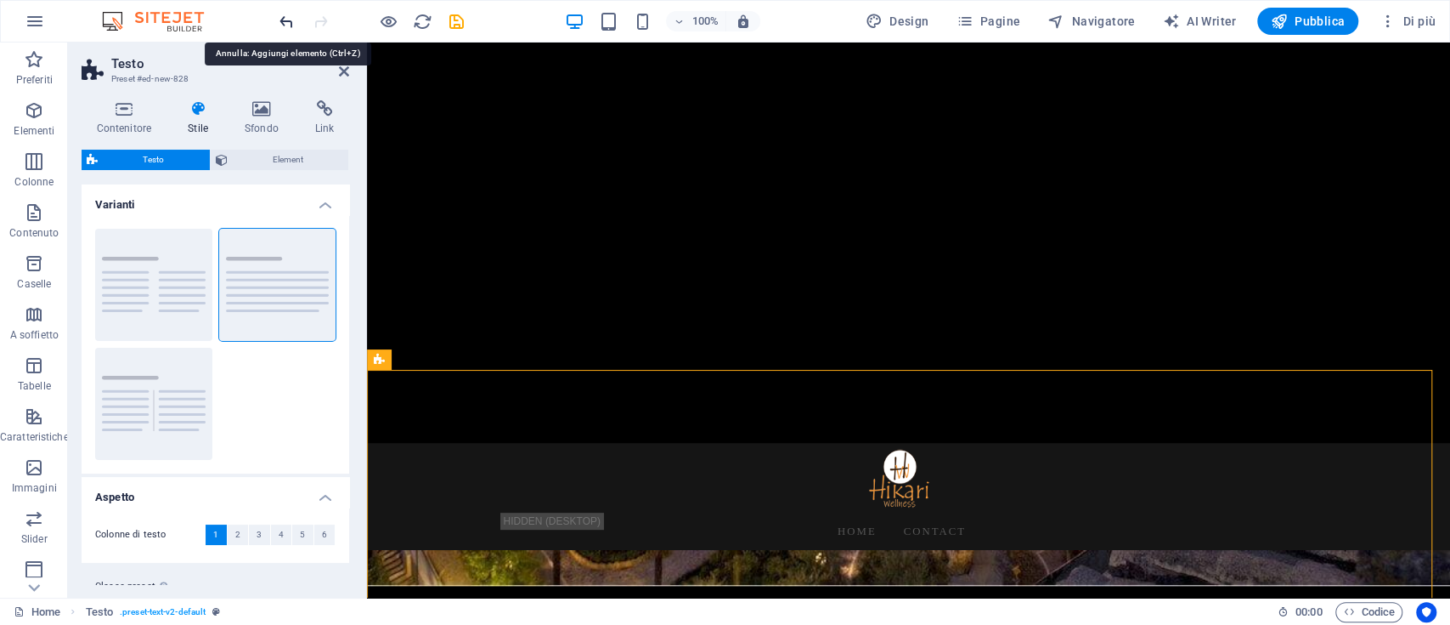
click at [286, 23] on icon "undo" at bounding box center [287, 22] width 20 height 20
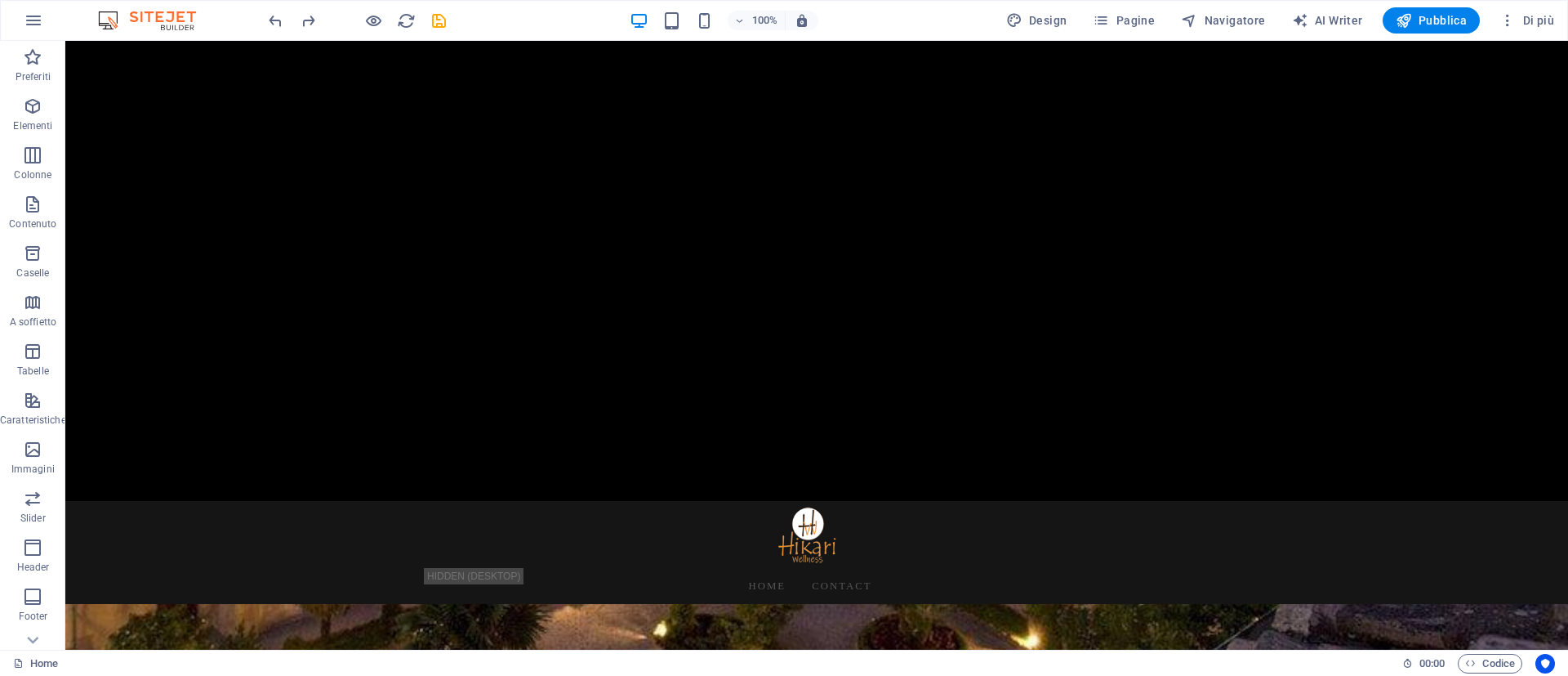
drag, startPoint x: 1216, startPoint y: 40, endPoint x: 1014, endPoint y: 347, distance: 367.5
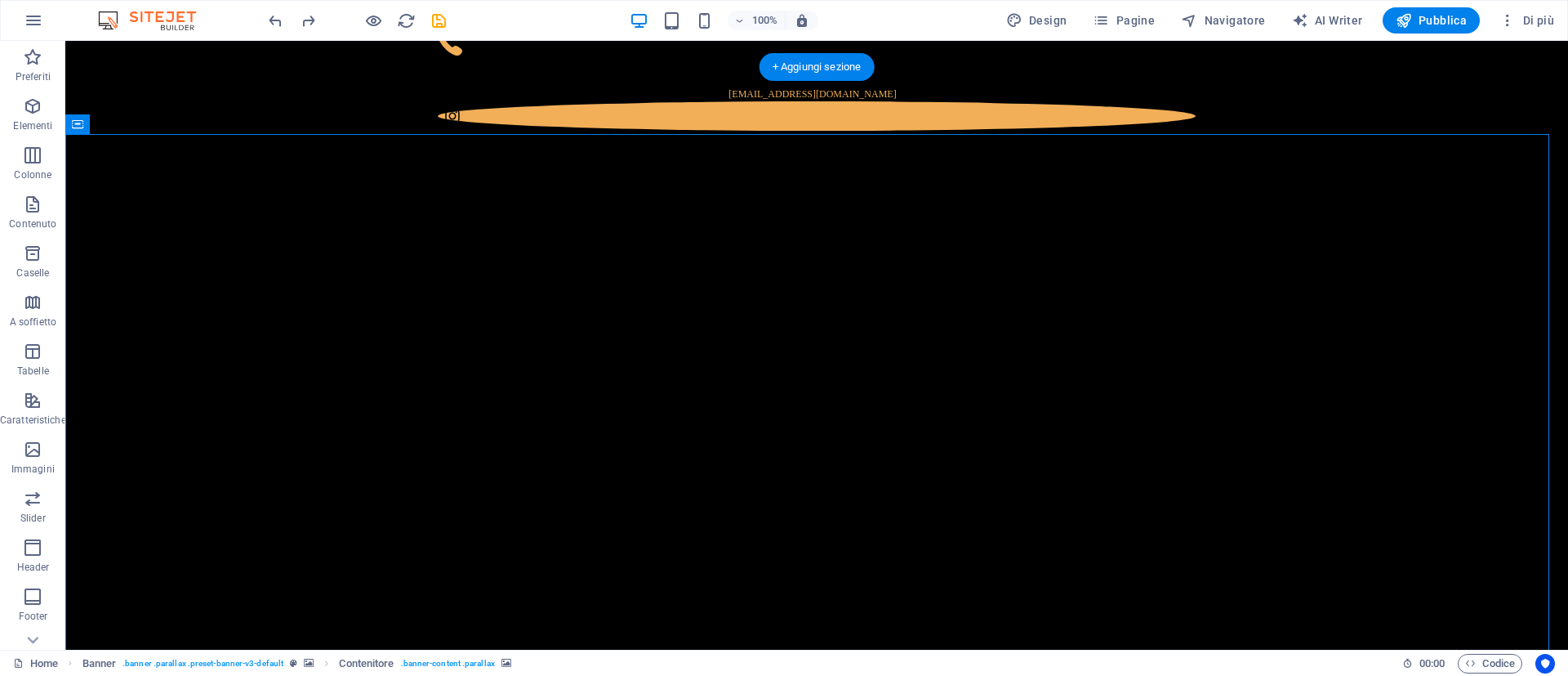
scroll to position [0, 0]
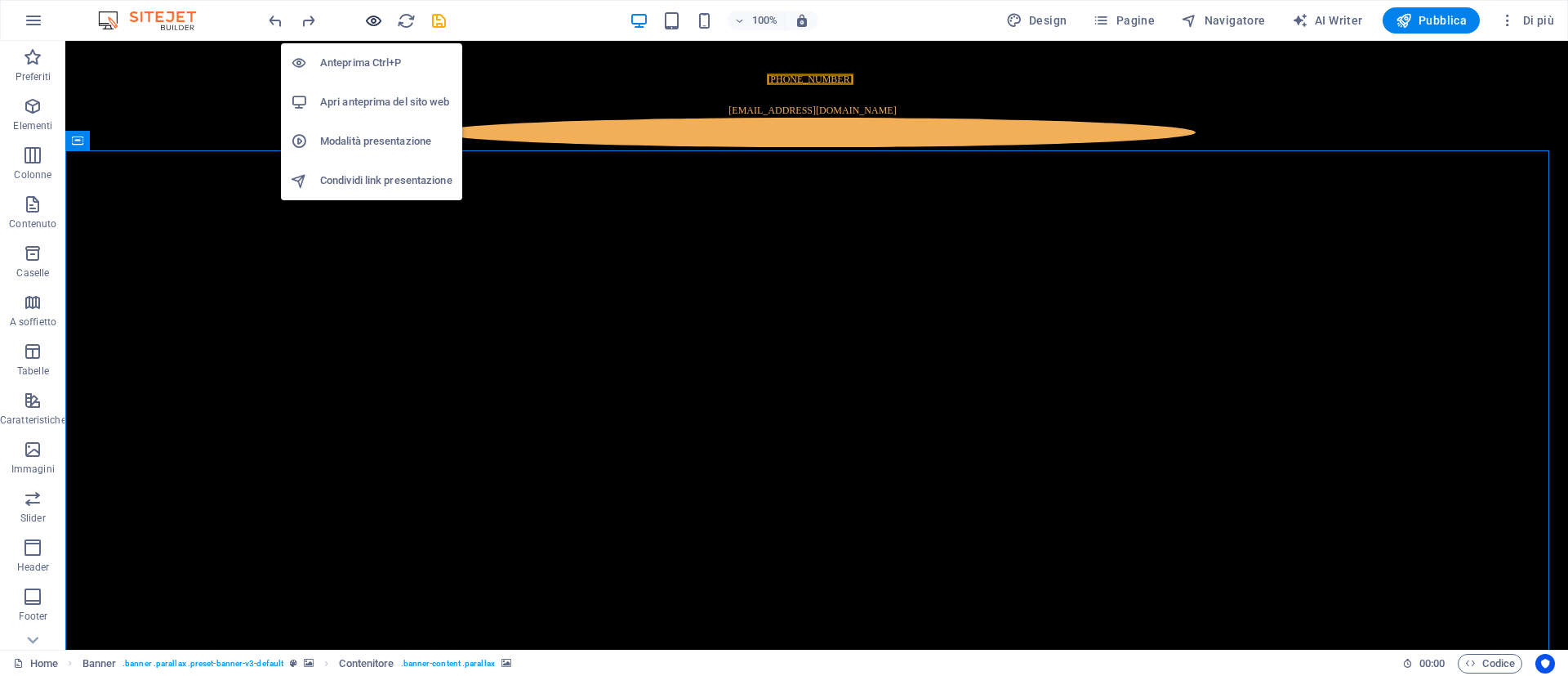
click at [371, 13] on icon "button" at bounding box center [374, 21] width 19 height 19
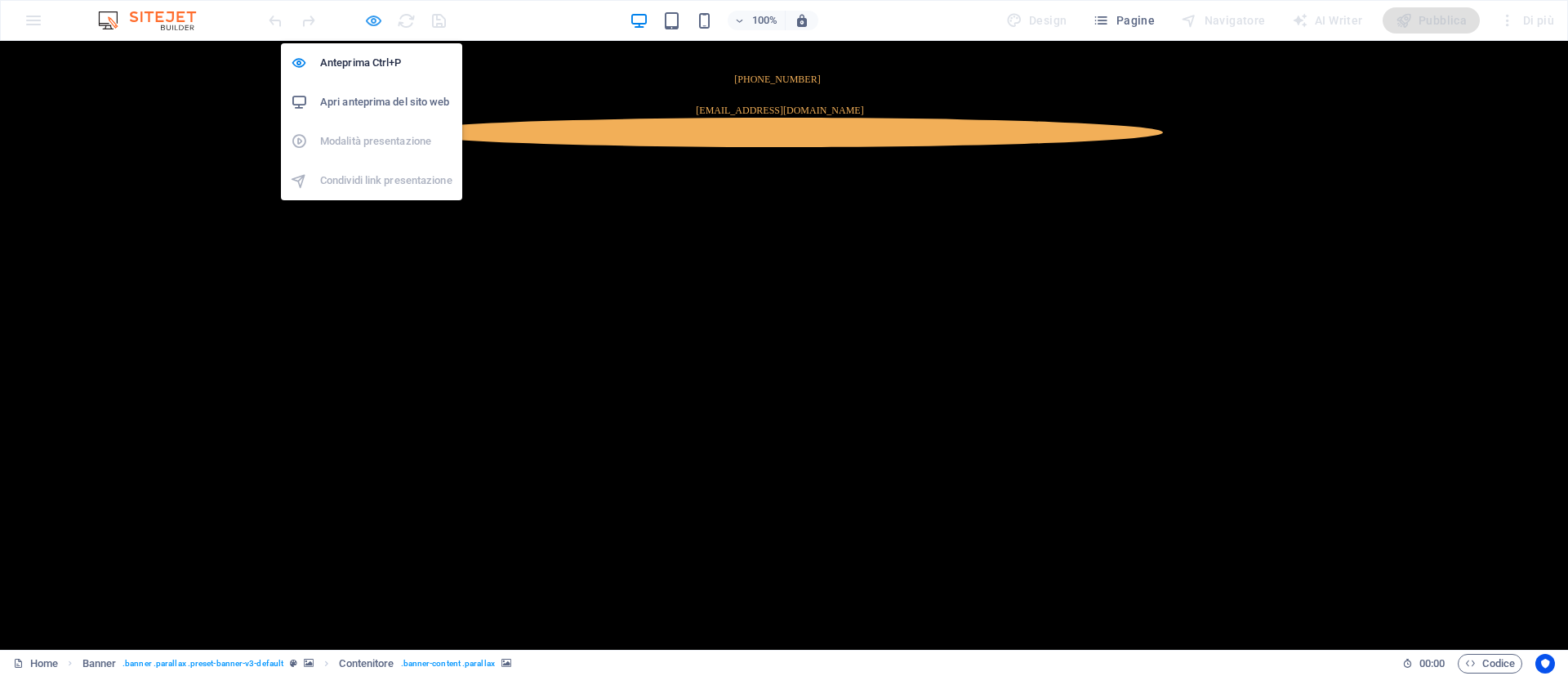
click at [369, 22] on icon "button" at bounding box center [374, 21] width 19 height 19
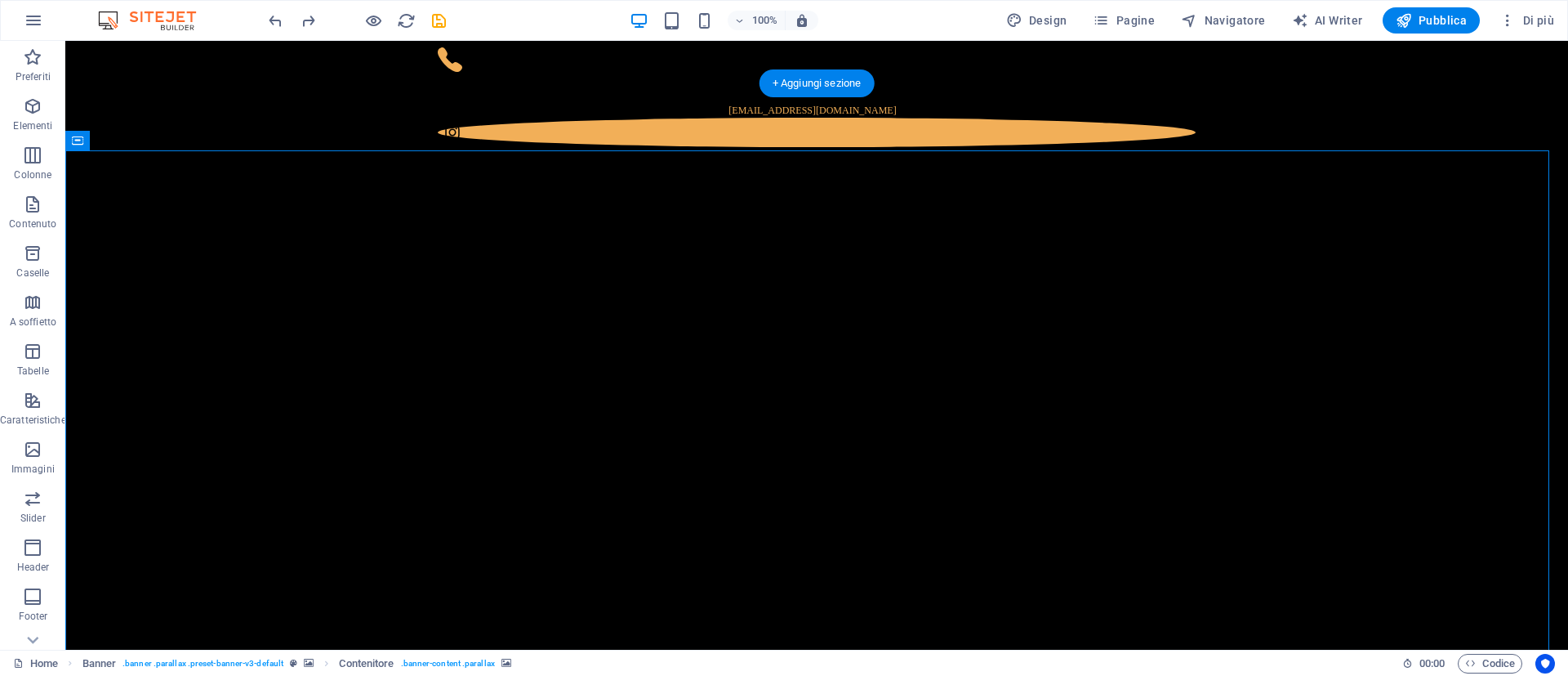
click at [24, 102] on icon "button" at bounding box center [33, 106] width 19 height 19
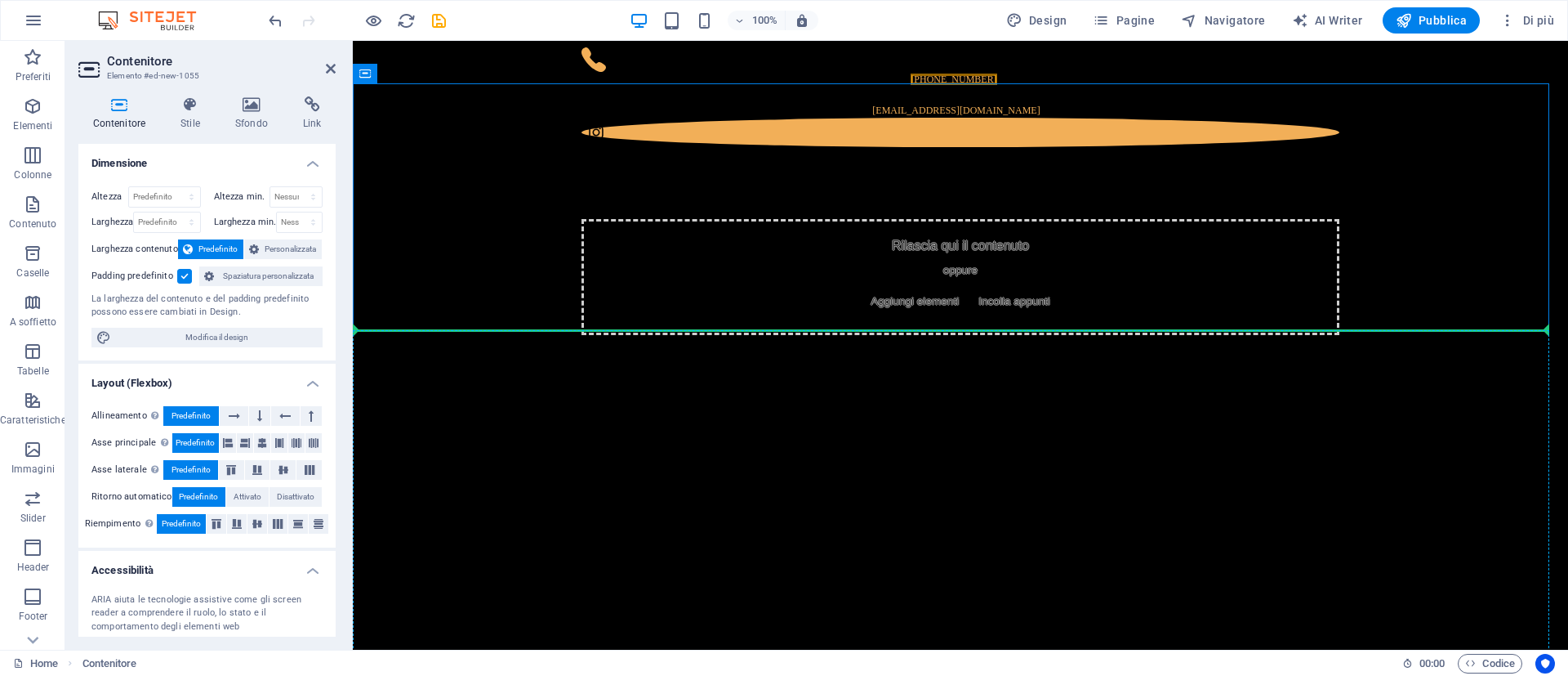
drag, startPoint x: 943, startPoint y: 191, endPoint x: 931, endPoint y: 503, distance: 312.2
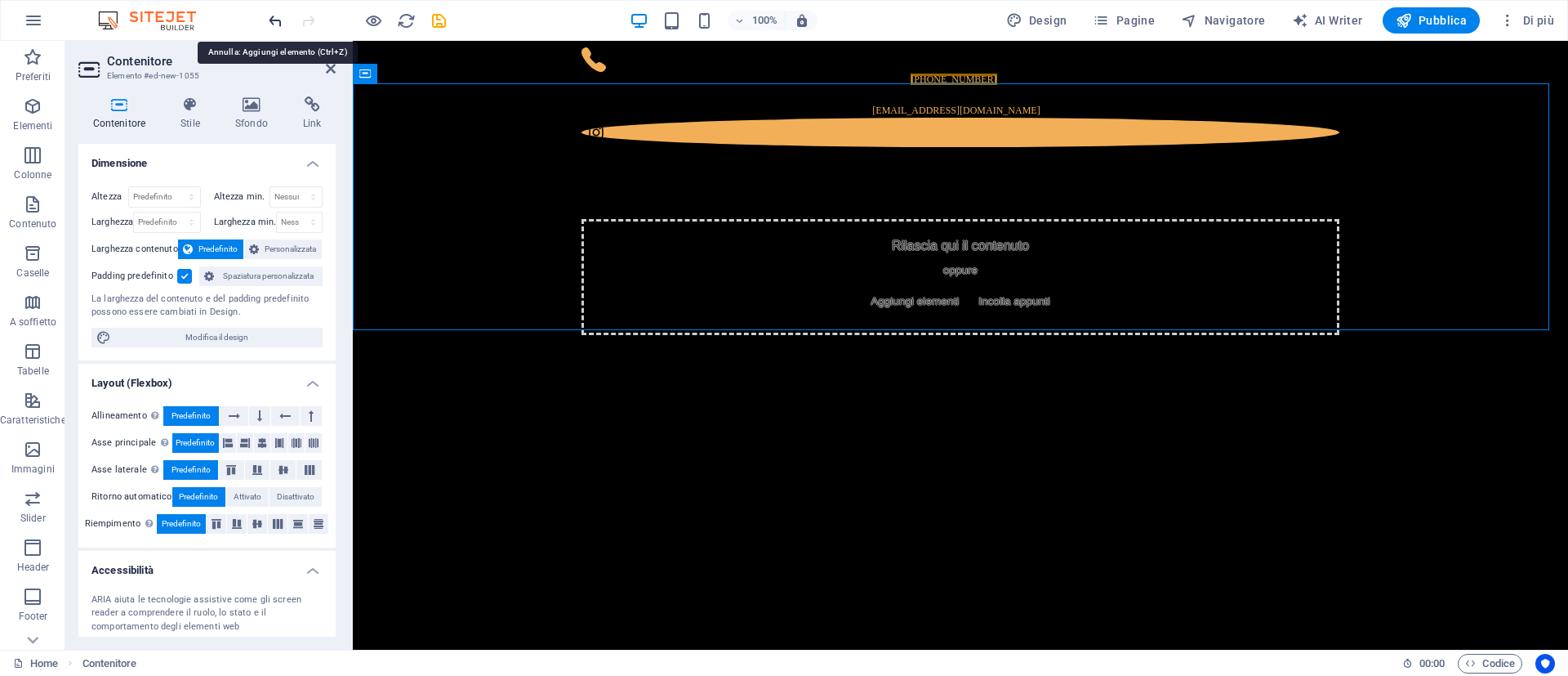
click at [270, 19] on icon "undo" at bounding box center [276, 21] width 19 height 19
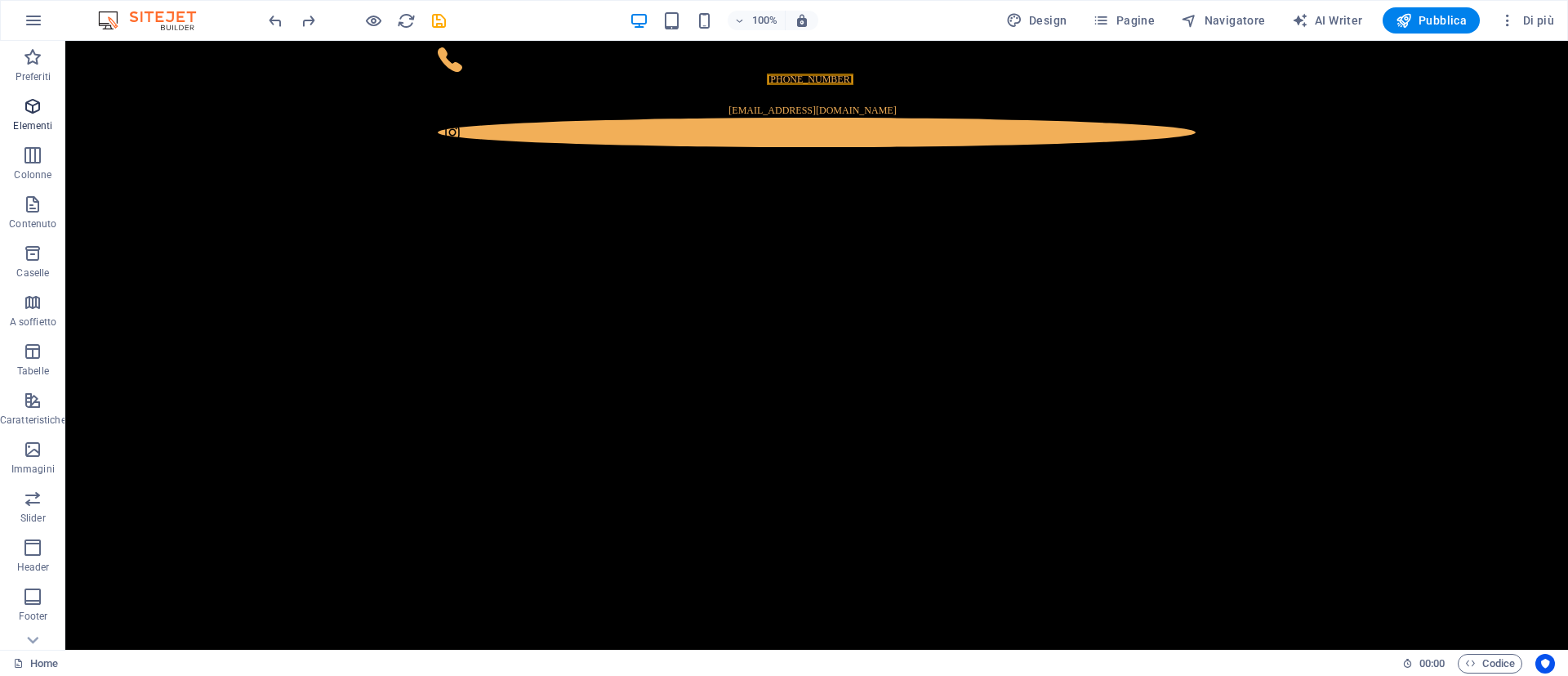
click at [46, 110] on span "Elementi" at bounding box center [33, 115] width 66 height 39
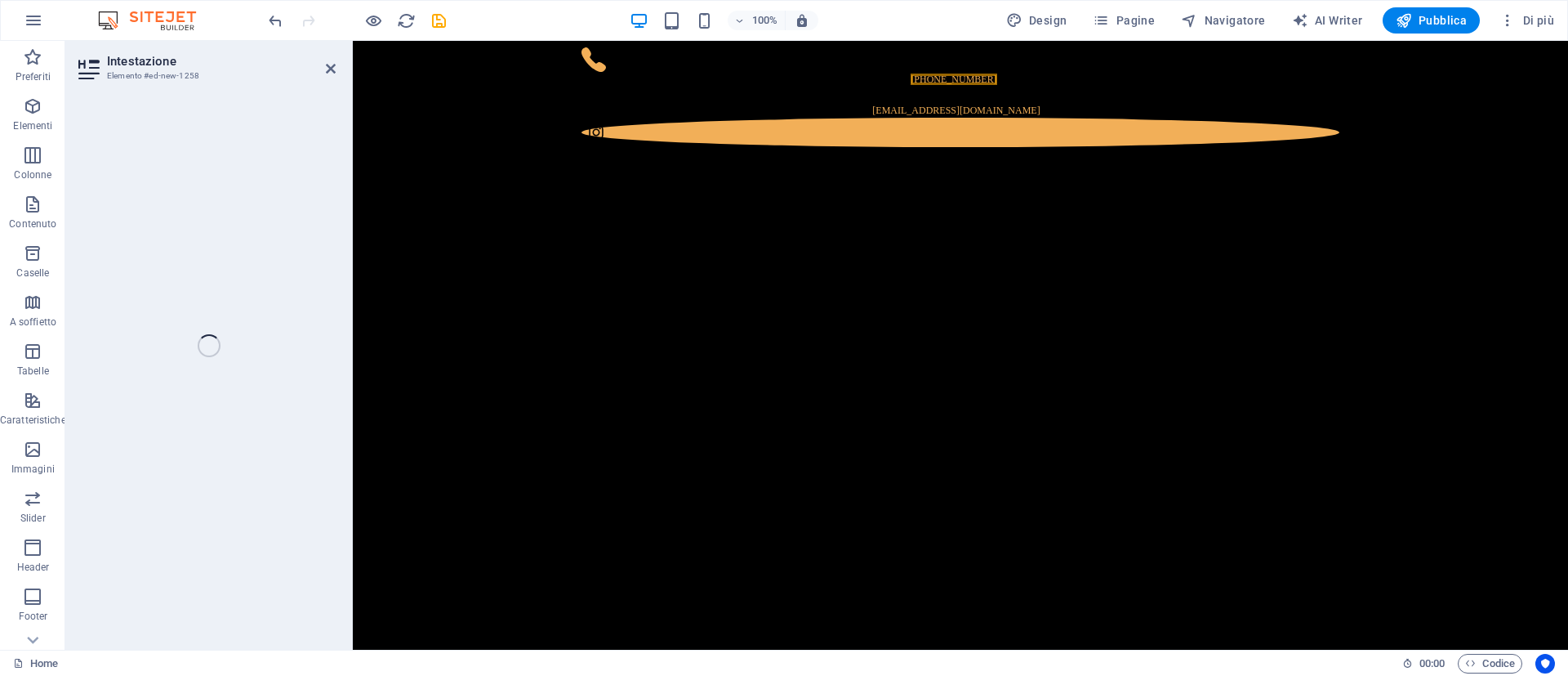
scroll to position [367, 0]
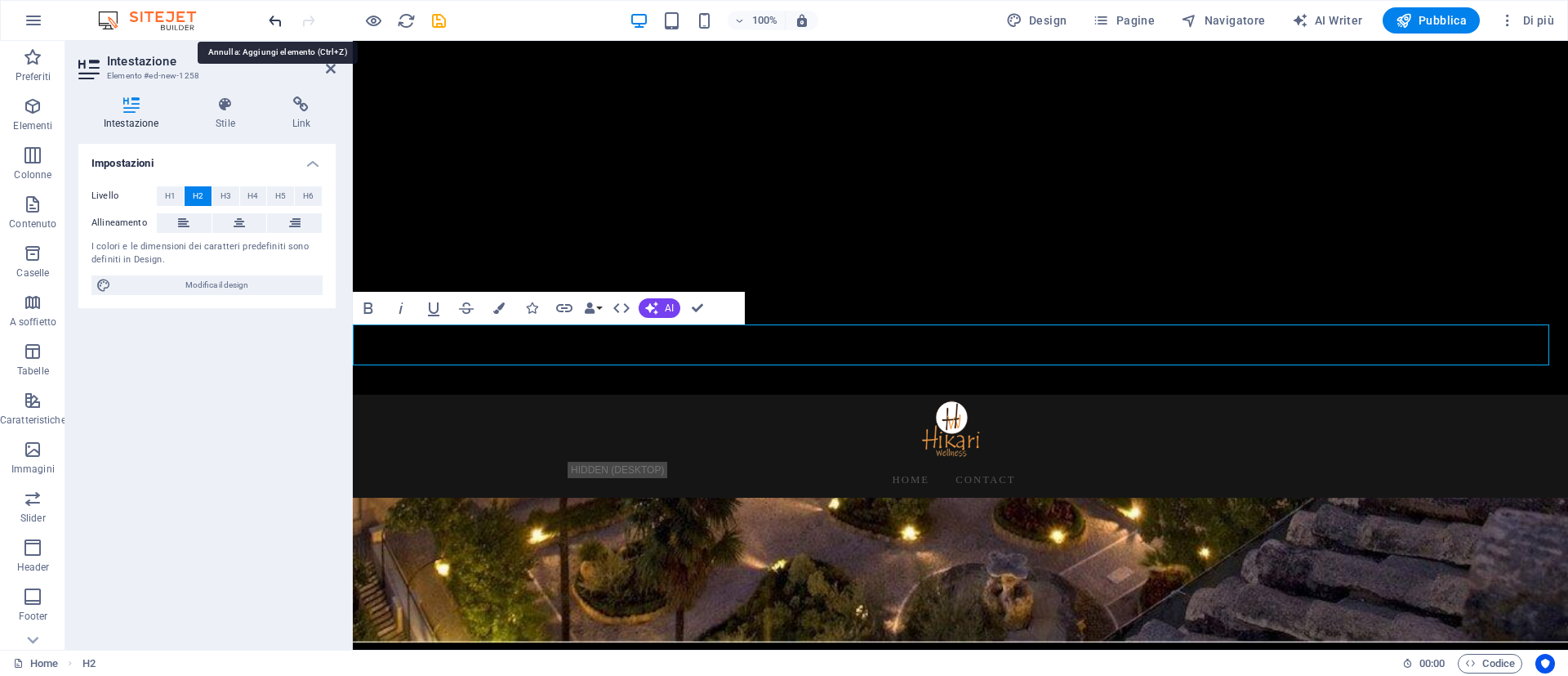
click at [278, 21] on icon "undo" at bounding box center [276, 21] width 19 height 19
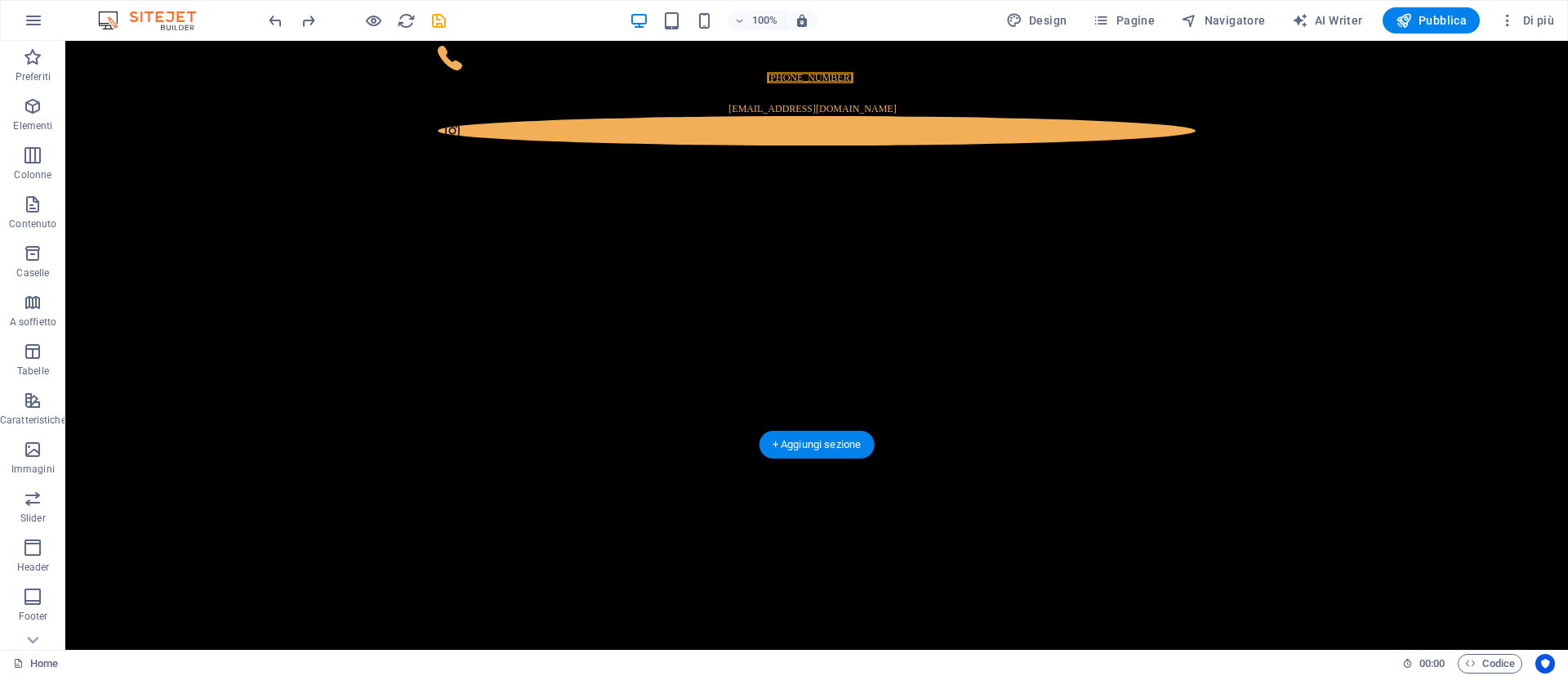
scroll to position [0, 0]
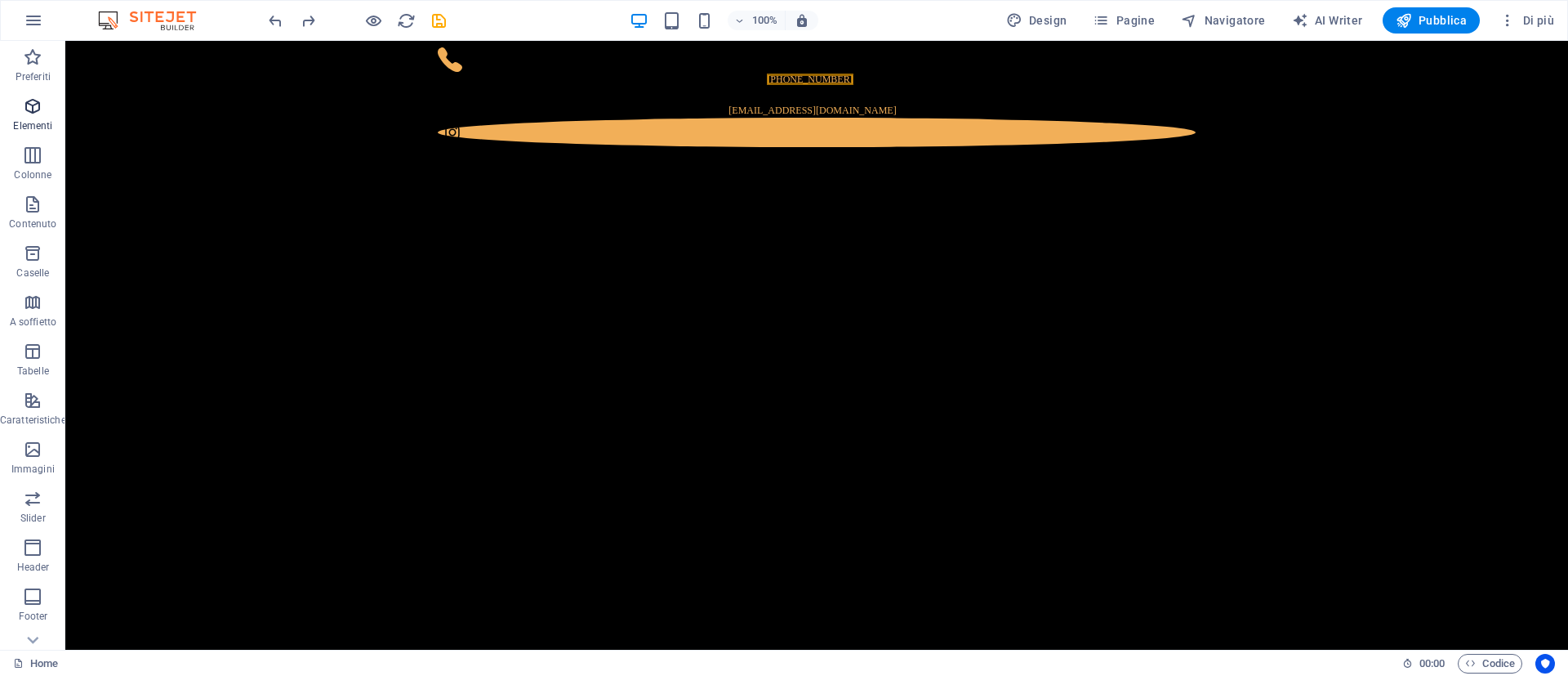
click at [29, 100] on icon "button" at bounding box center [33, 106] width 19 height 19
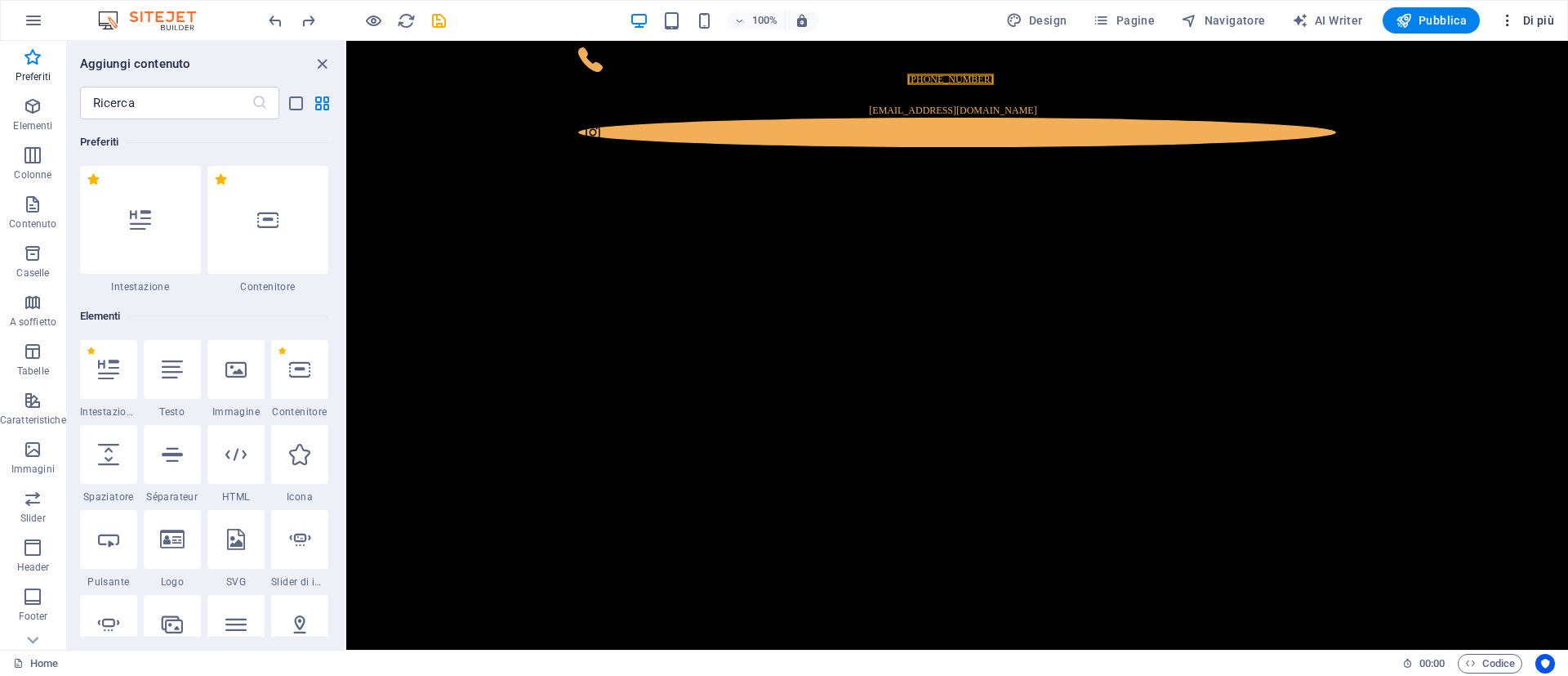
click at [1394, 15] on span "Di più" at bounding box center [1527, 20] width 55 height 16
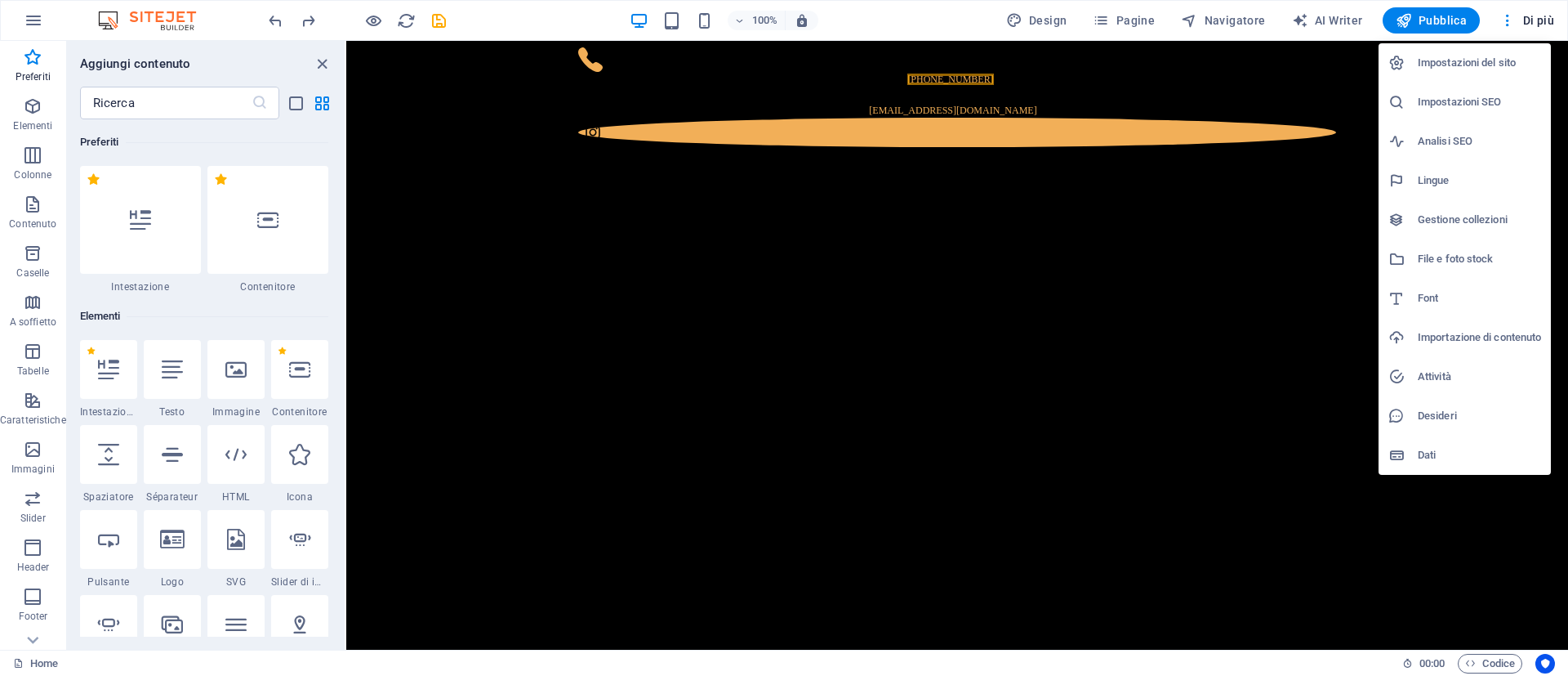
click at [1394, 600] on div at bounding box center [784, 338] width 1568 height 676
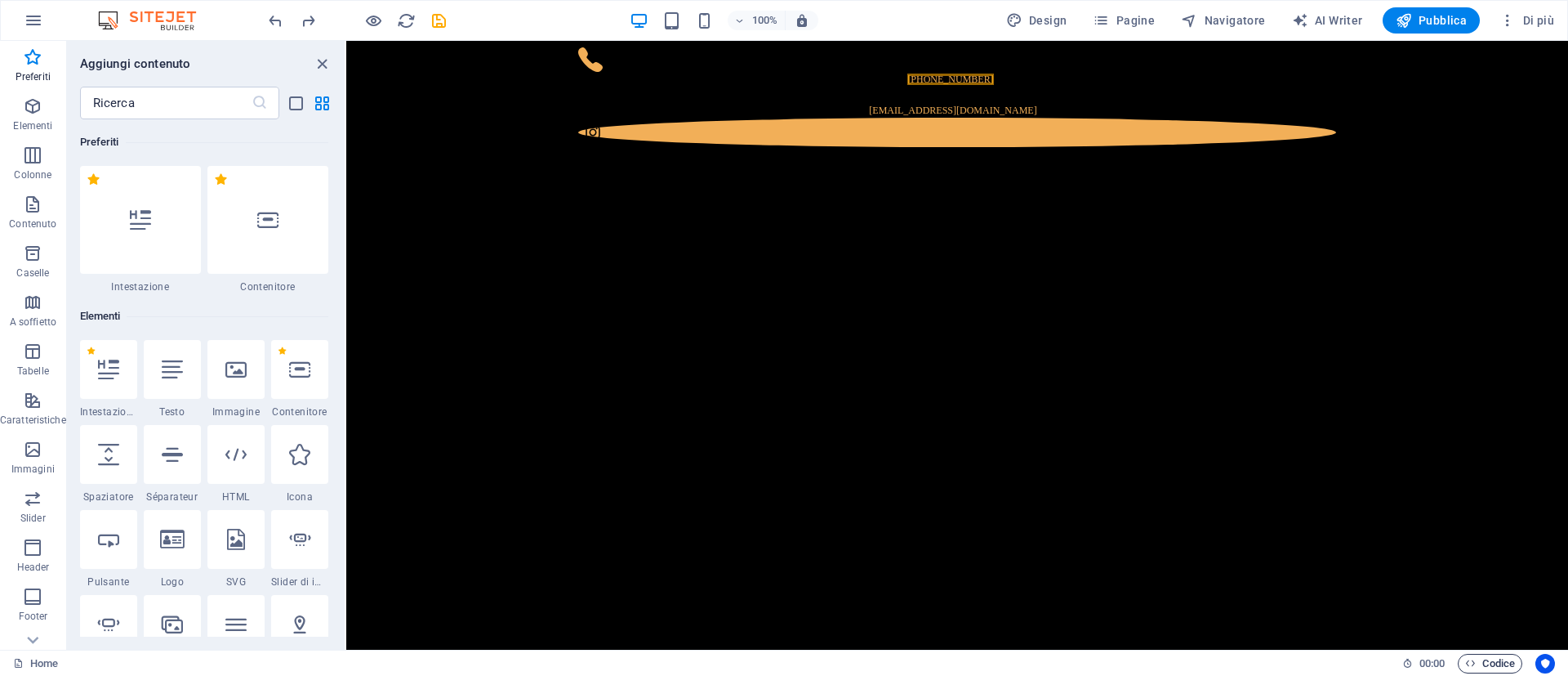
click at [1394, 600] on span "Codice" at bounding box center [1490, 663] width 50 height 19
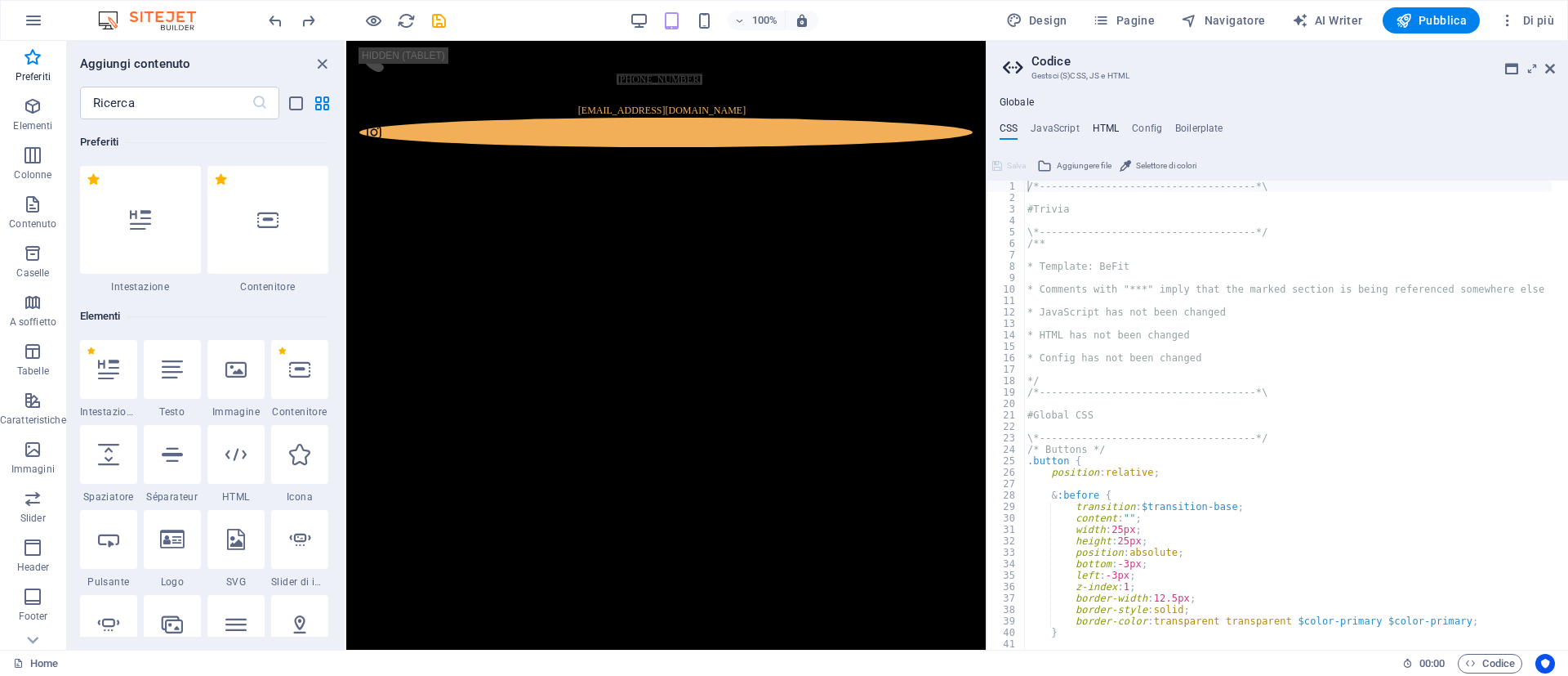
click at [1102, 126] on h4 "HTML" at bounding box center [1107, 131] width 27 height 18
type textarea "<!-- Google Tag Manager -->"
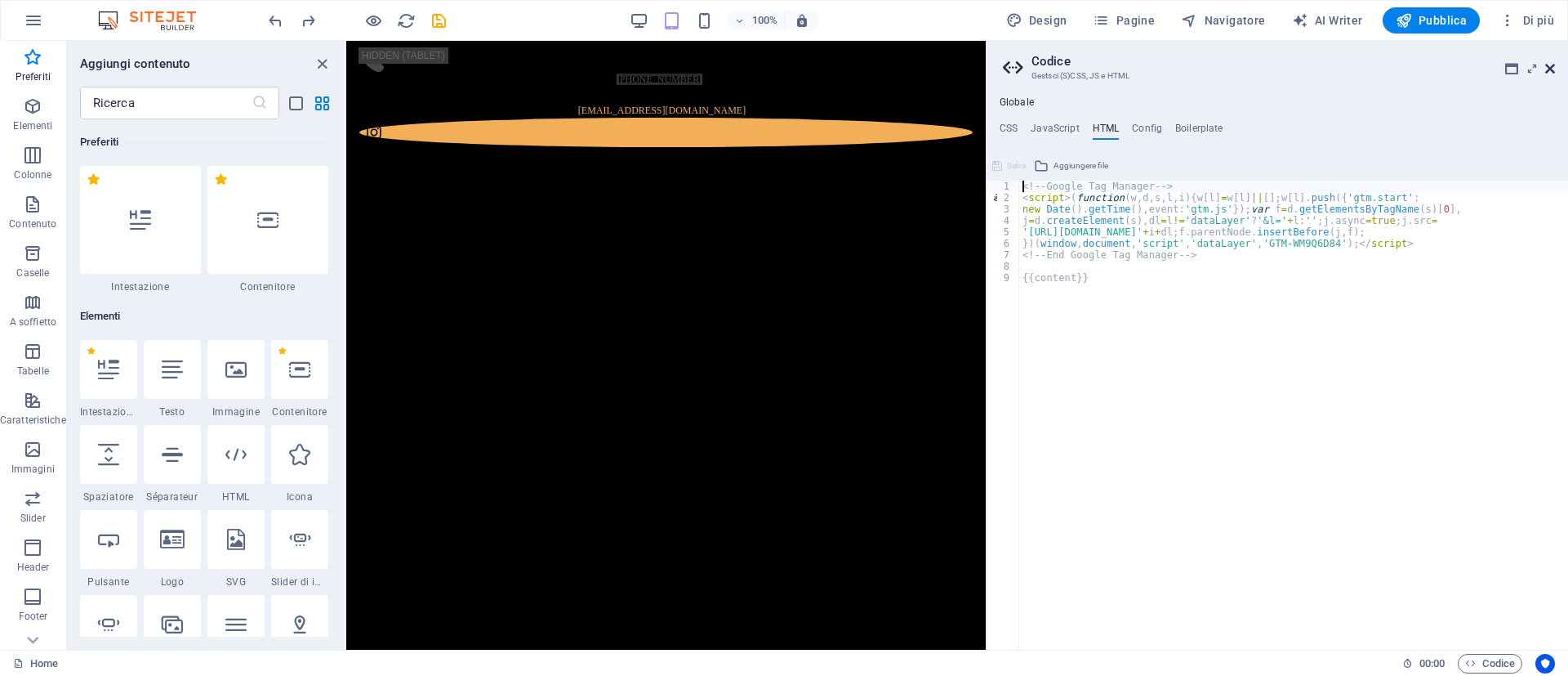
click at [1394, 72] on icon at bounding box center [1551, 69] width 10 height 13
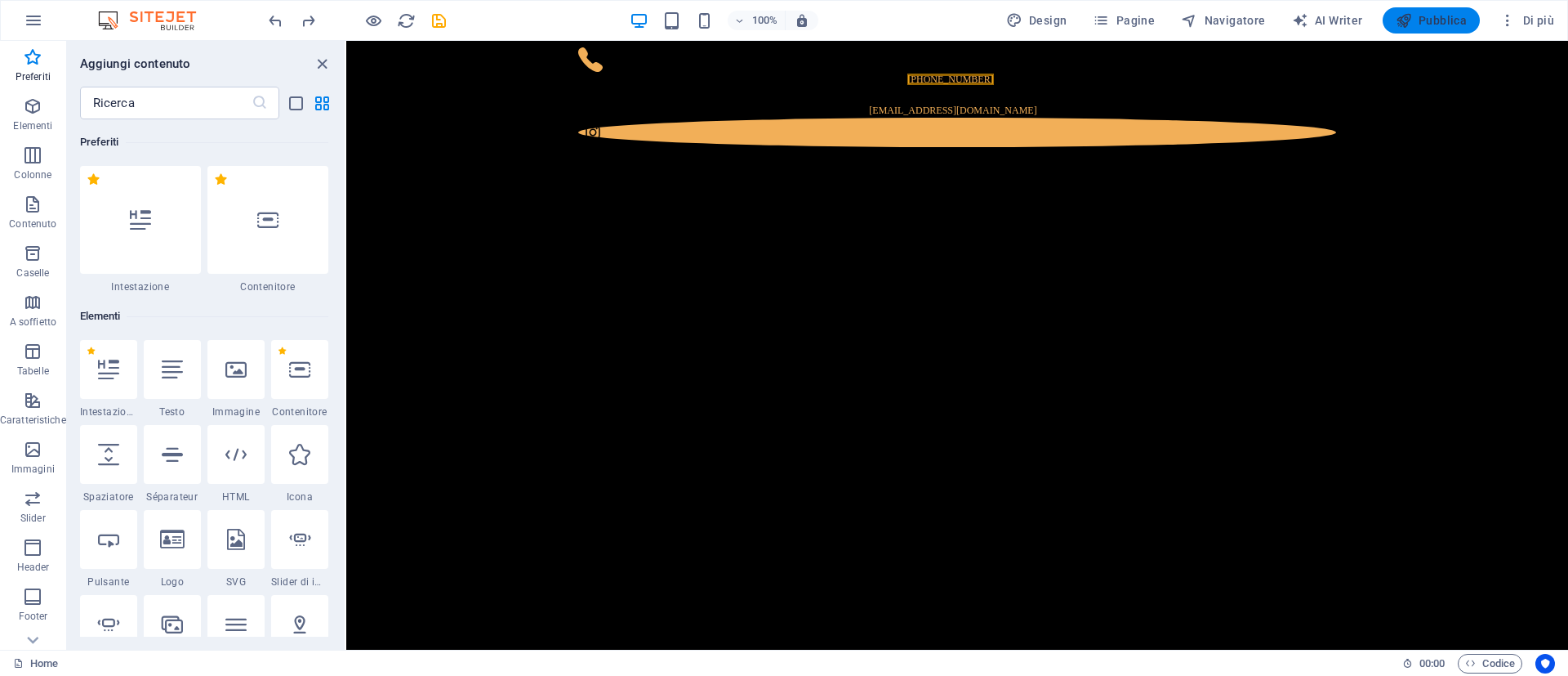
click at [1394, 9] on button "Pubblica" at bounding box center [1432, 20] width 98 height 26
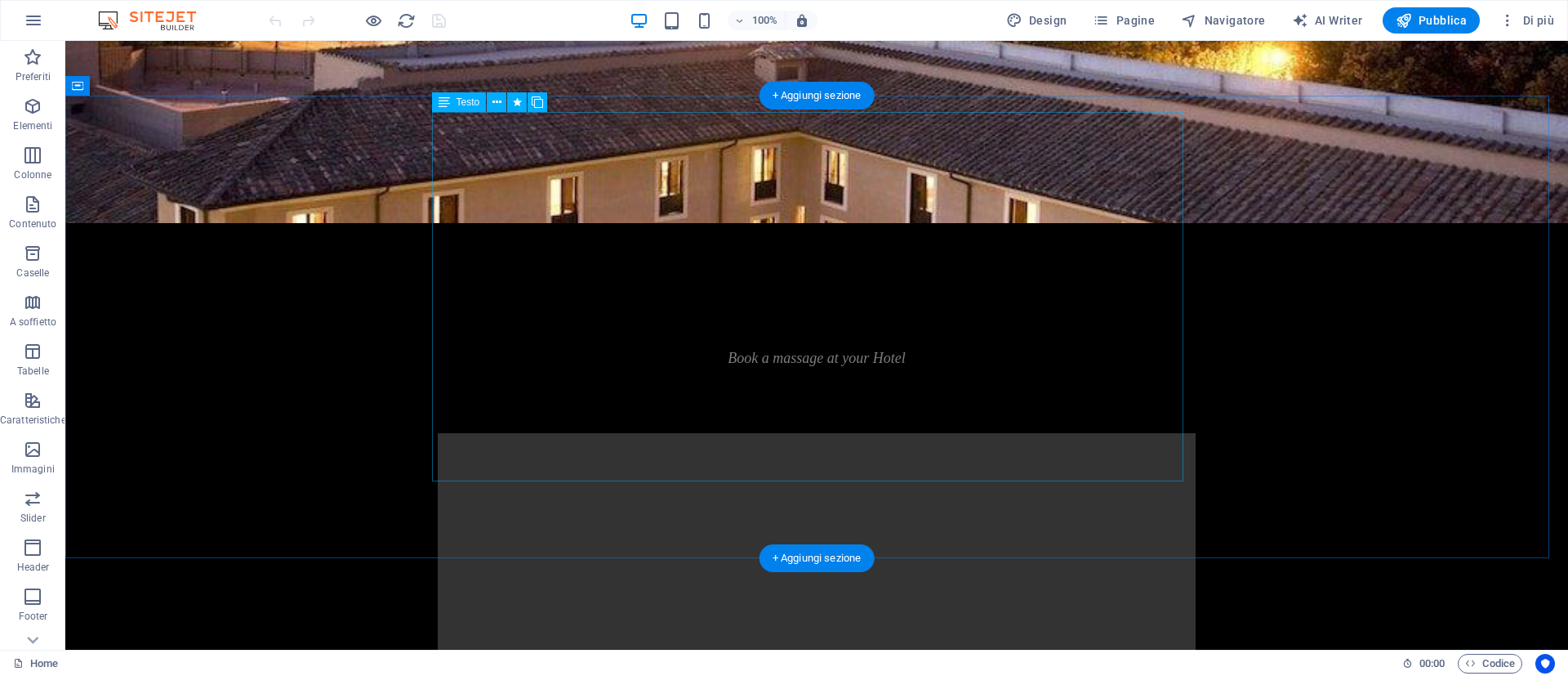
scroll to position [1348, 0]
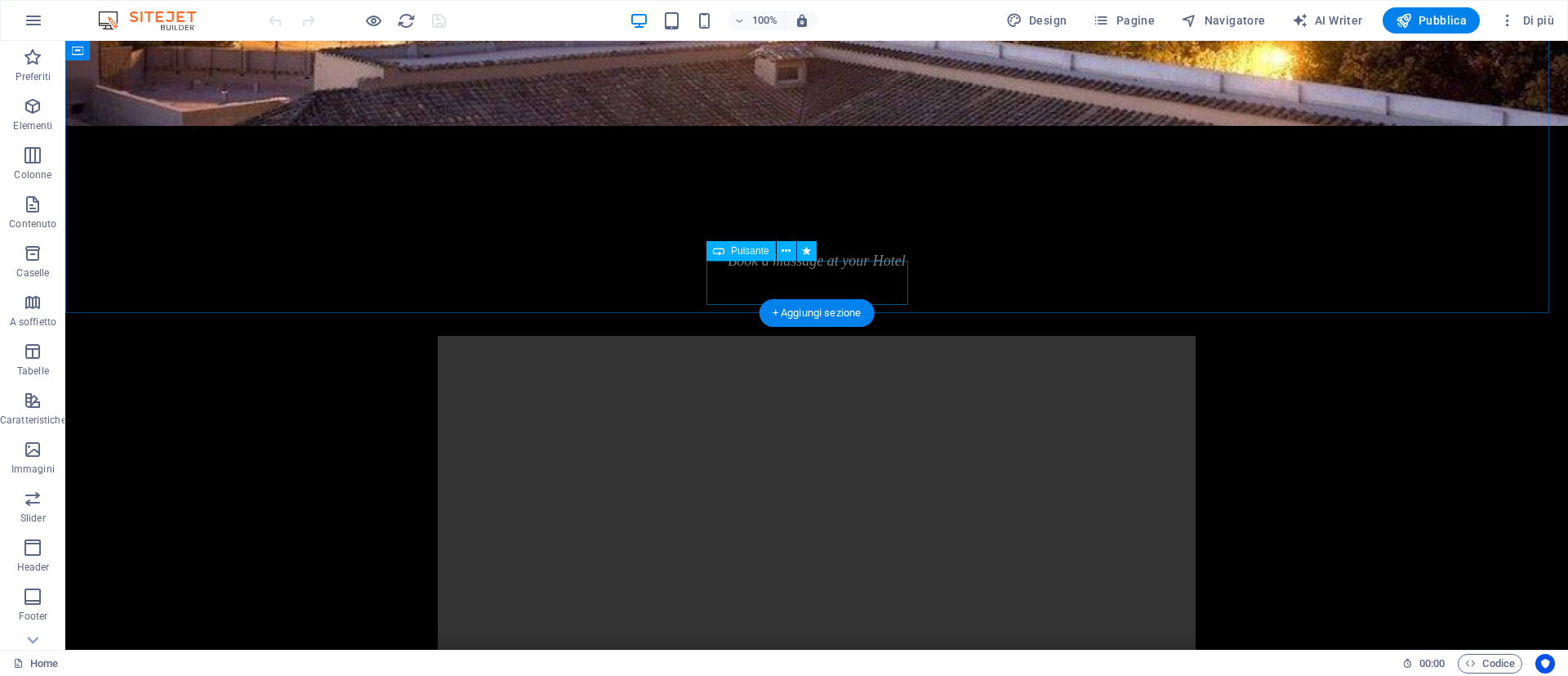
select select
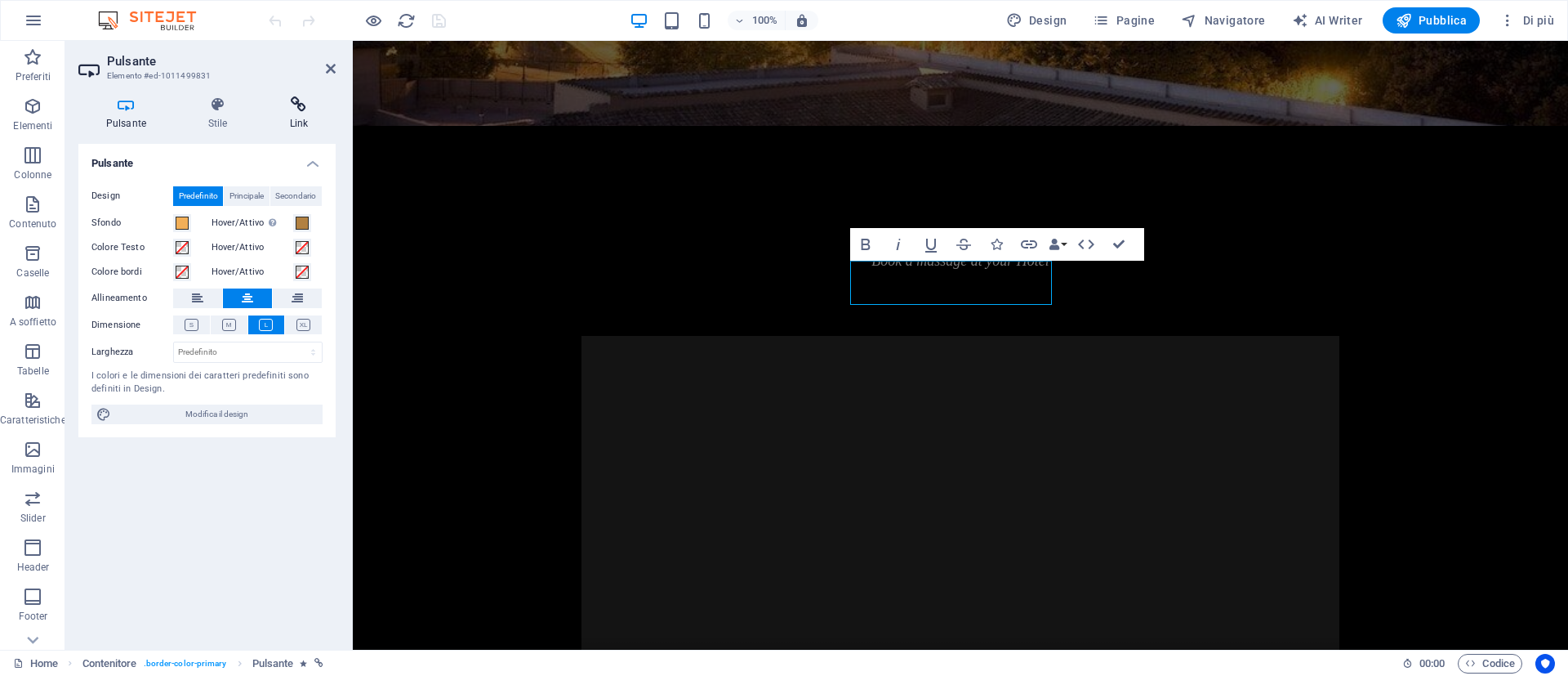
click at [301, 103] on icon at bounding box center [299, 104] width 73 height 16
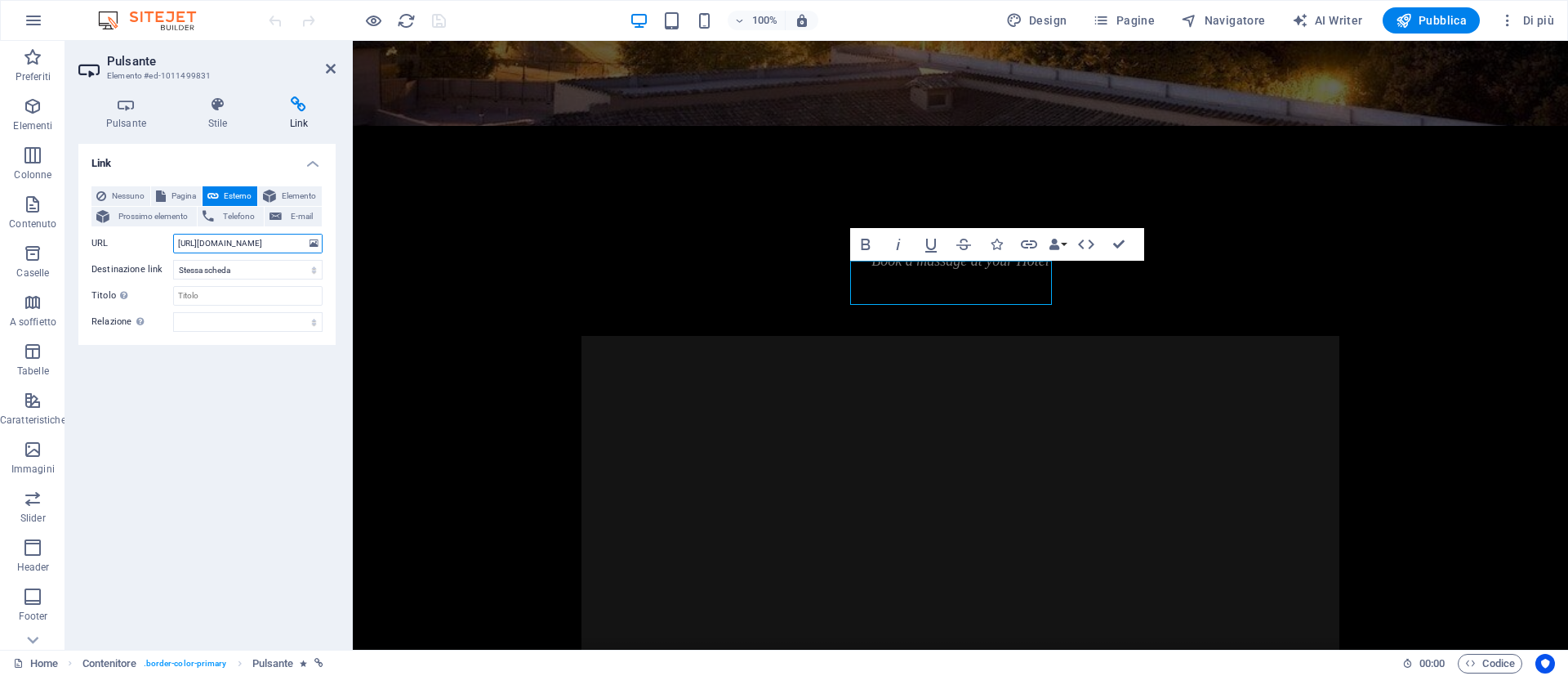
click at [276, 244] on input "https://hikariwellness.it/disponibilita/cliente.php?struttura_id=5" at bounding box center [247, 243] width 149 height 19
paste input "11"
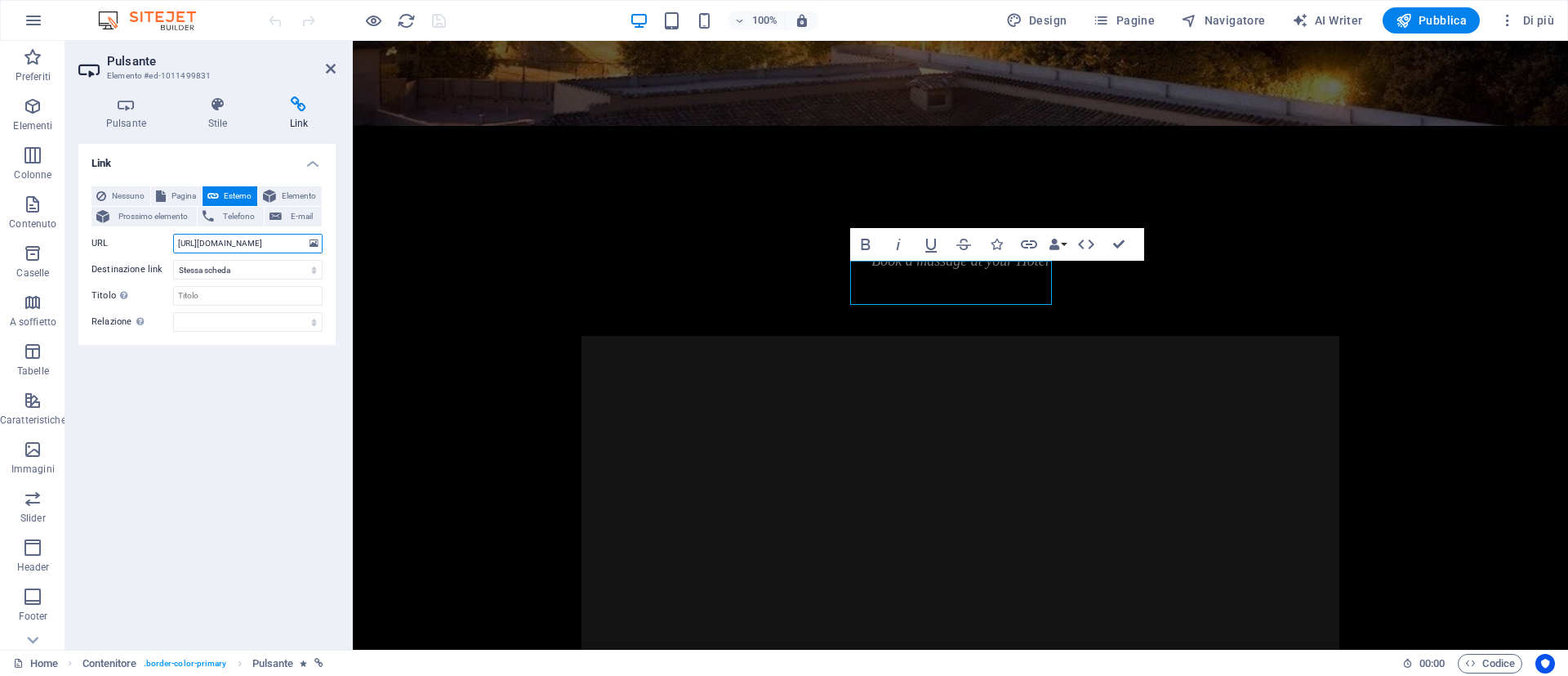
scroll to position [0, 112]
type input "https://hikariwellness.it/disponibilita/cliente.php?struttura_id=11"
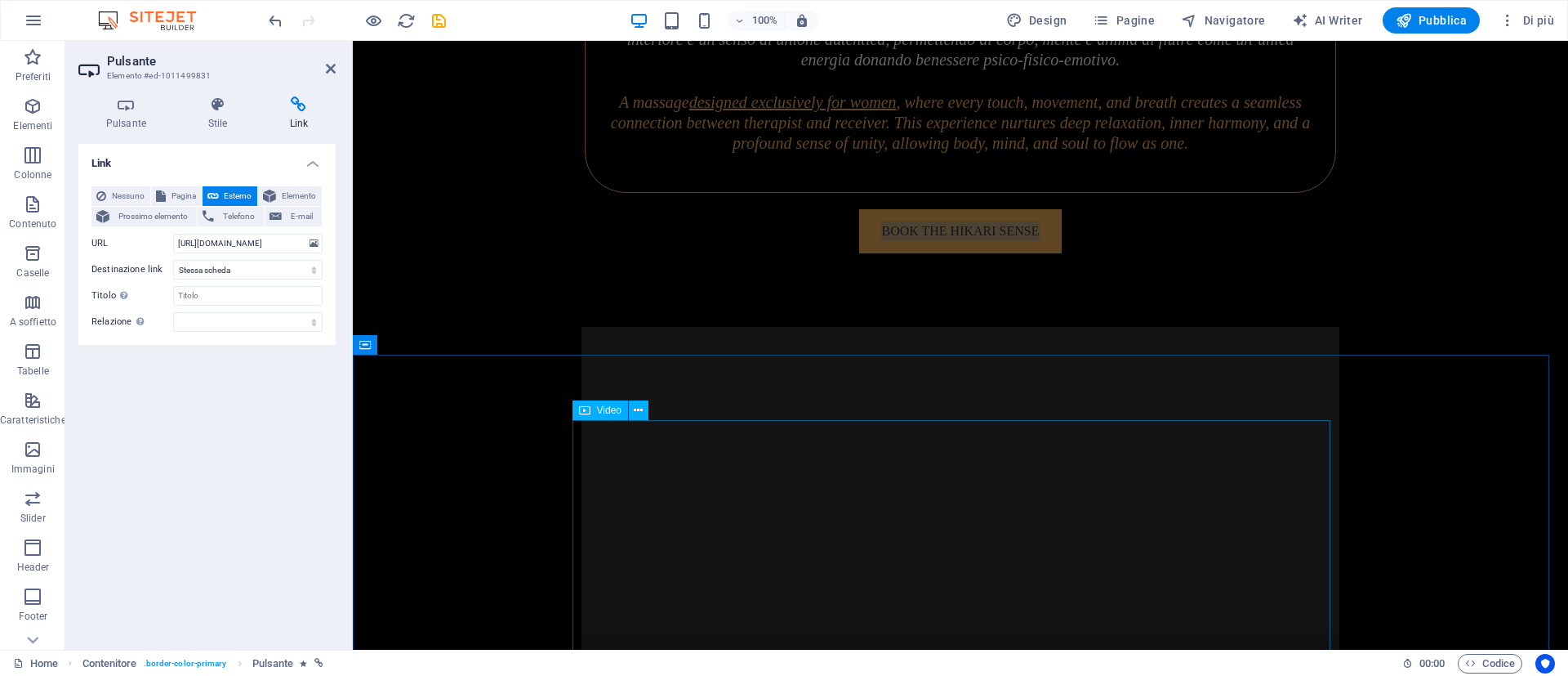
scroll to position [2329, 0]
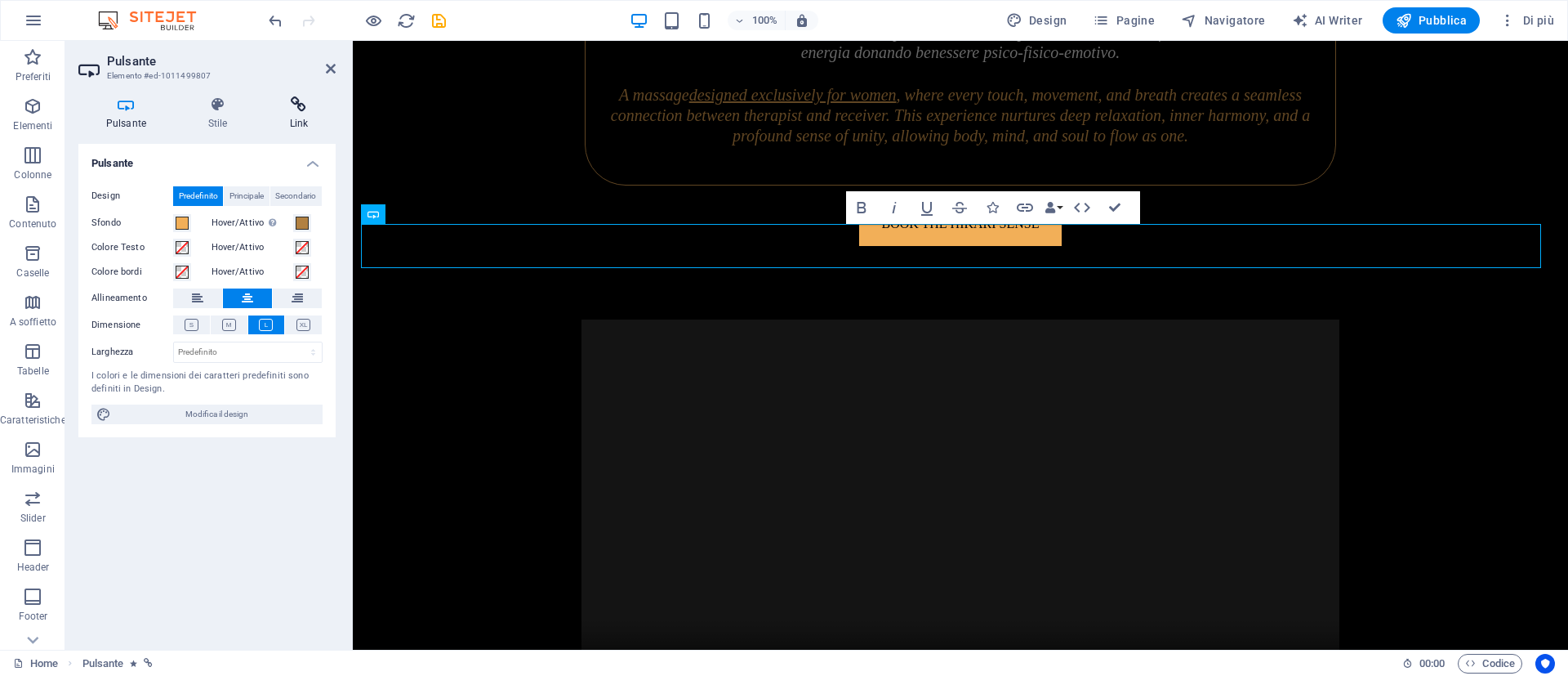
click at [299, 128] on h4 "Link" at bounding box center [299, 113] width 73 height 35
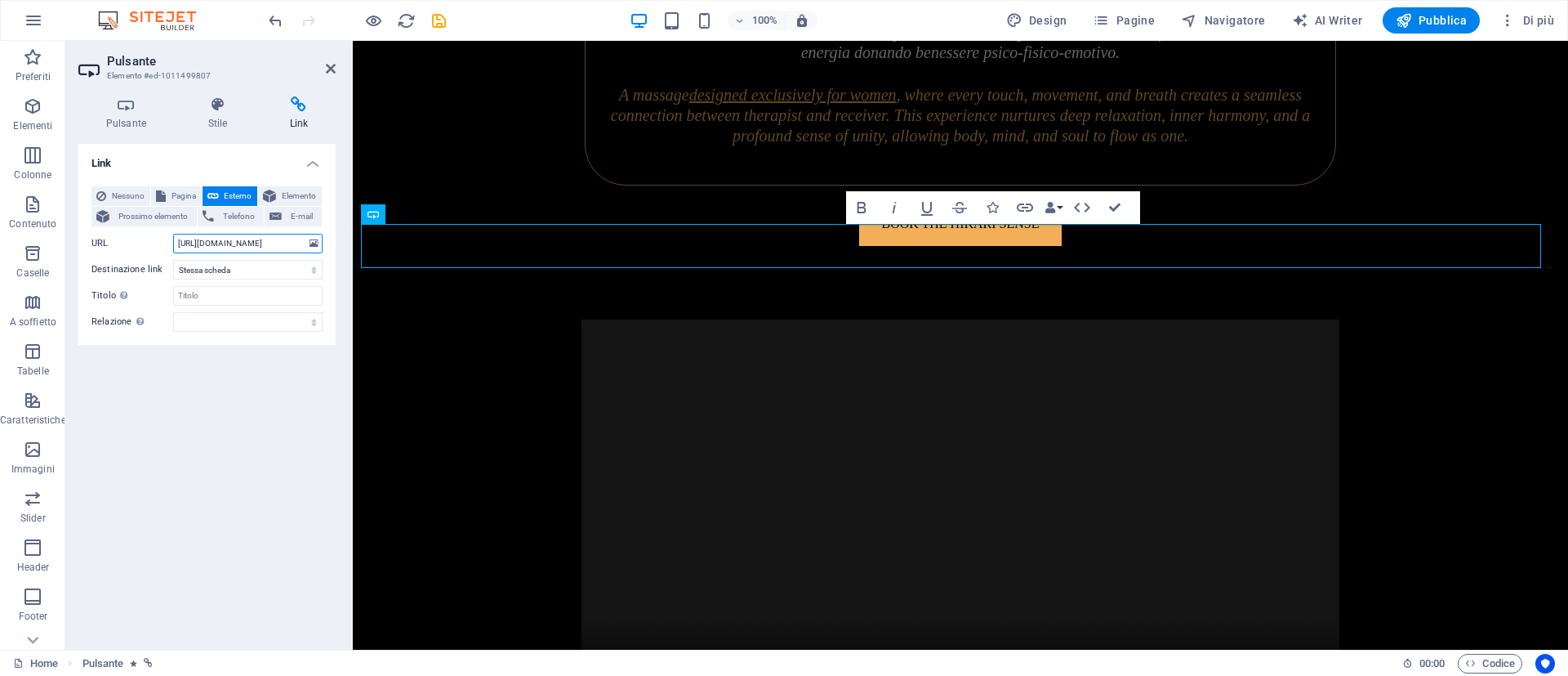
click at [253, 242] on input "https://hikariwellness.it/disponibilita/cliente.php?struttura_id=5" at bounding box center [247, 243] width 149 height 19
paste input "11"
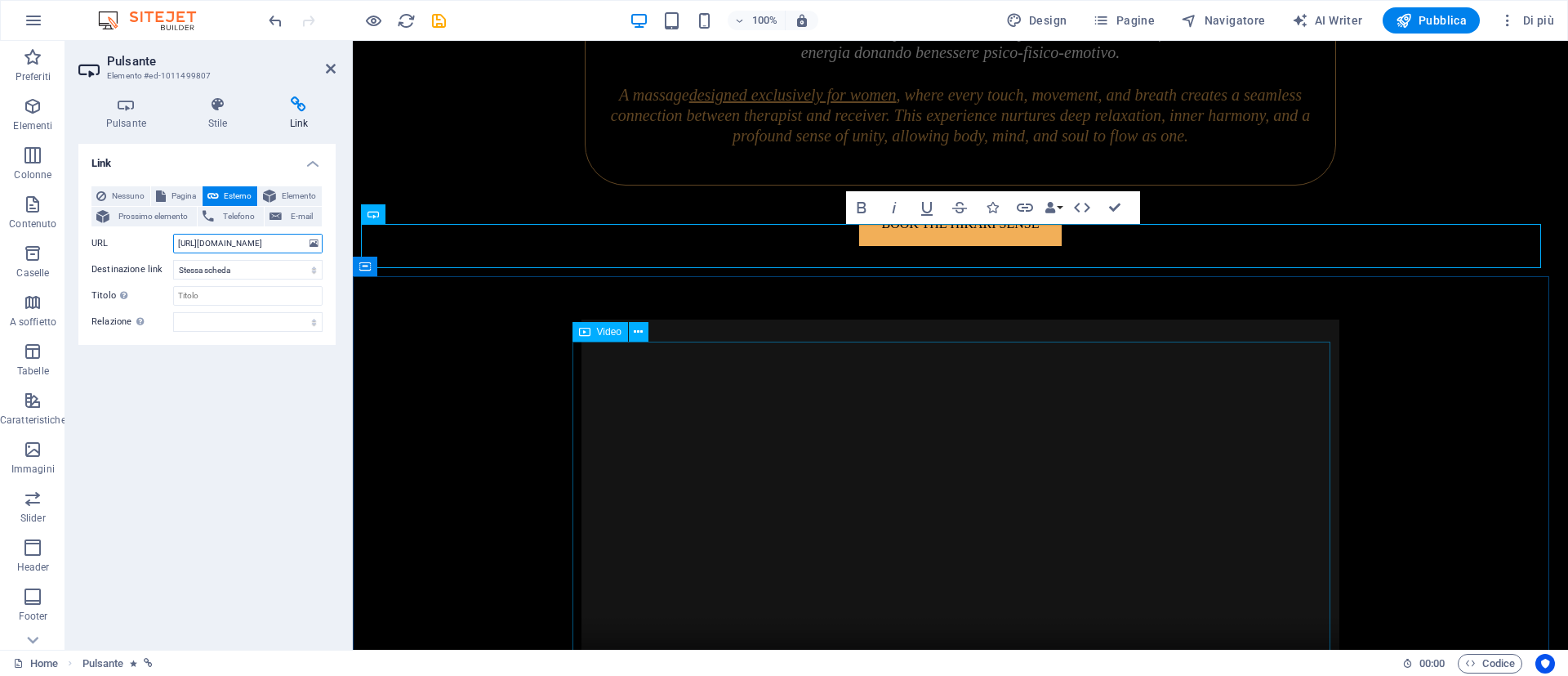
type input "https://hikariwellness.it/disponibilita/cliente.php?struttura_id=11"
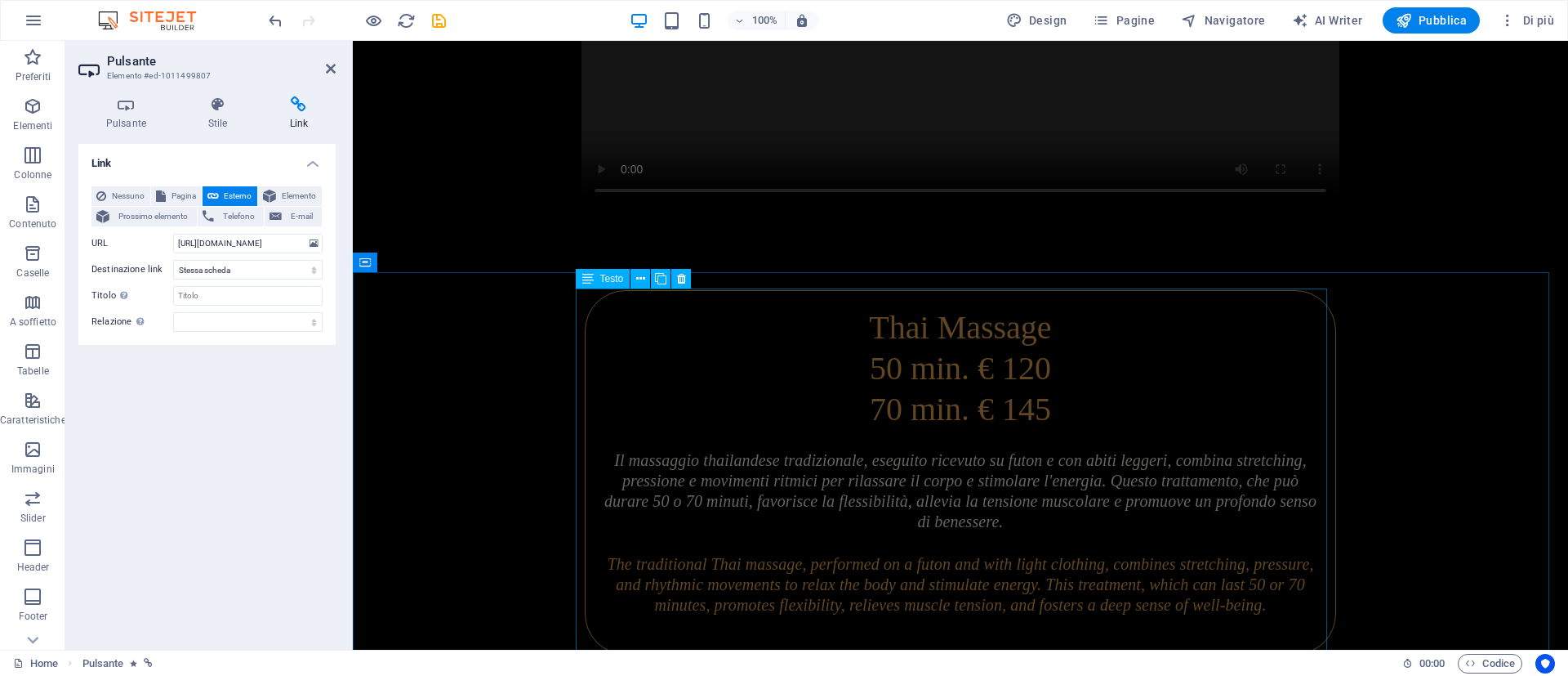
scroll to position [3064, 0]
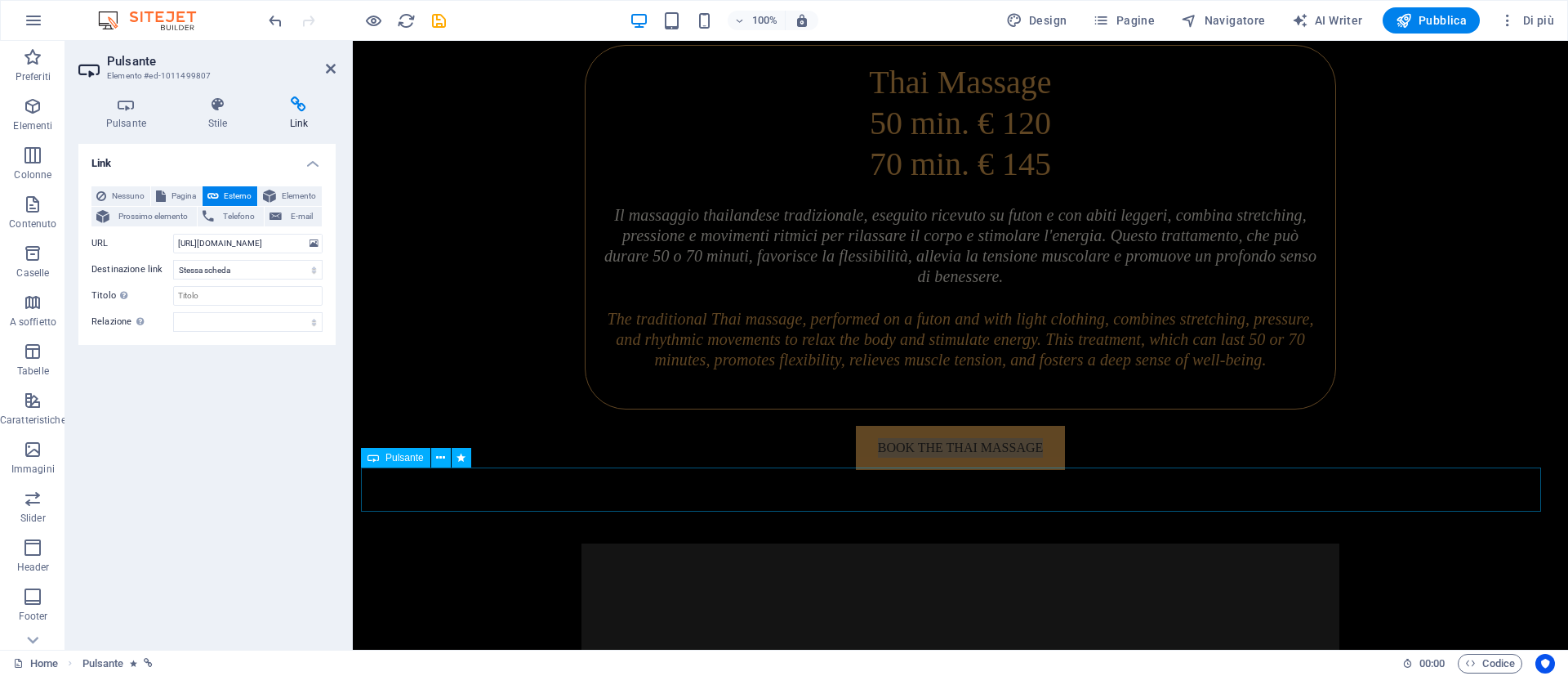
select select
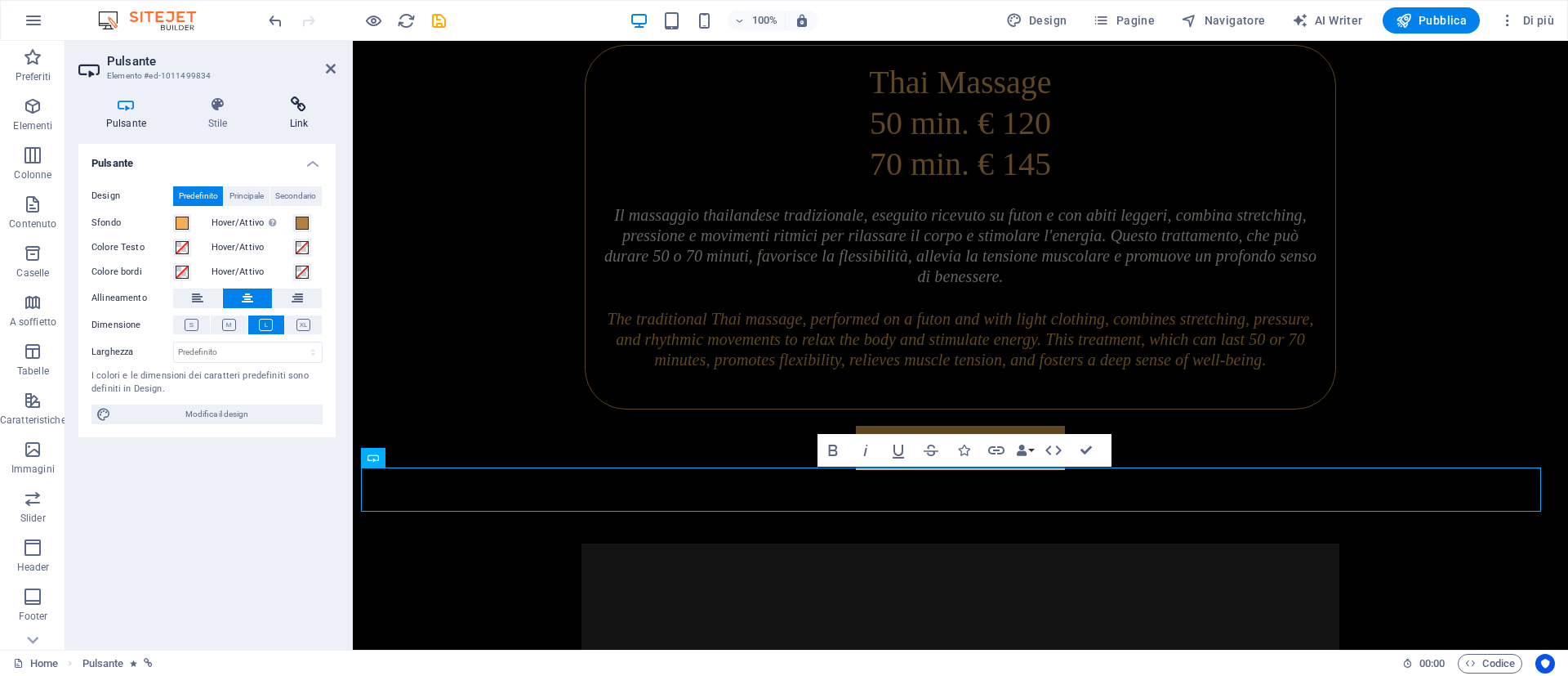
click at [309, 115] on h4 "Link" at bounding box center [299, 113] width 73 height 35
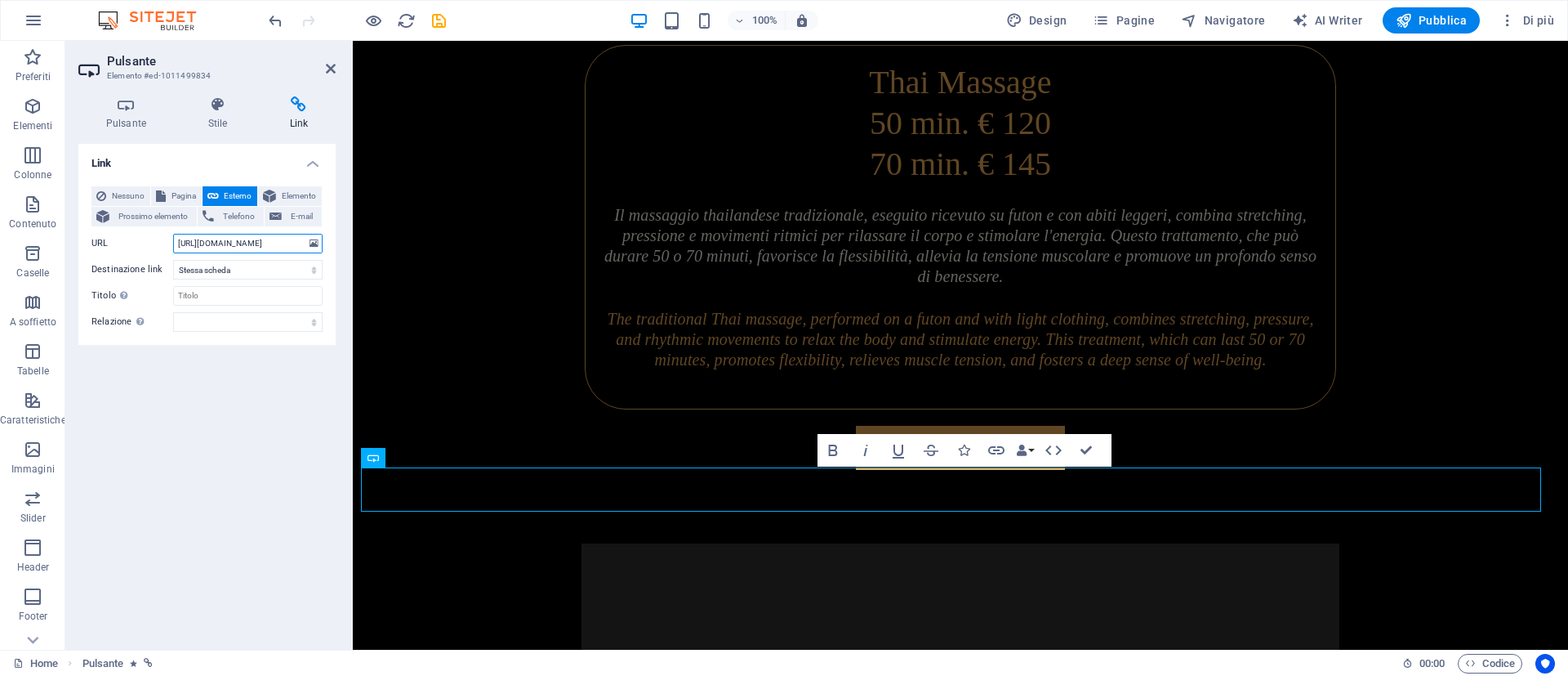
click at [250, 244] on input "https://hikariwellness.it/disponibilita/cliente.php?struttura_id=5" at bounding box center [247, 243] width 149 height 19
paste input "11"
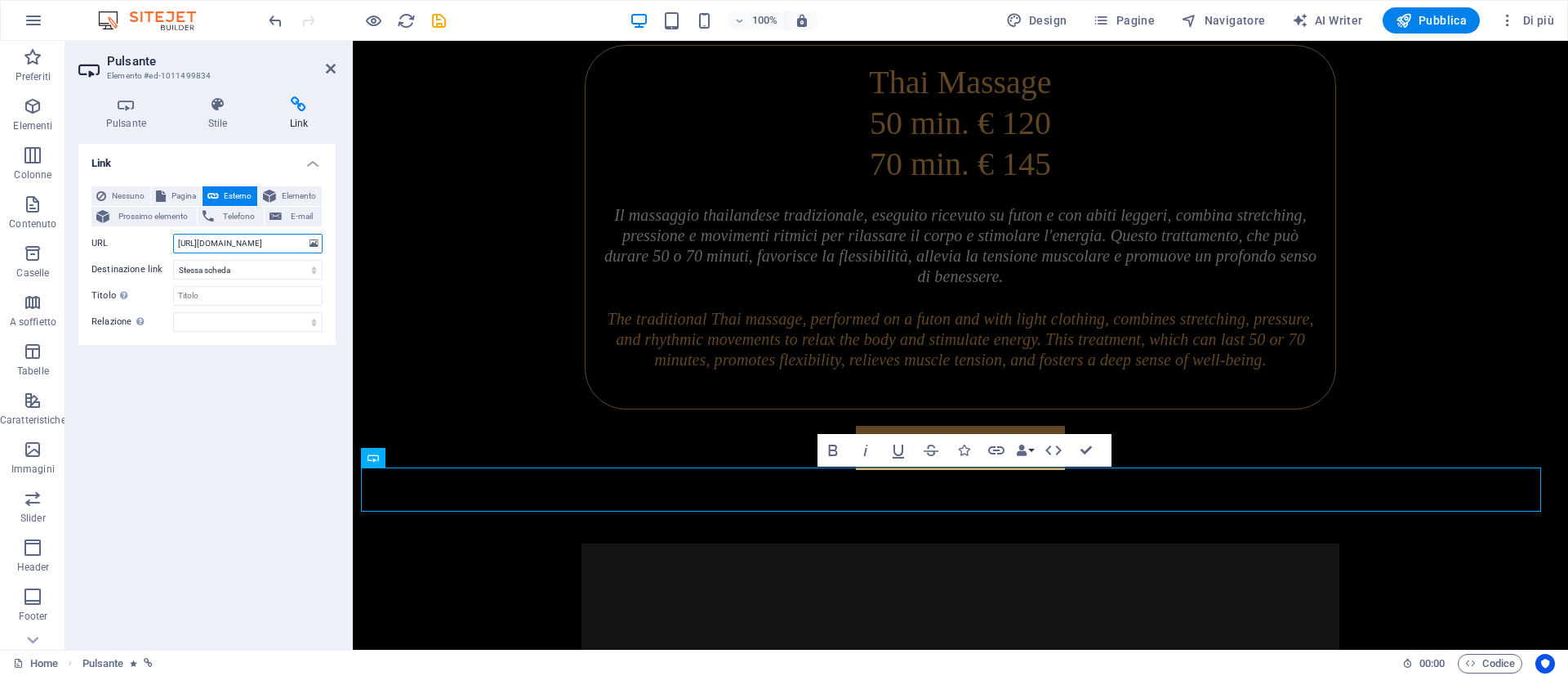
scroll to position [0, 112]
type input "https://hikariwellness.it/disponibilita/cliente.php?struttura_id=11"
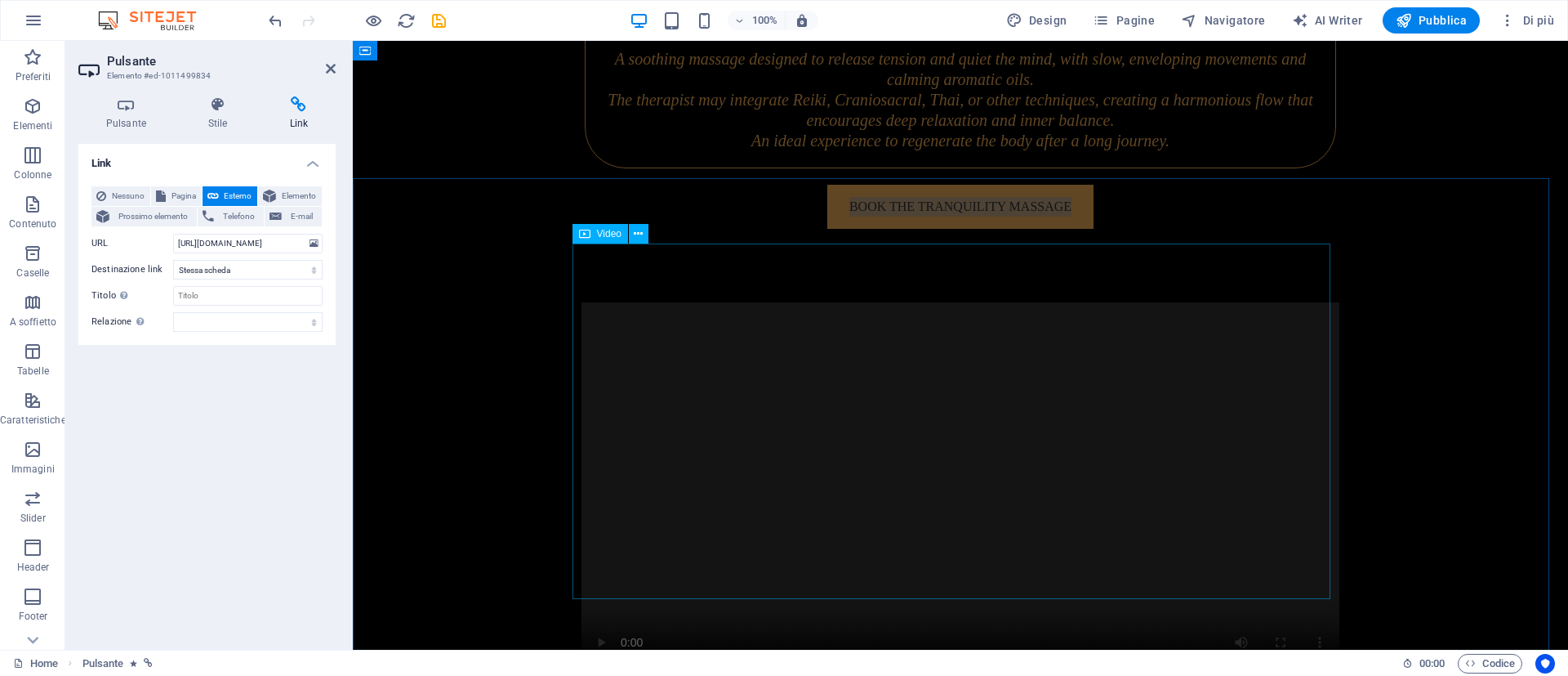
scroll to position [4290, 0]
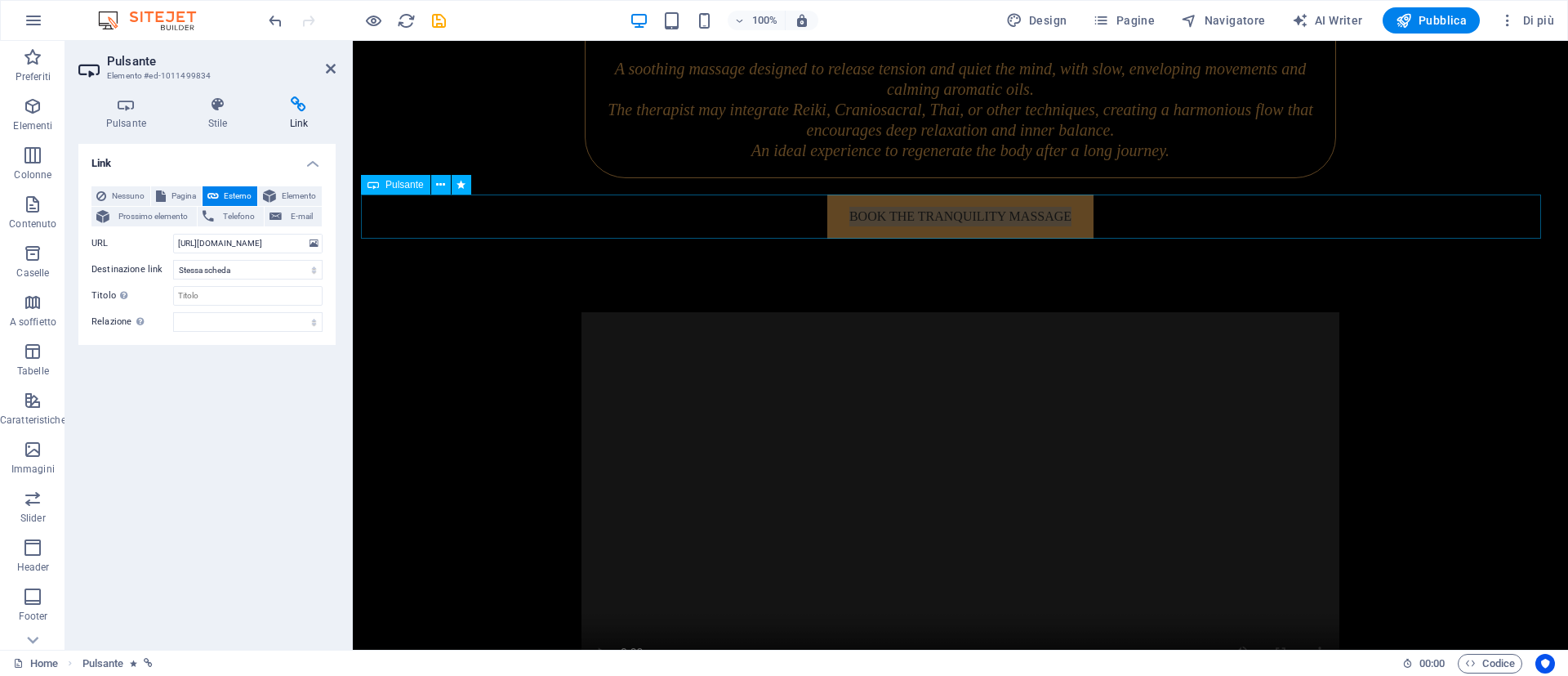
select select
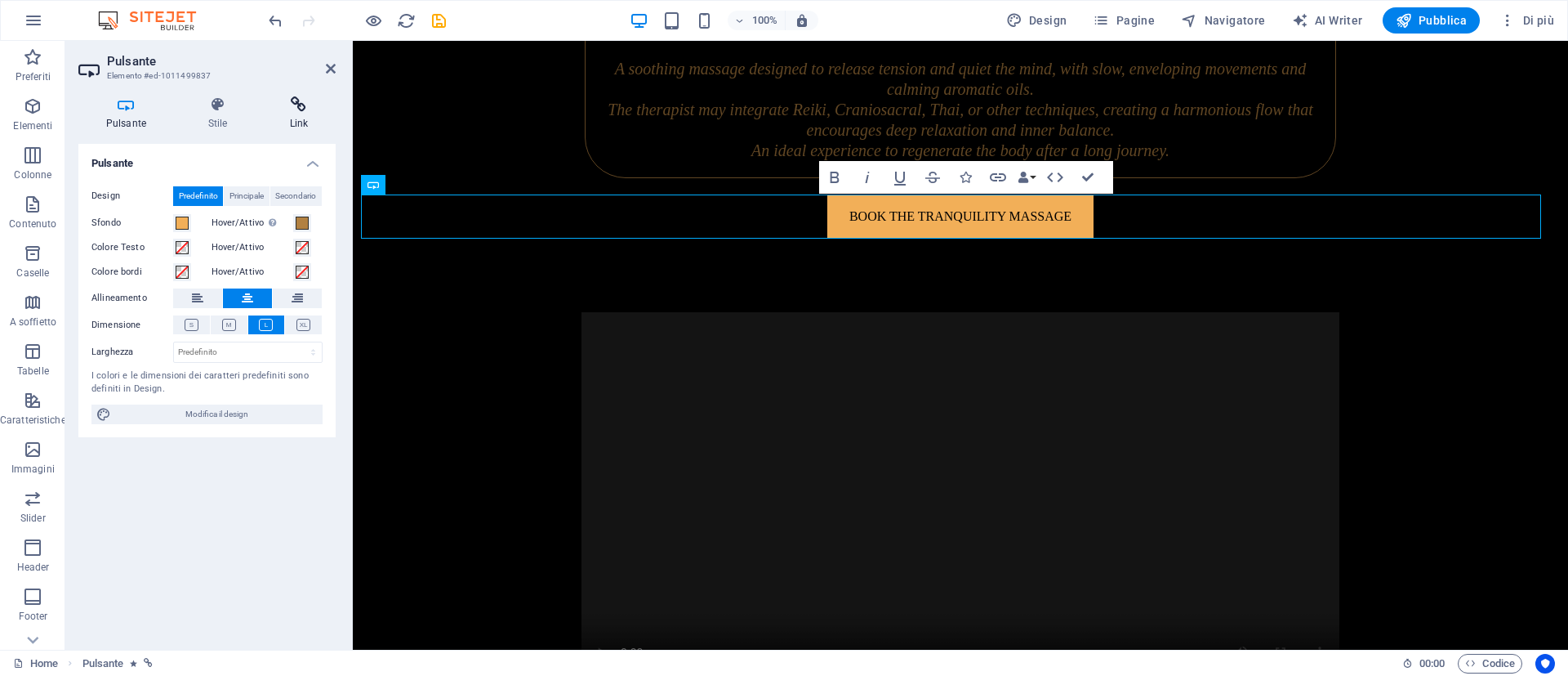
click at [292, 105] on icon at bounding box center [299, 104] width 73 height 16
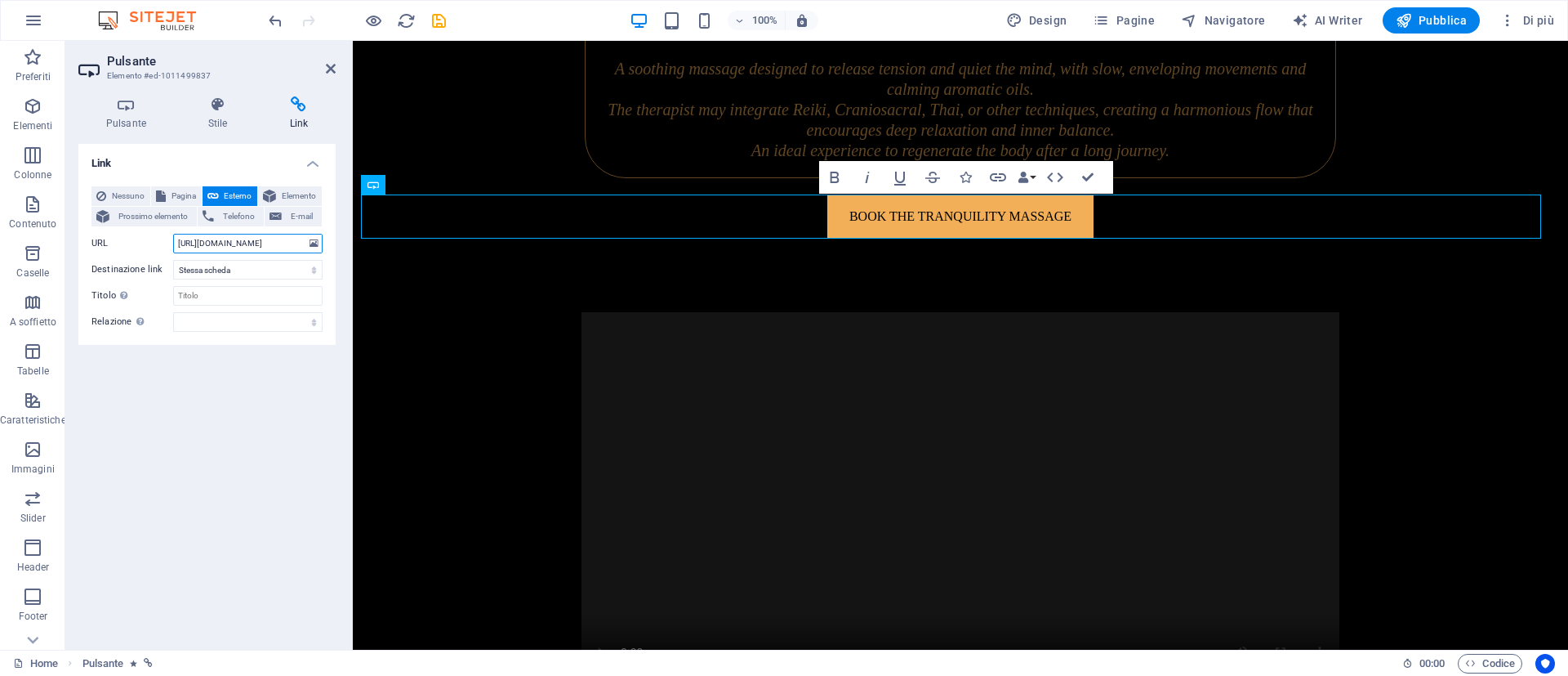
click at [248, 237] on input "https://hikariwellness.it/disponibilita/cliente.php?struttura_id=5" at bounding box center [247, 243] width 149 height 19
paste input "11"
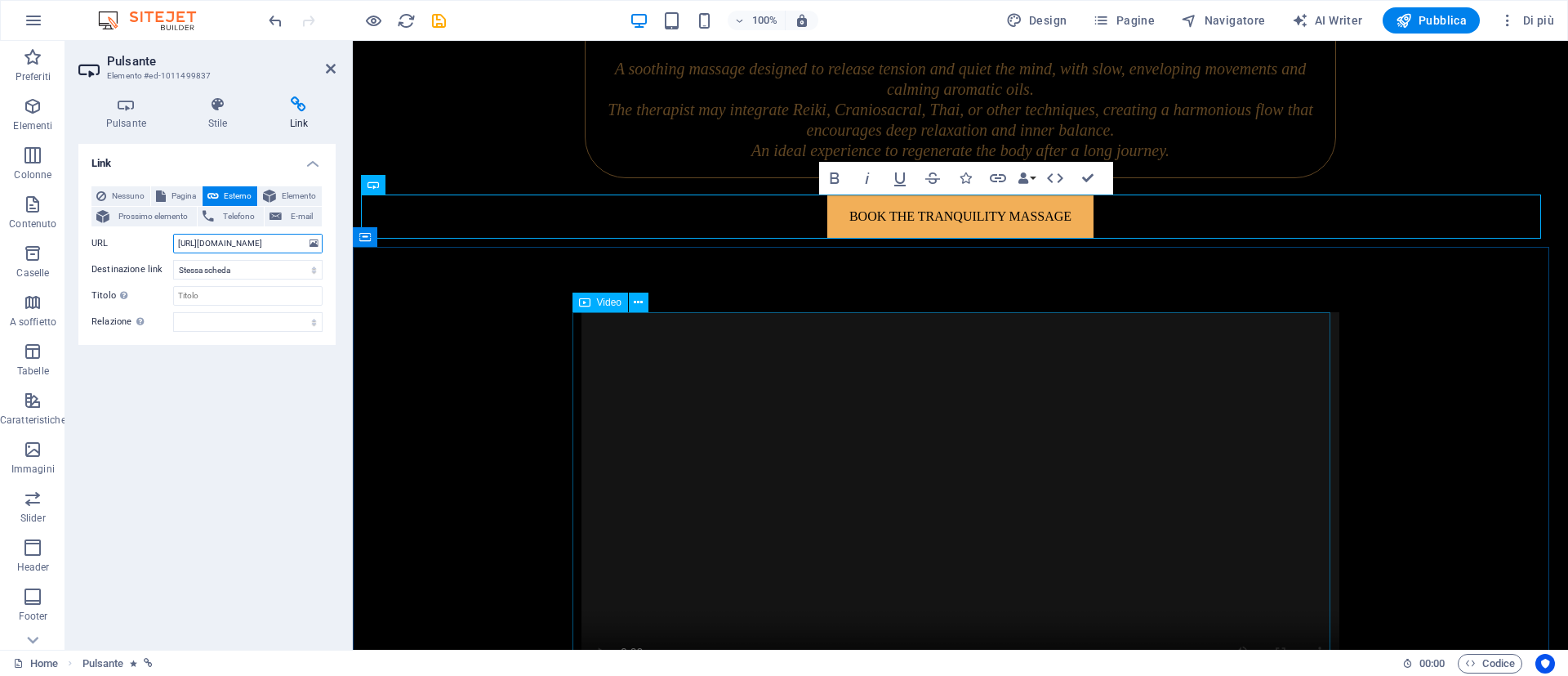
type input "https://hikariwellness.it/disponibilita/cliente.php?struttura_id=11"
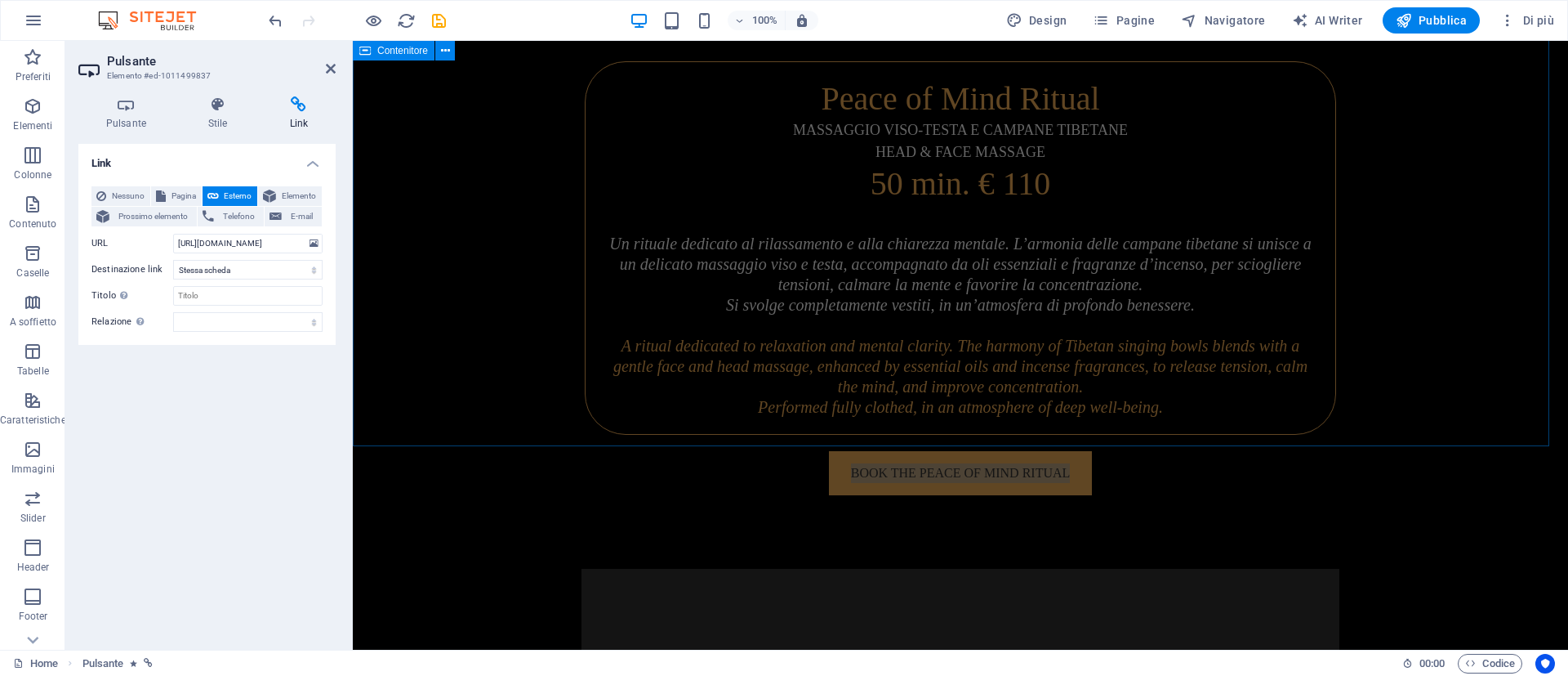
scroll to position [5025, 0]
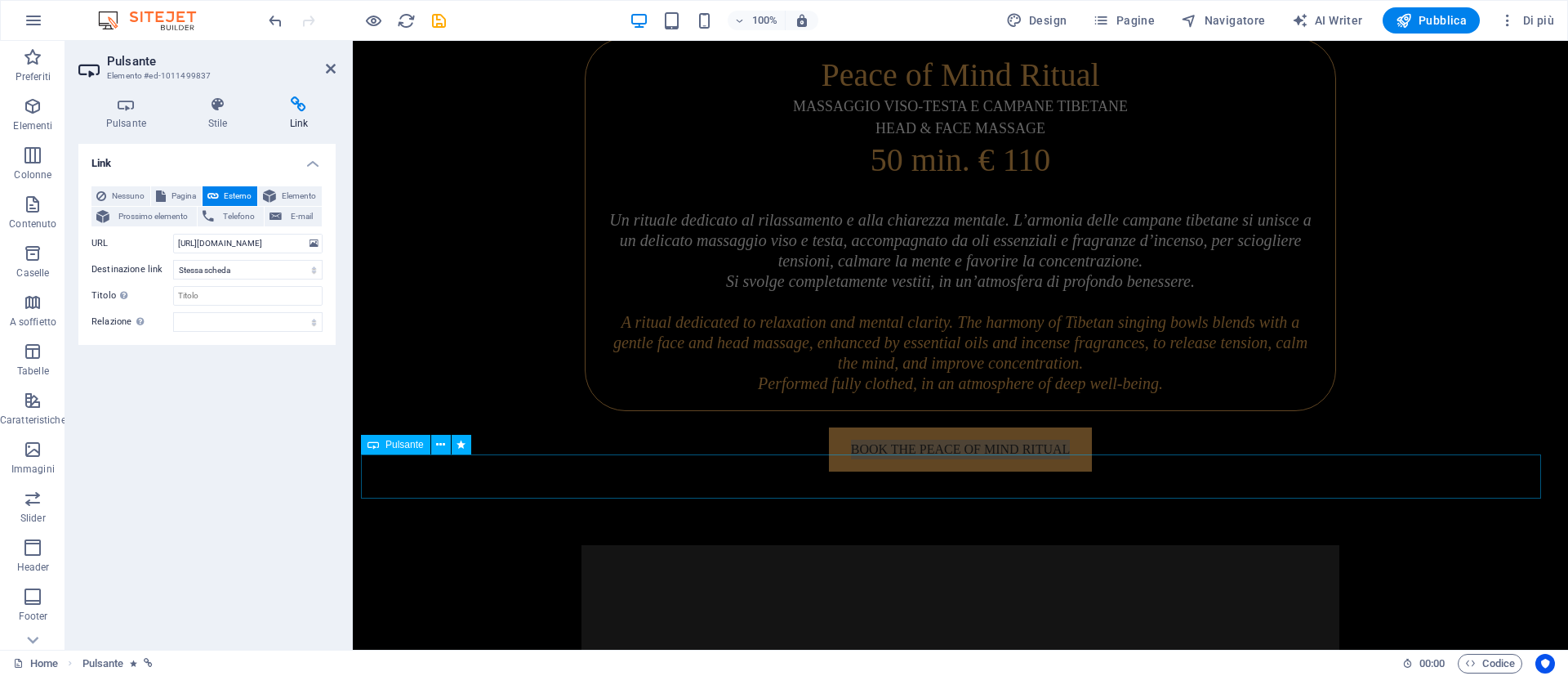
select select
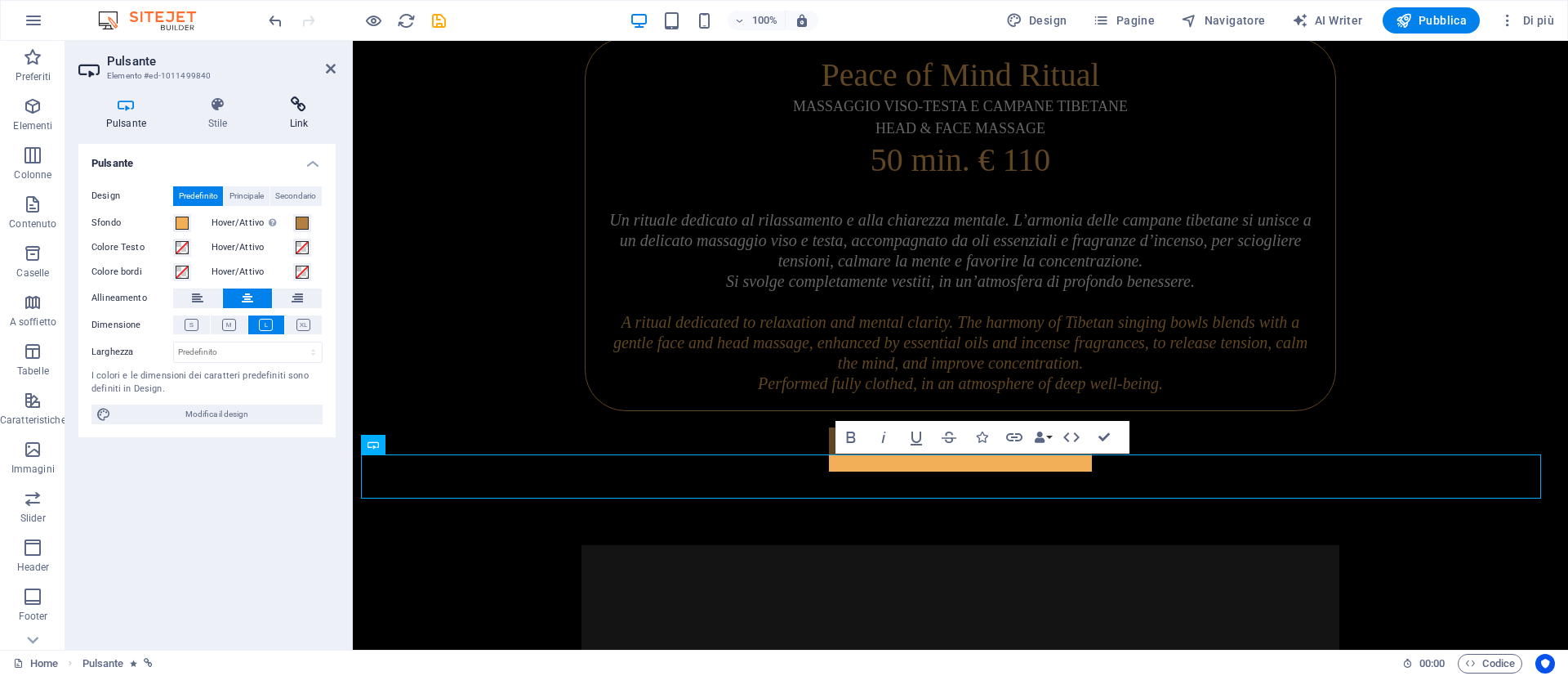
click at [296, 116] on h4 "Link" at bounding box center [299, 113] width 73 height 35
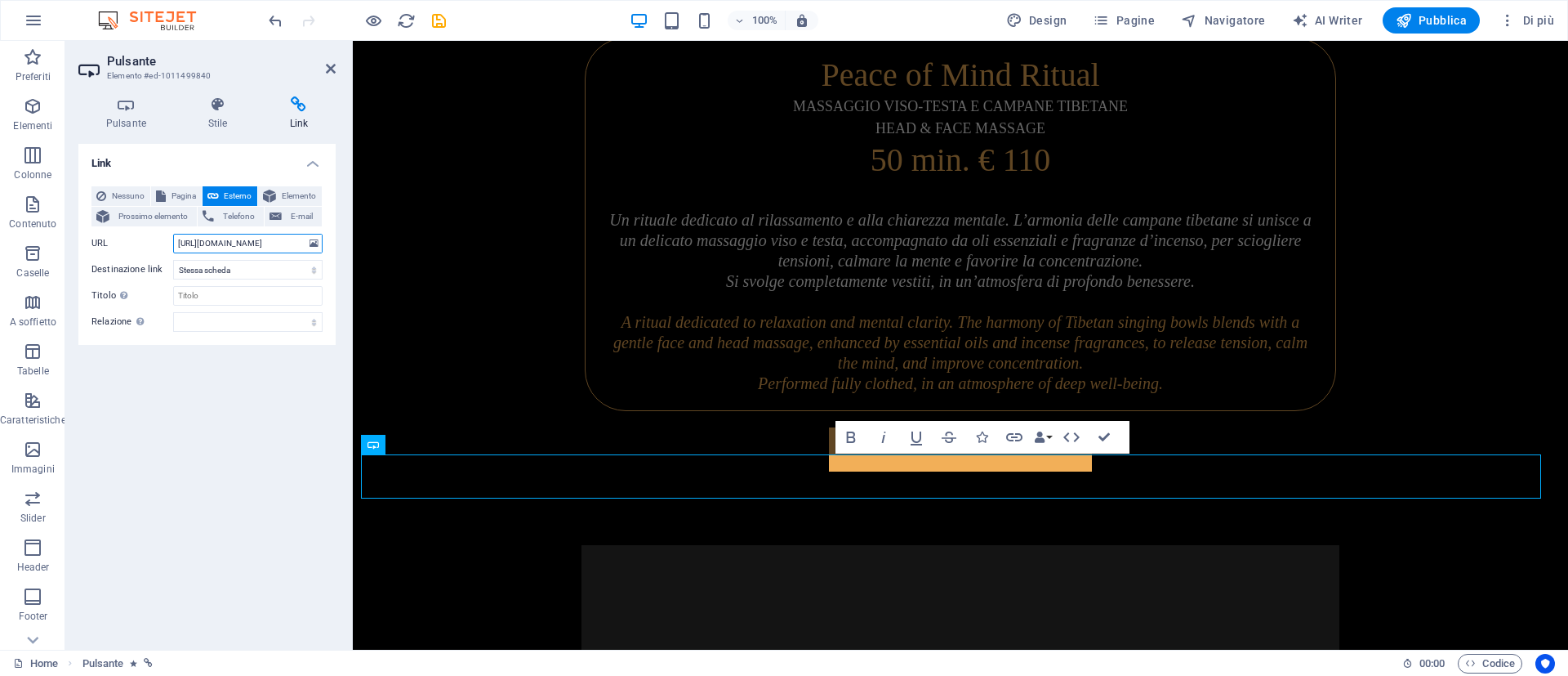
click at [251, 243] on input "https://hikariwellness.it/disponibilita/cliente.php?struttura_id=5" at bounding box center [247, 243] width 149 height 19
paste input "11"
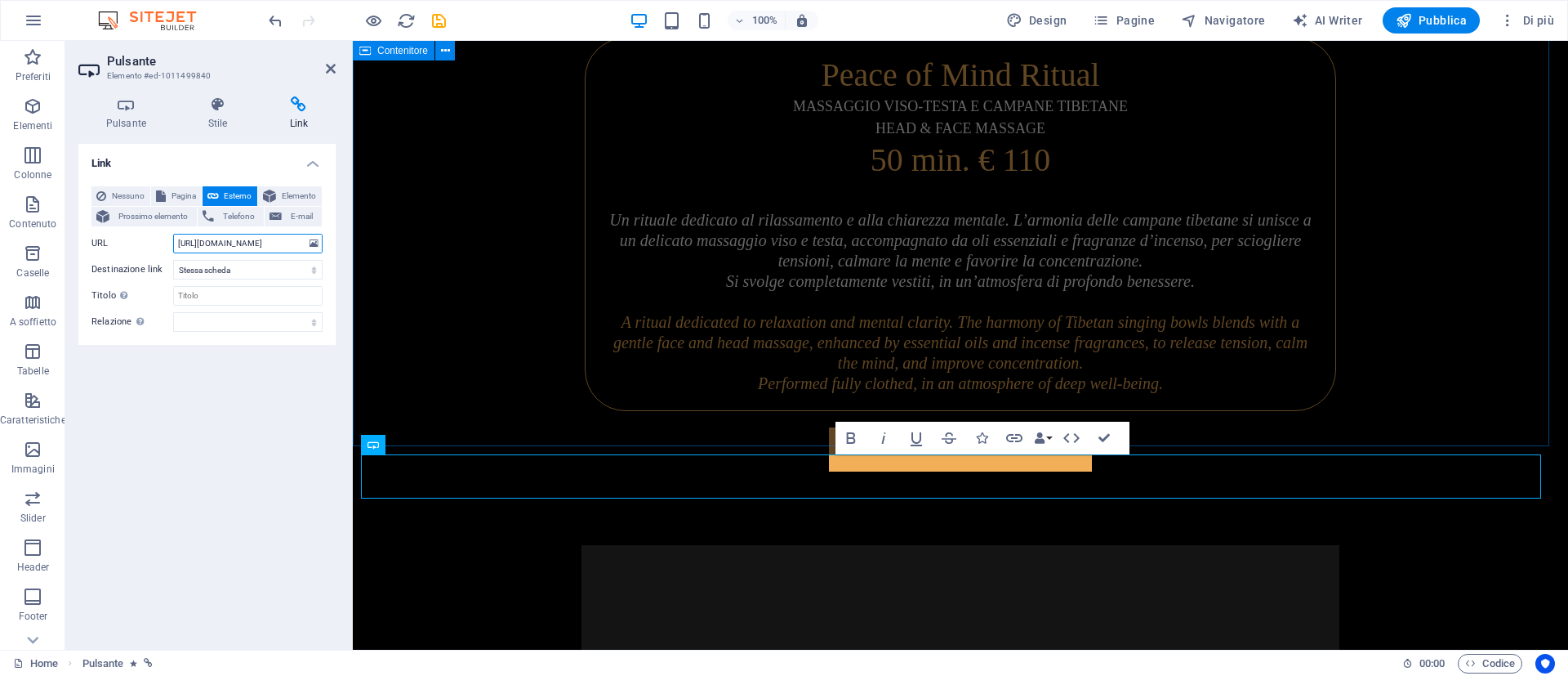
type input "https://hikariwellness.it/disponibilita/cliente.php?struttura_id=11"
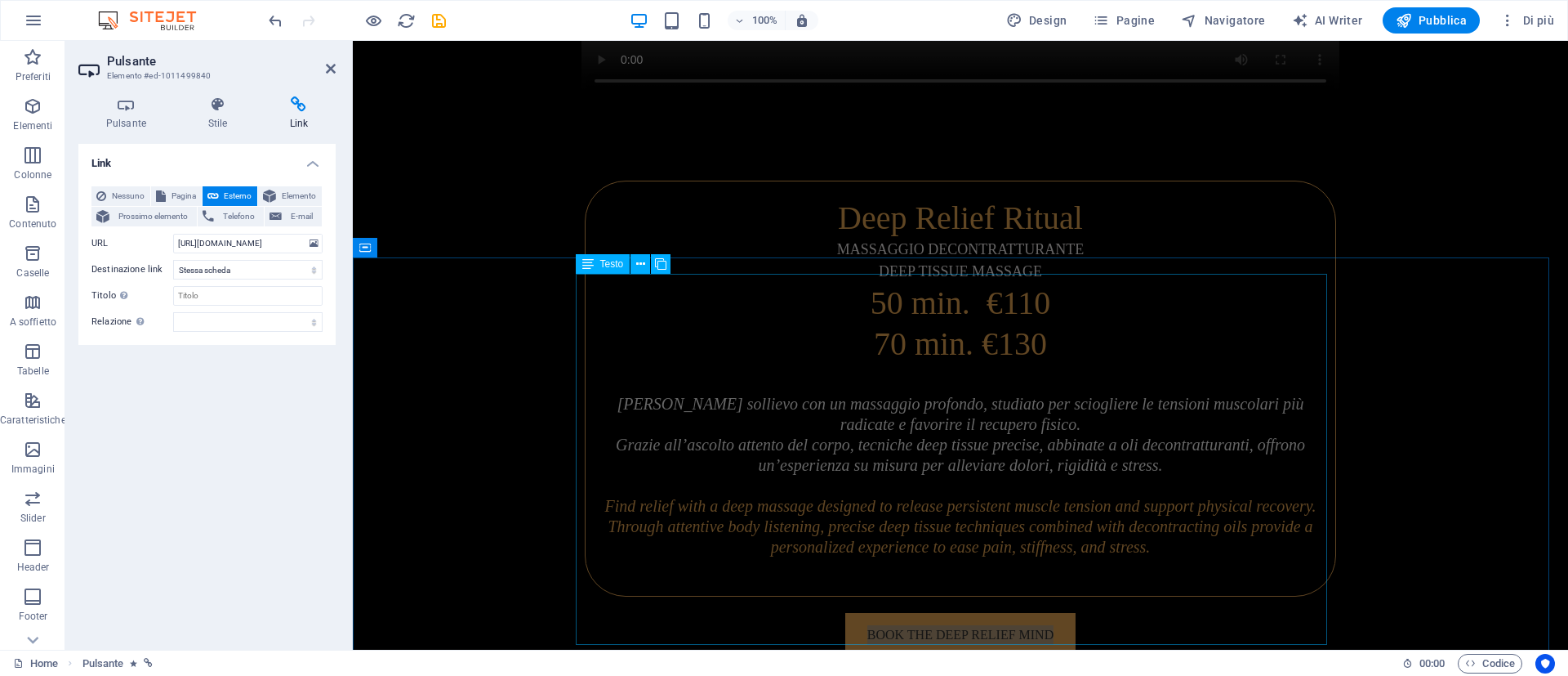
scroll to position [5883, 0]
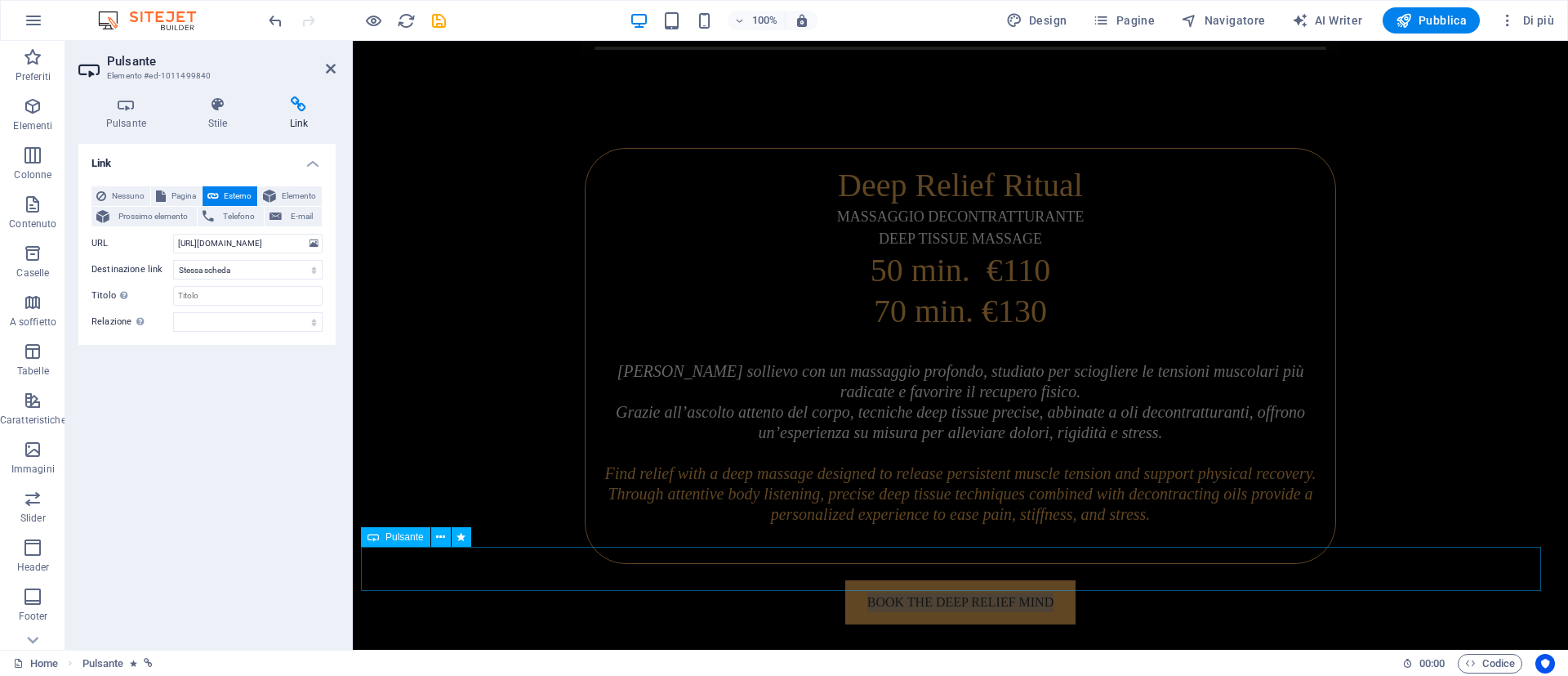
select select
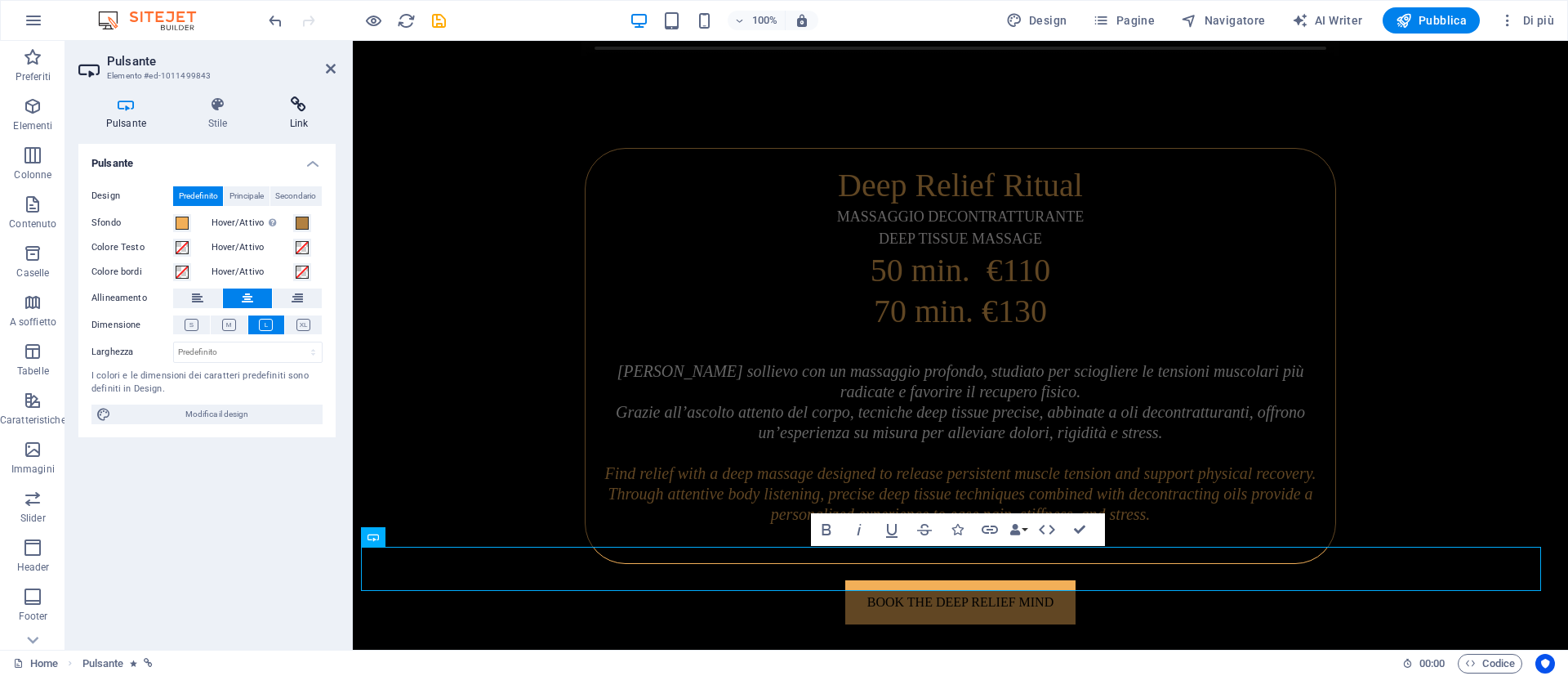
click at [291, 119] on h4 "Link" at bounding box center [299, 113] width 73 height 35
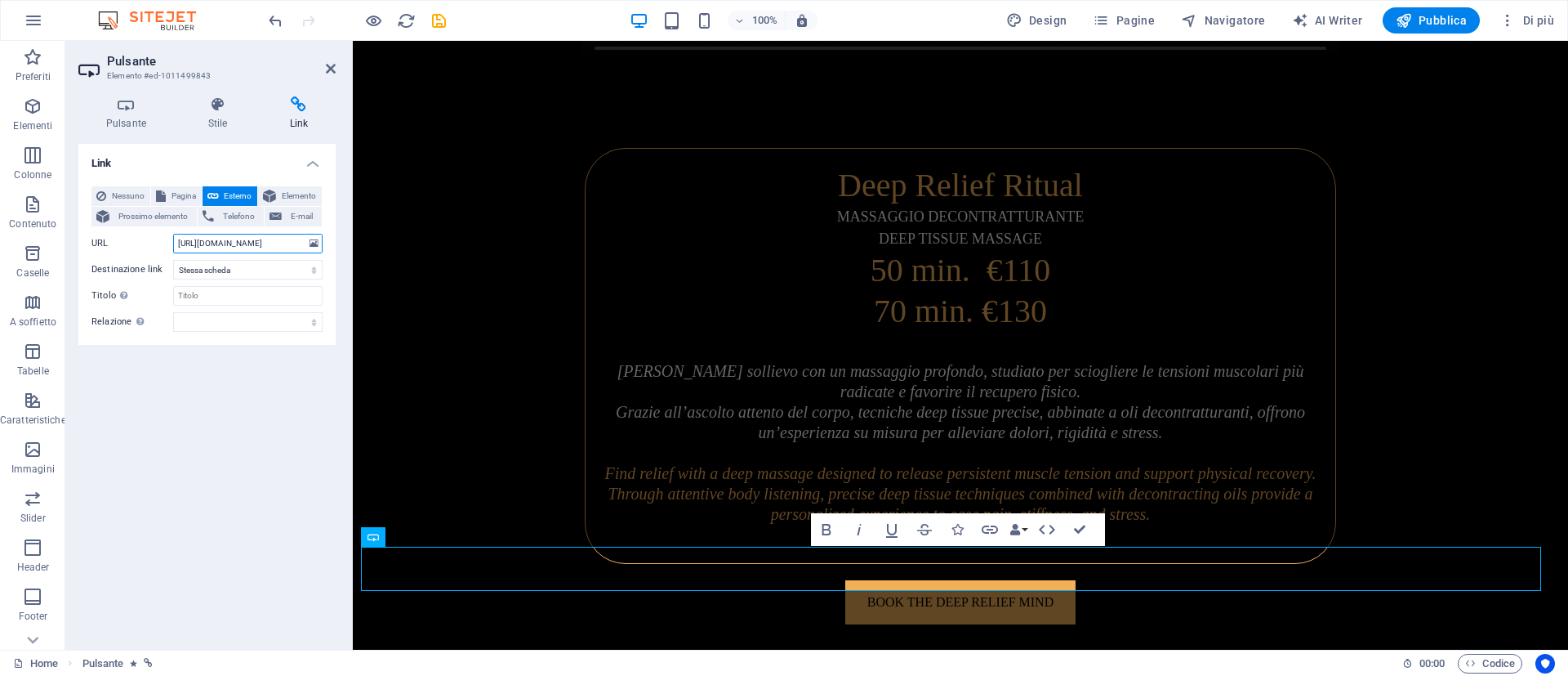
click at [244, 242] on input "https://hikariwellness.it/disponibilita/cliente.php?struttura_id=5" at bounding box center [247, 243] width 149 height 19
paste input "11"
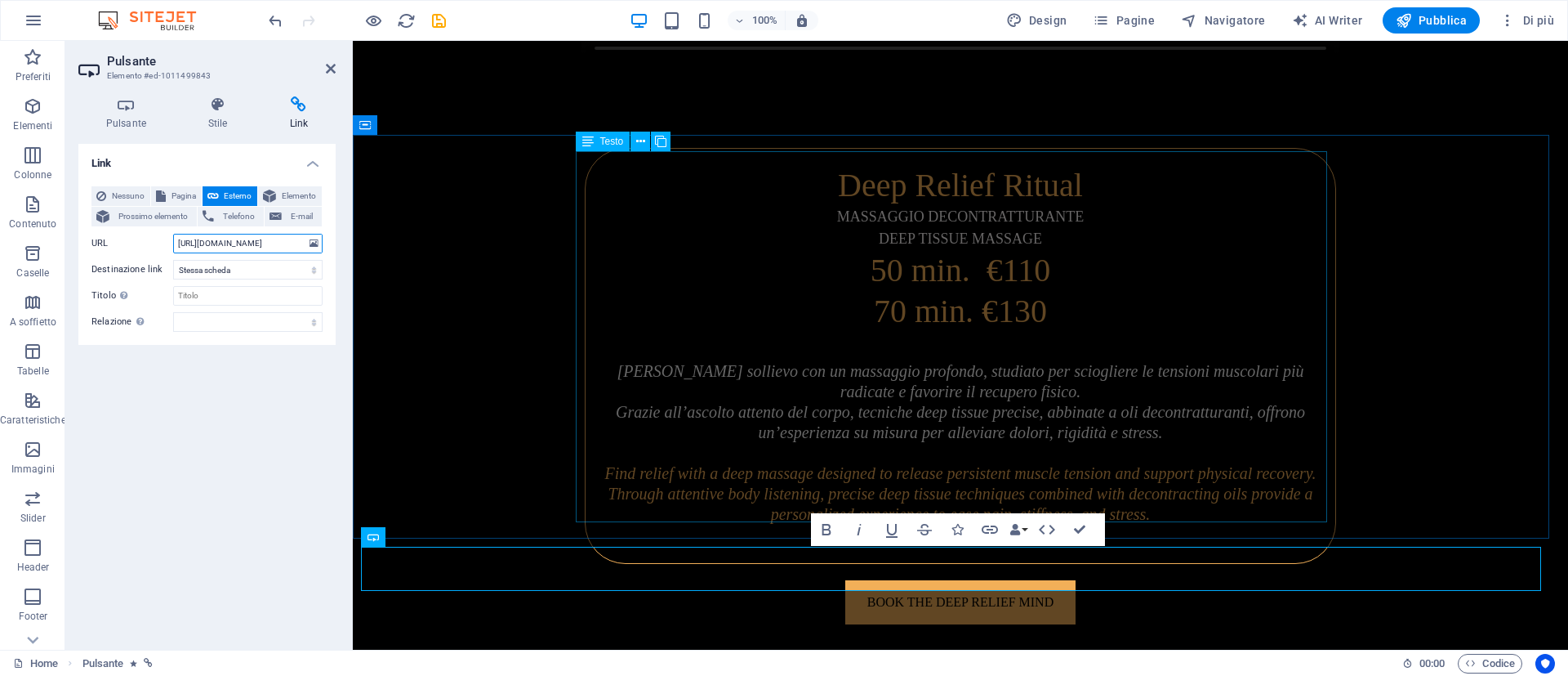
type input "https://hikariwellness.it/disponibilita/cliente.php?struttura_id=11"
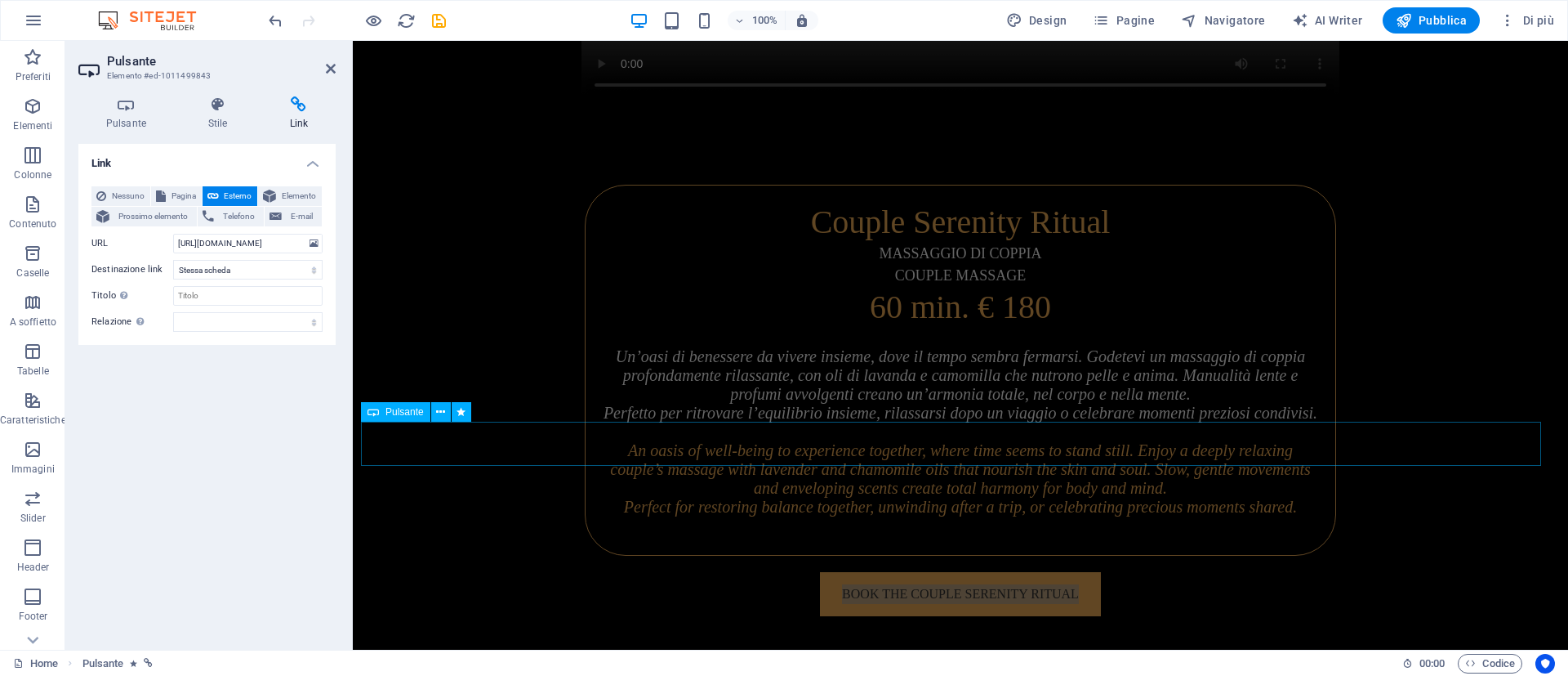
scroll to position [0, 0]
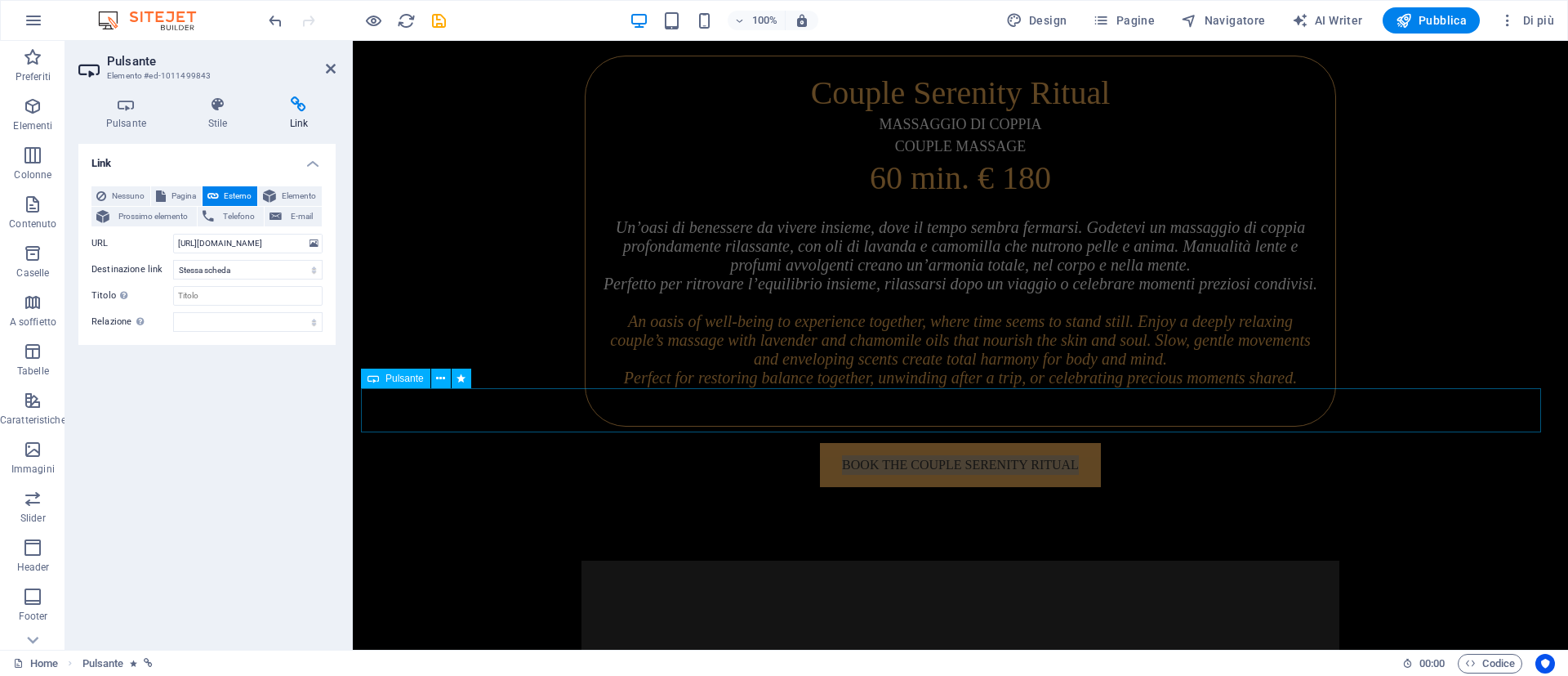
select select
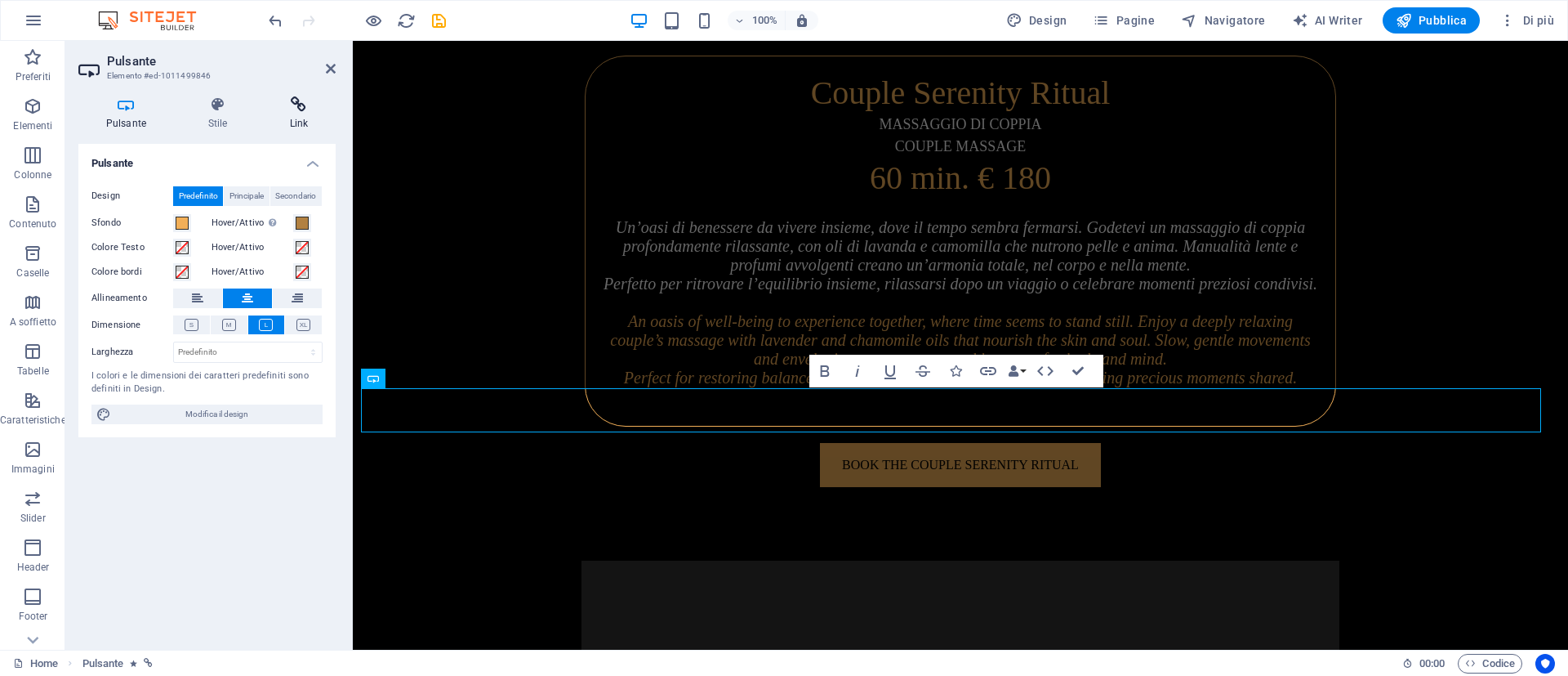
click at [312, 113] on h4 "Link" at bounding box center [299, 113] width 73 height 35
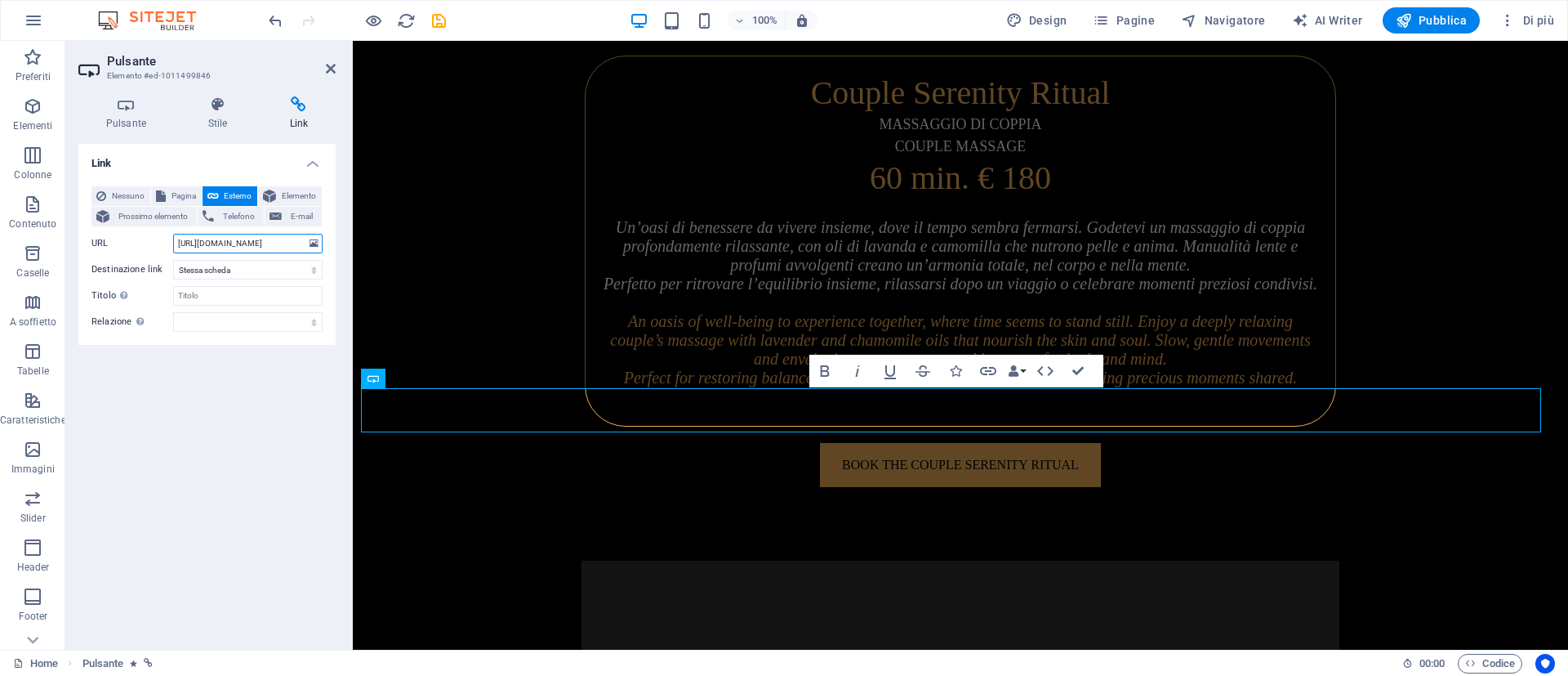
click at [253, 242] on input "https://hikariwellness.it/disponibilita/cliente.php?struttura_id=5" at bounding box center [247, 243] width 149 height 19
paste input "11"
type input "https://hikariwellness.it/disponibilita/cliente.php?struttura_id=11"
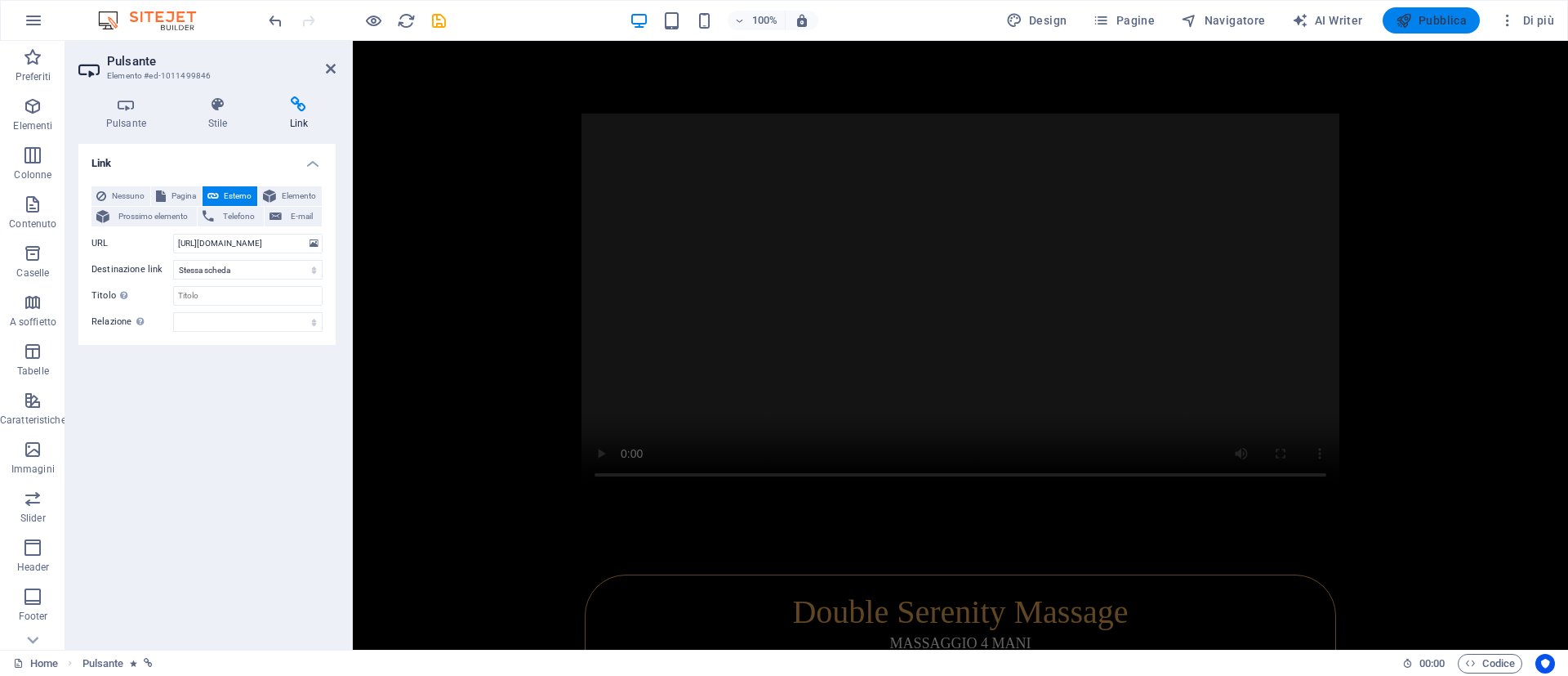
click at [1419, 16] on span "Pubblica" at bounding box center [1431, 20] width 72 height 16
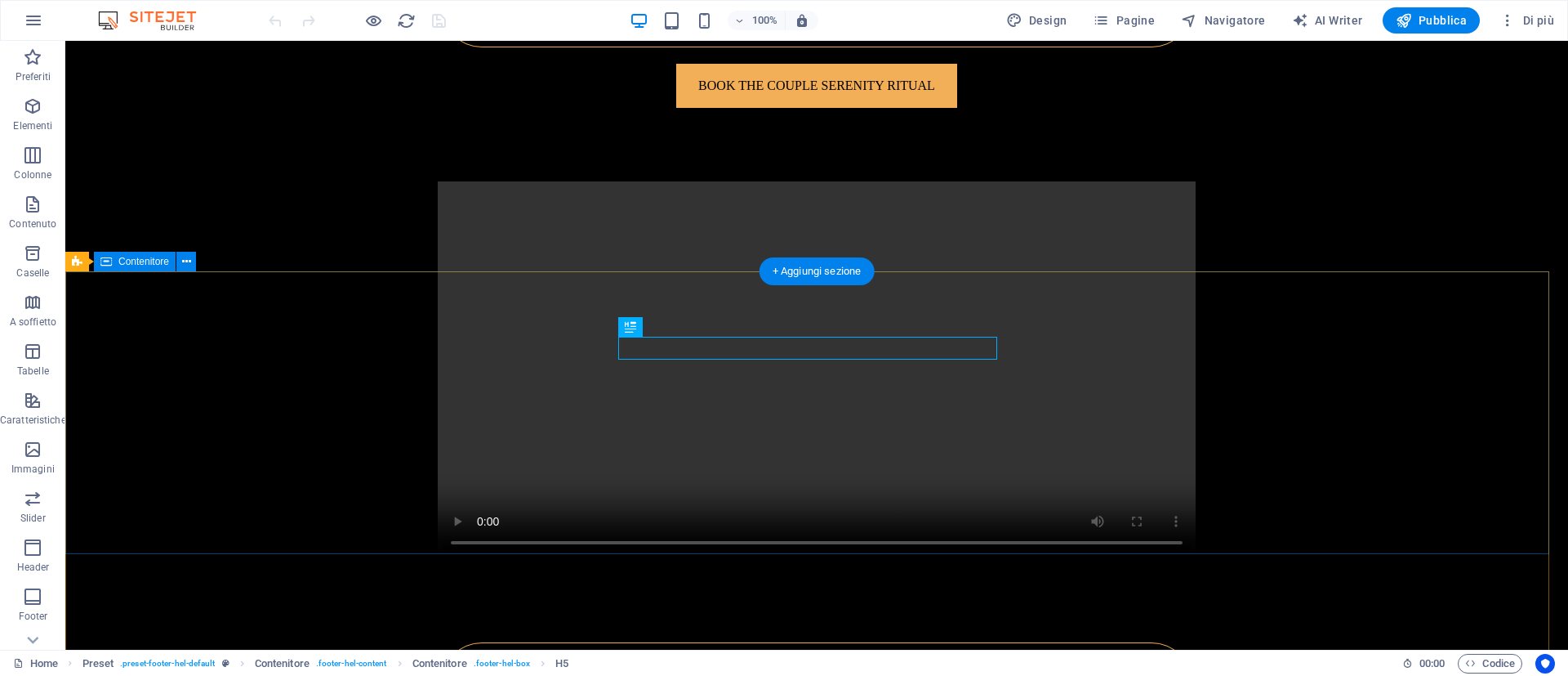
scroll to position [7433, 0]
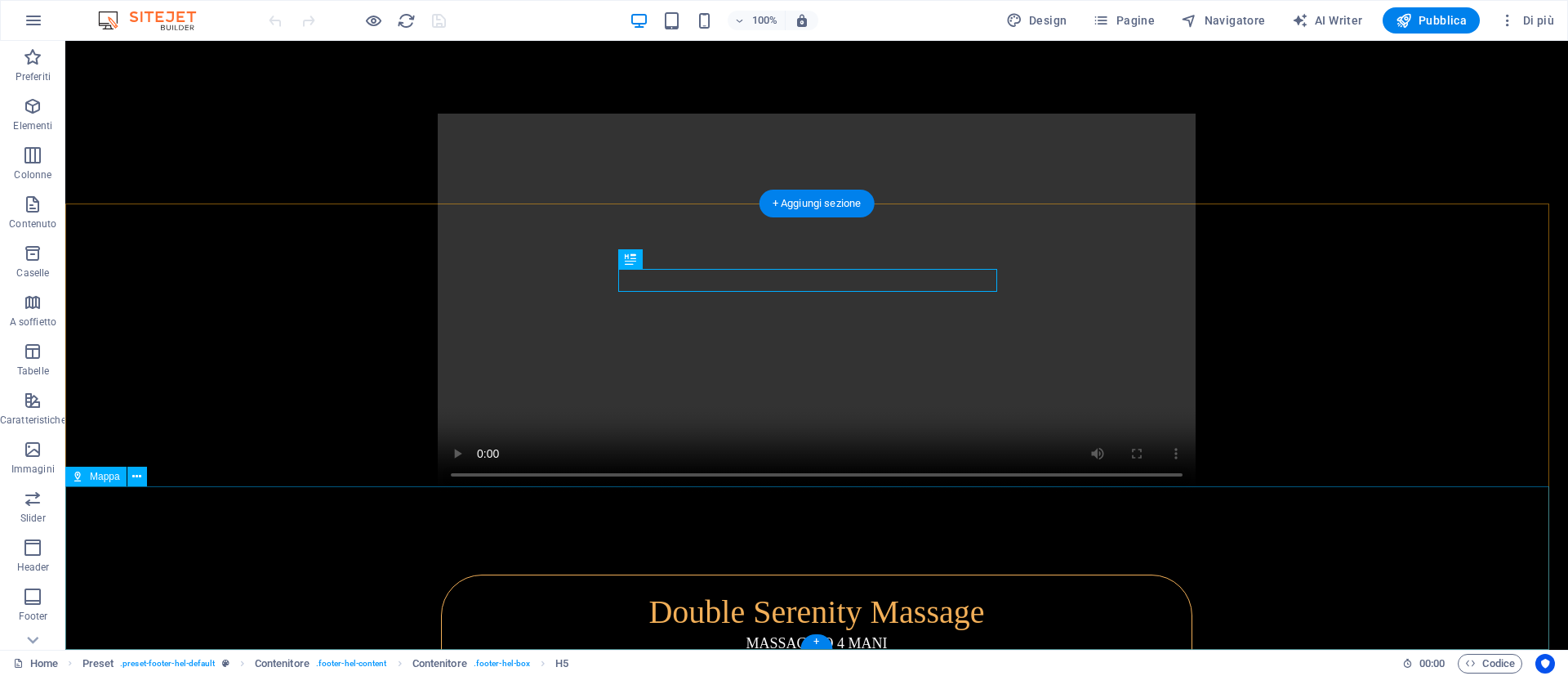
select select "1"
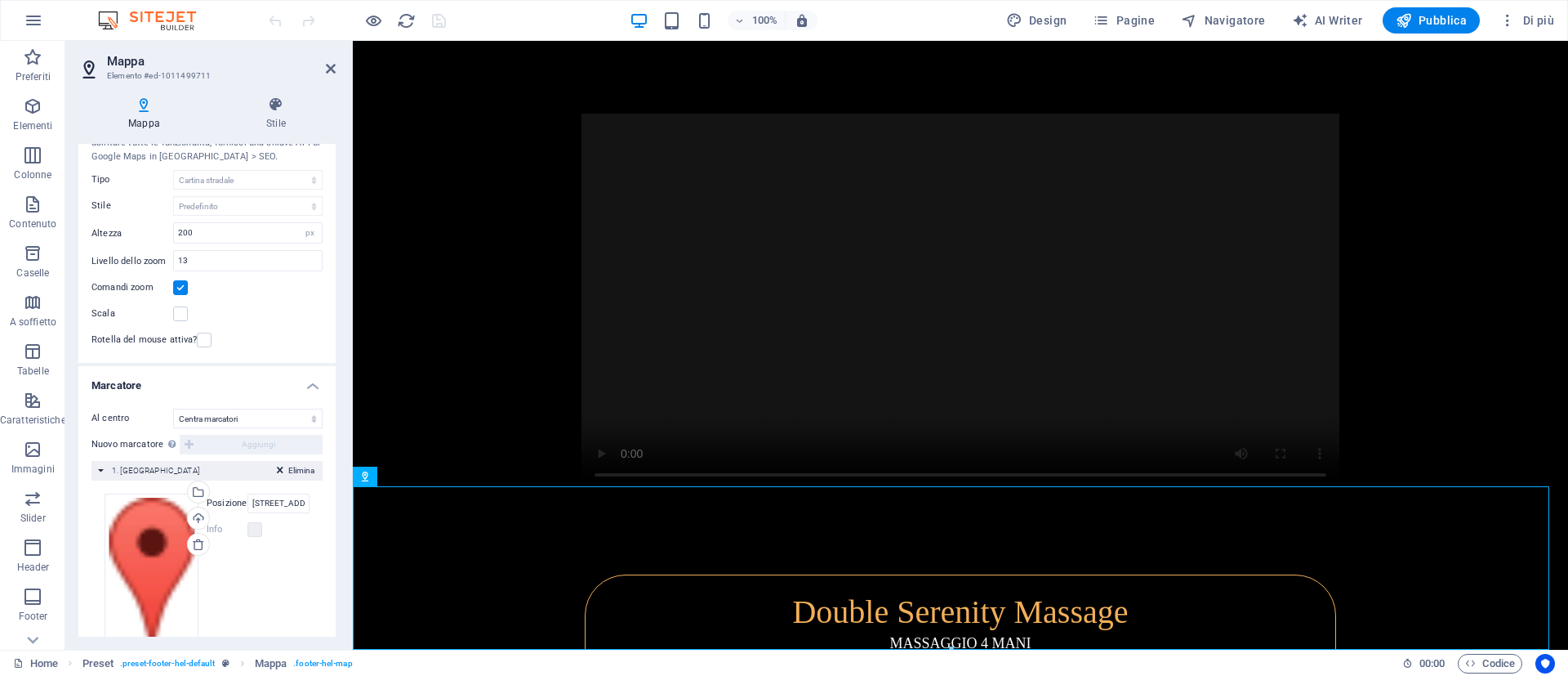
scroll to position [116, 0]
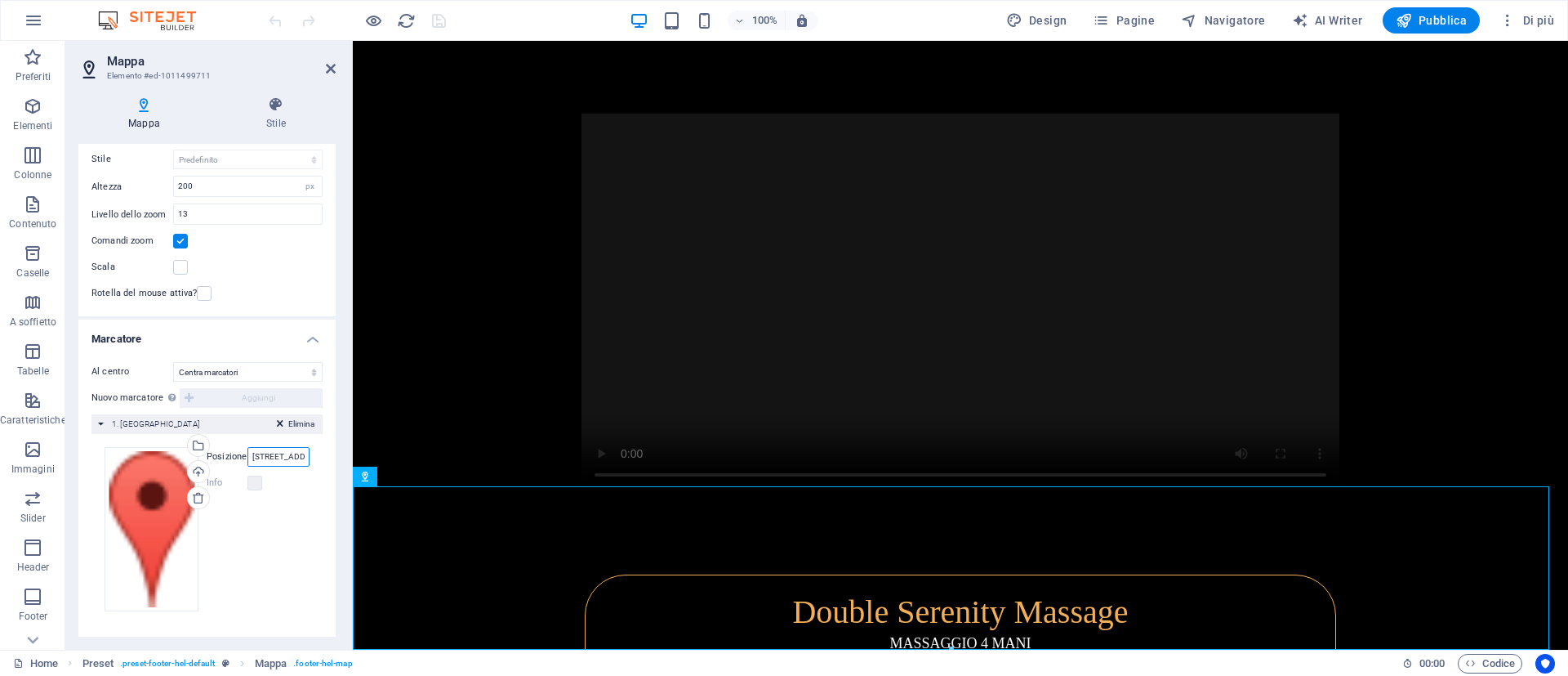
click at [282, 456] on input "via di santa prisca 11 roma" at bounding box center [278, 457] width 62 height 19
type input "via garibaldi 27 ROMA"
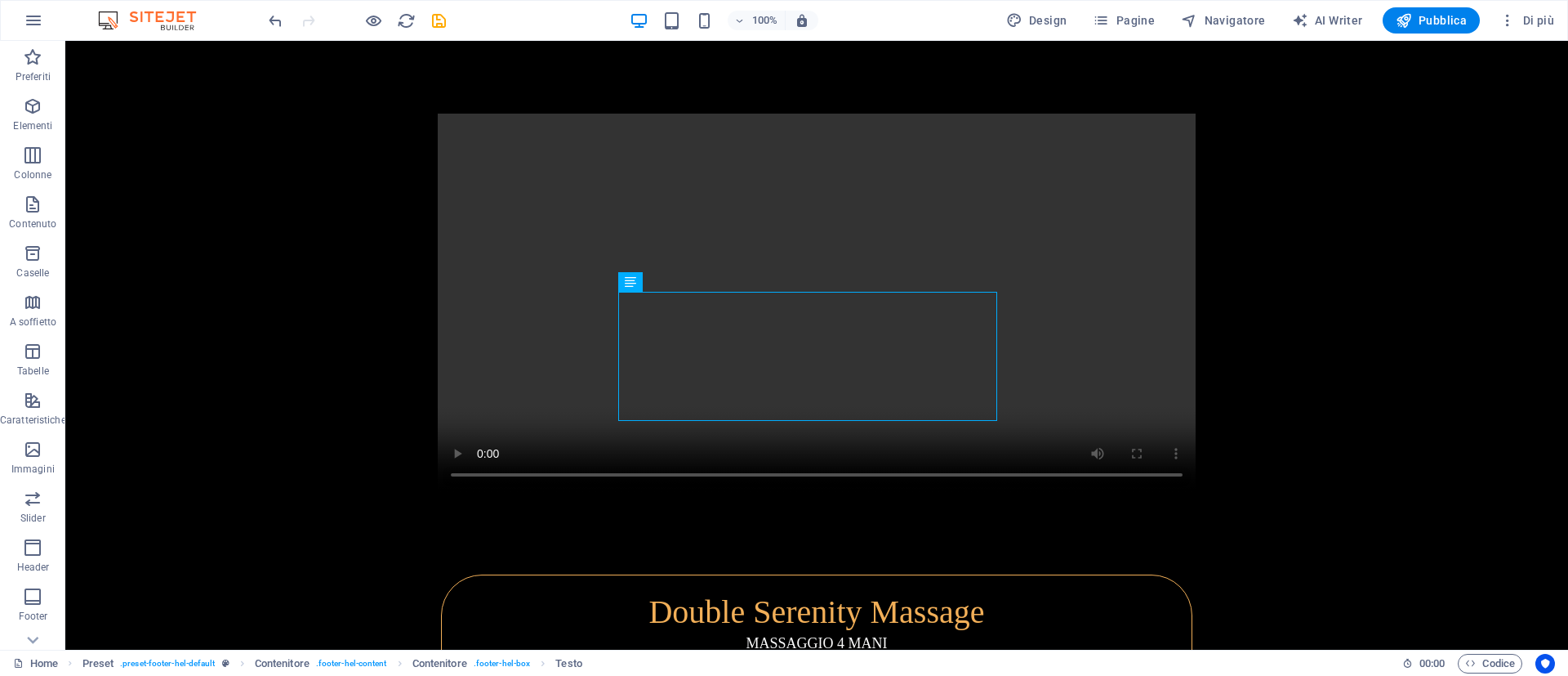
click at [454, 20] on div "100% Design Pagine Navigatore AI Writer Pubblica Di più" at bounding box center [913, 20] width 1296 height 26
click at [437, 19] on icon "save" at bounding box center [439, 21] width 19 height 19
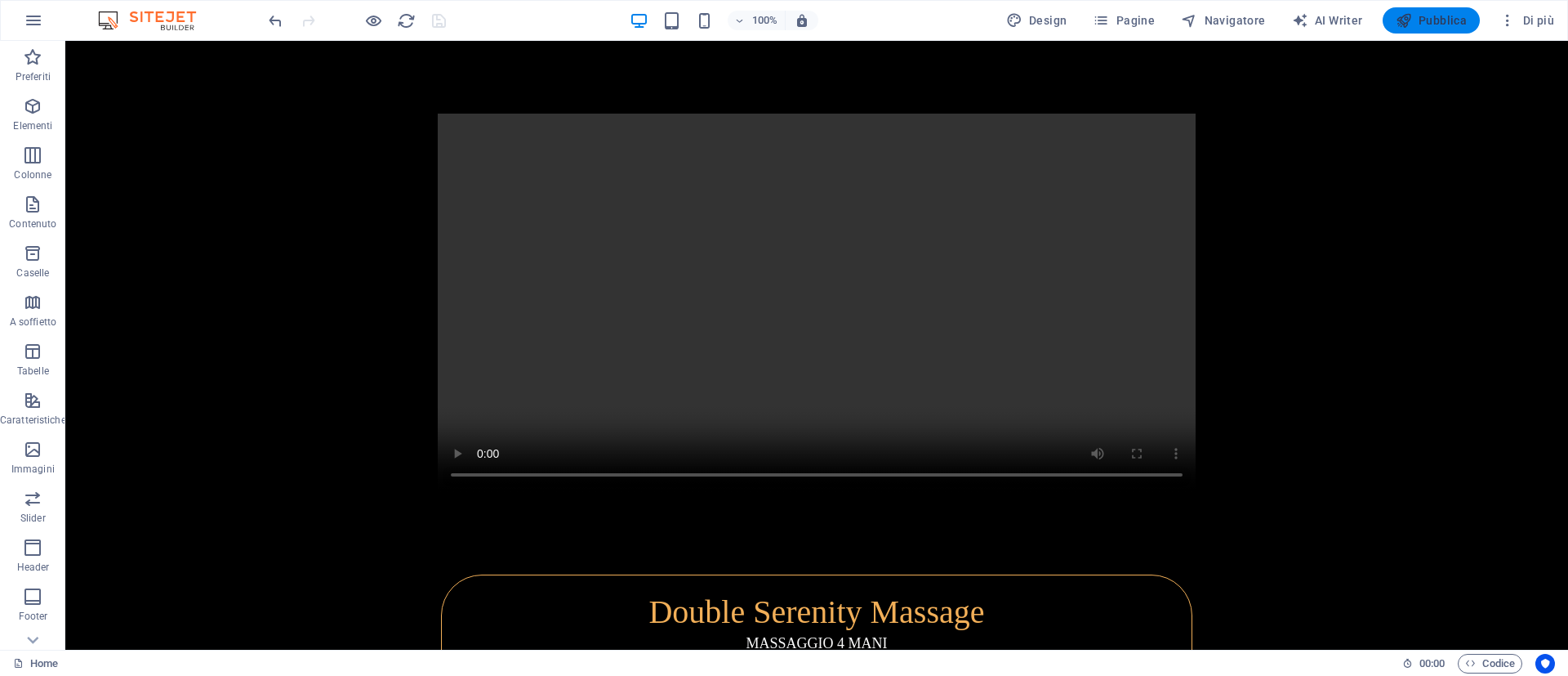
click at [1434, 15] on span "Pubblica" at bounding box center [1431, 20] width 72 height 16
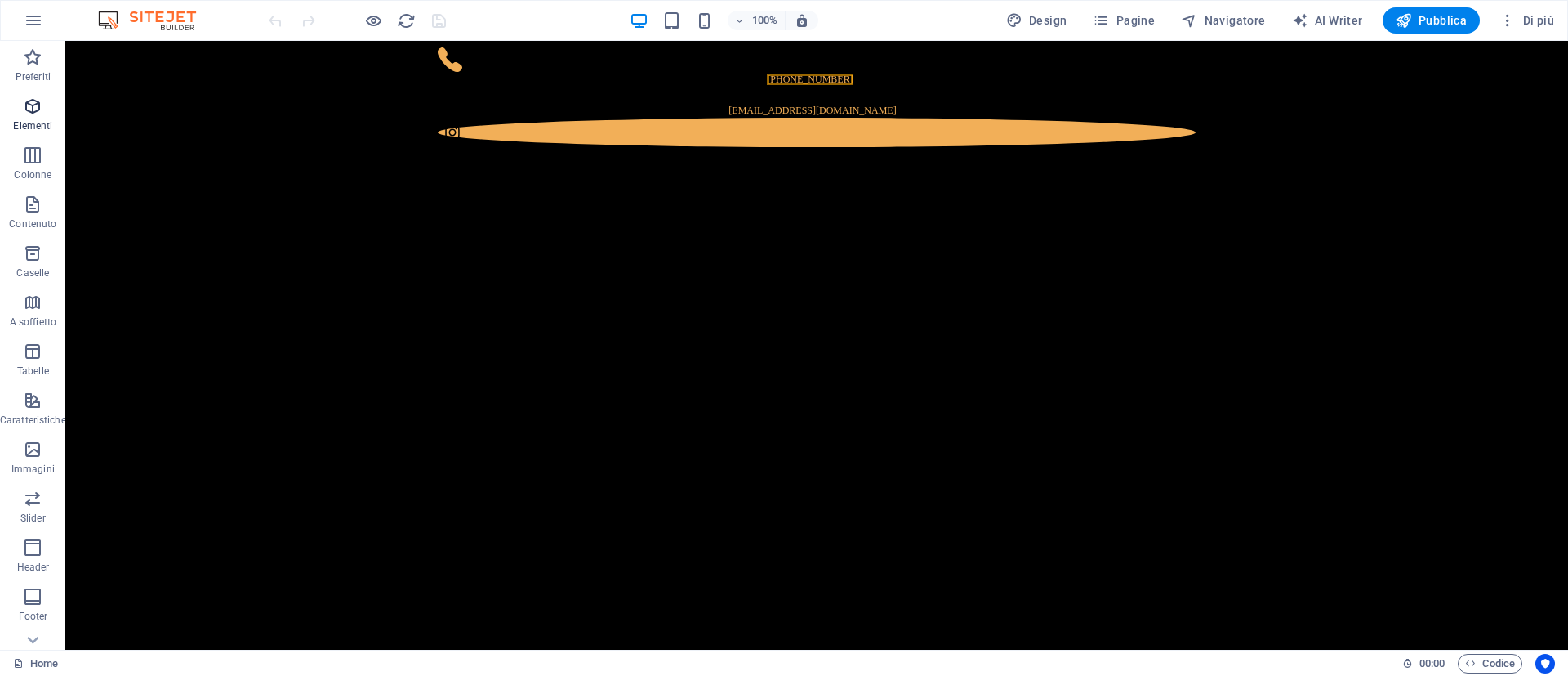
click at [36, 106] on icon "button" at bounding box center [33, 106] width 19 height 19
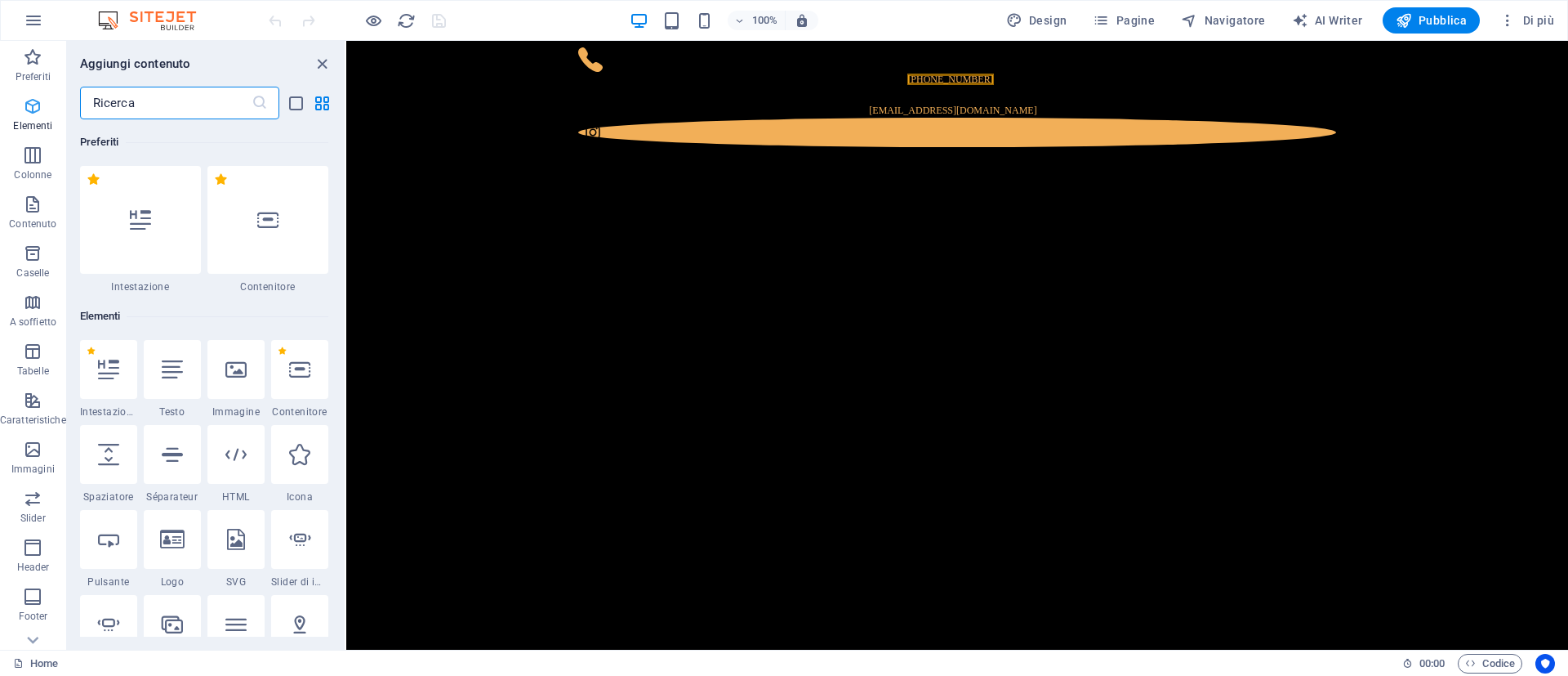
scroll to position [174, 0]
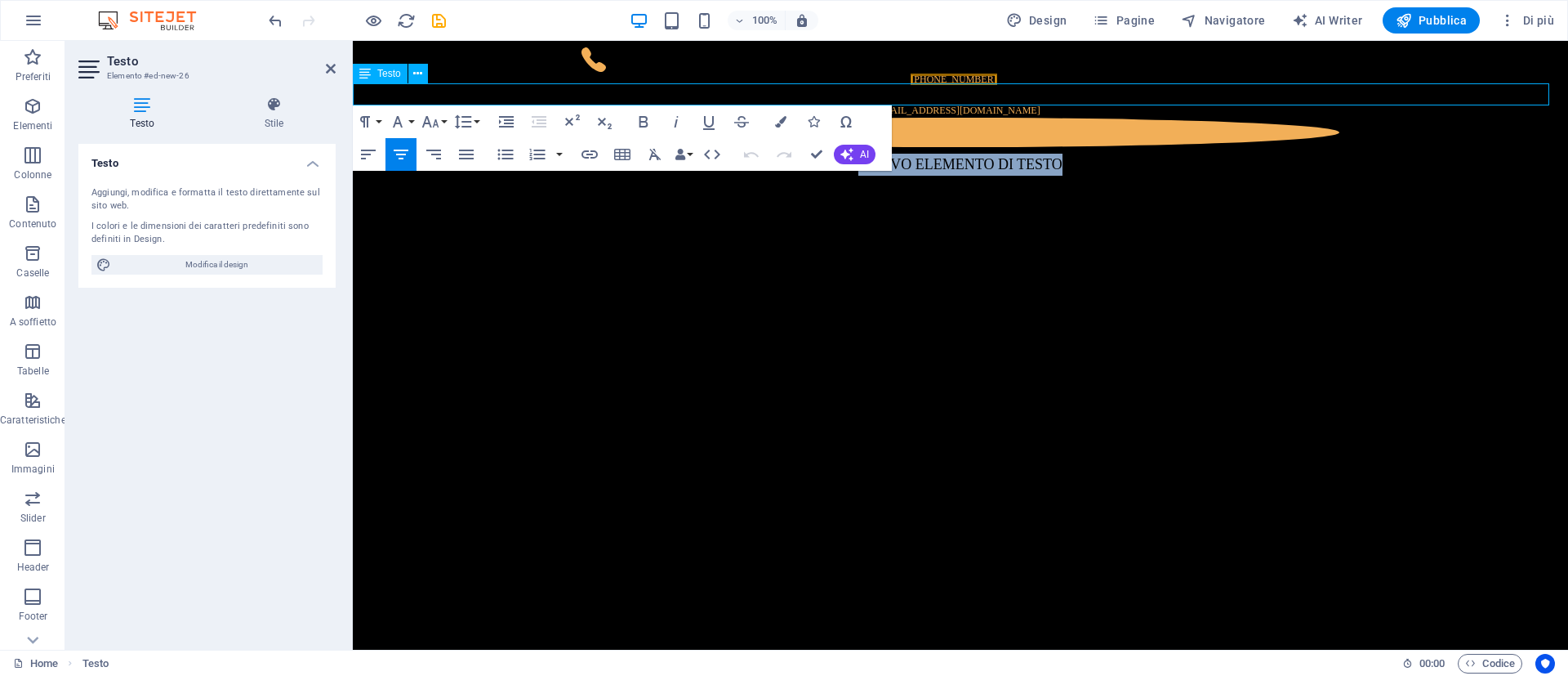
click at [1099, 154] on p "Nuovo elemento di testo" at bounding box center [960, 164] width 1215 height 22
click at [997, 154] on p "Nuovo elemento di testo" at bounding box center [960, 164] width 1215 height 22
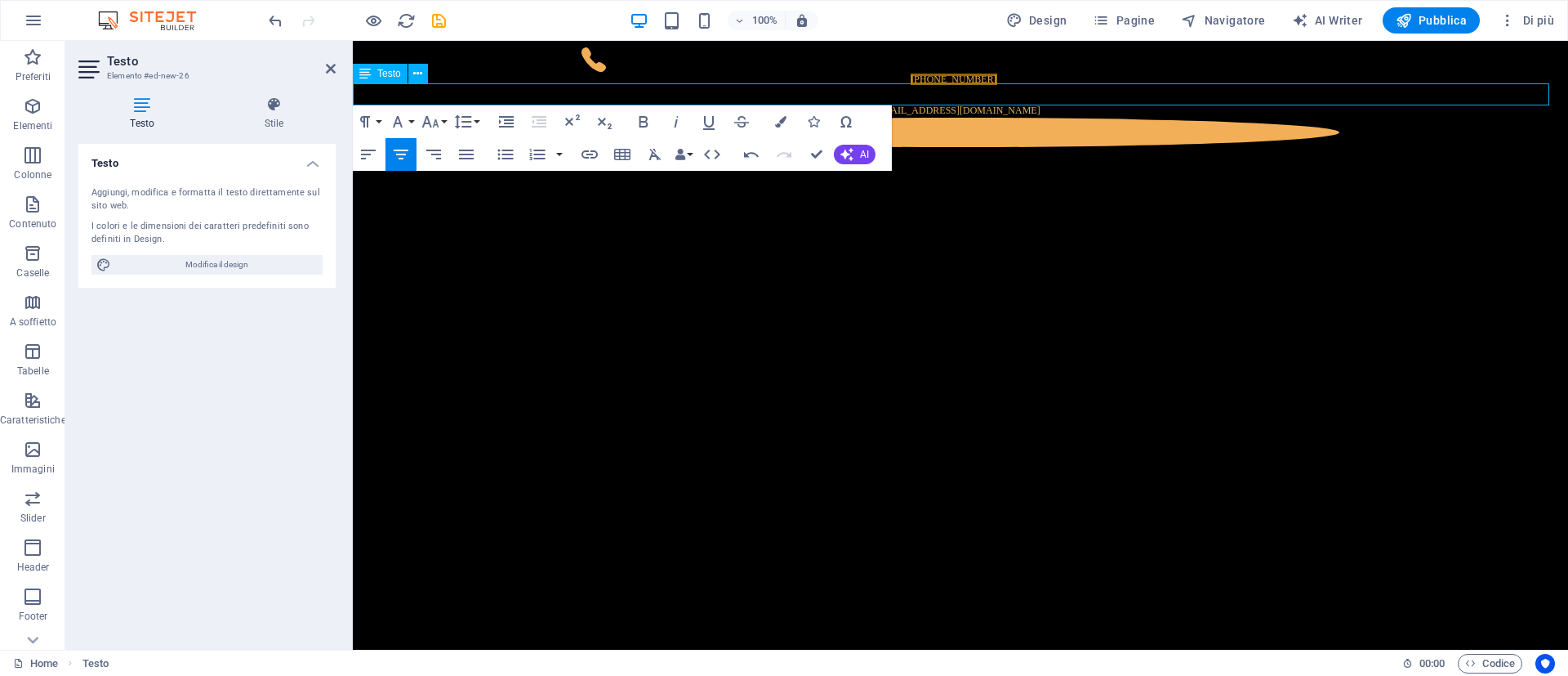
click at [940, 154] on p "[PERSON_NAME]" at bounding box center [960, 164] width 1215 height 22
click at [784, 117] on icon "button" at bounding box center [781, 122] width 12 height 12
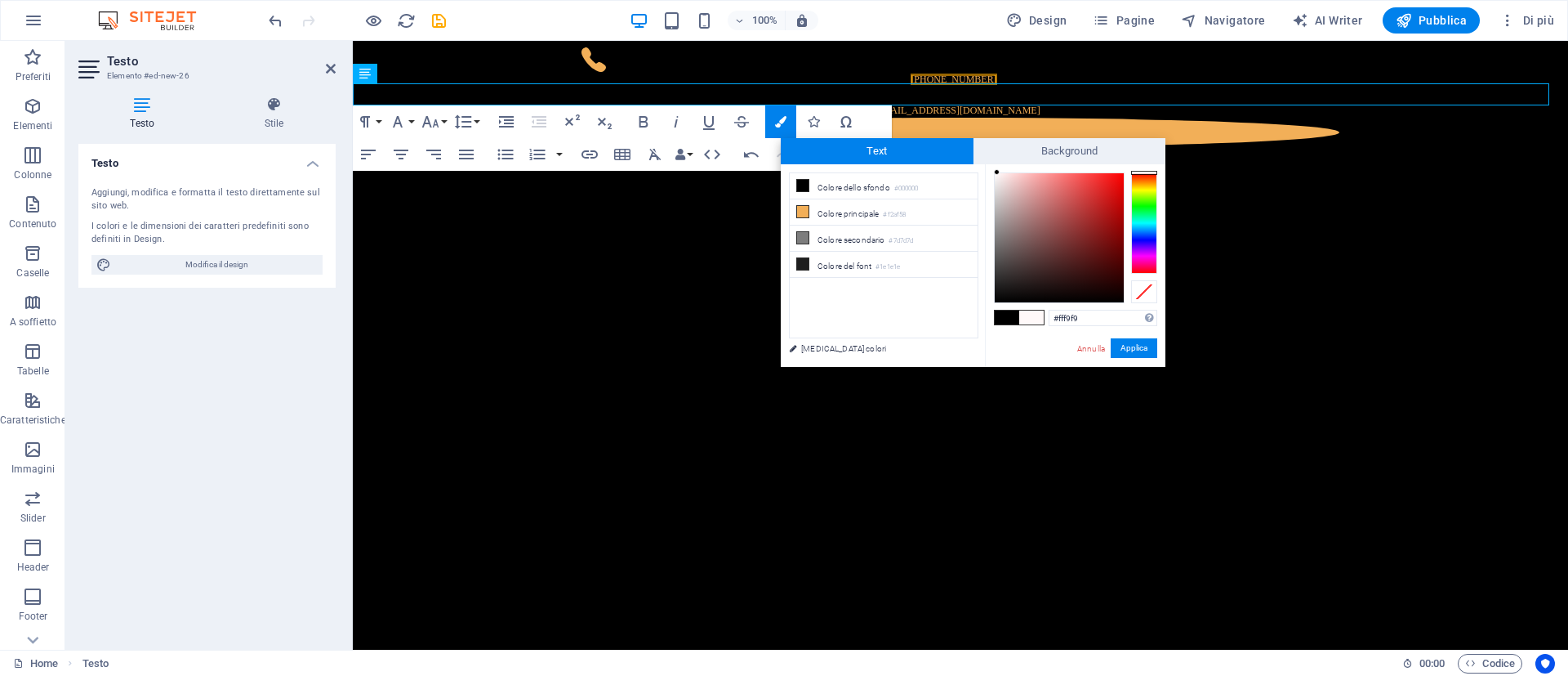
type input "#fffafa"
drag, startPoint x: 1002, startPoint y: 179, endPoint x: 997, endPoint y: 171, distance: 9.4
click at [997, 173] on div at bounding box center [1059, 238] width 129 height 129
click at [1122, 348] on button "Applica" at bounding box center [1134, 348] width 46 height 19
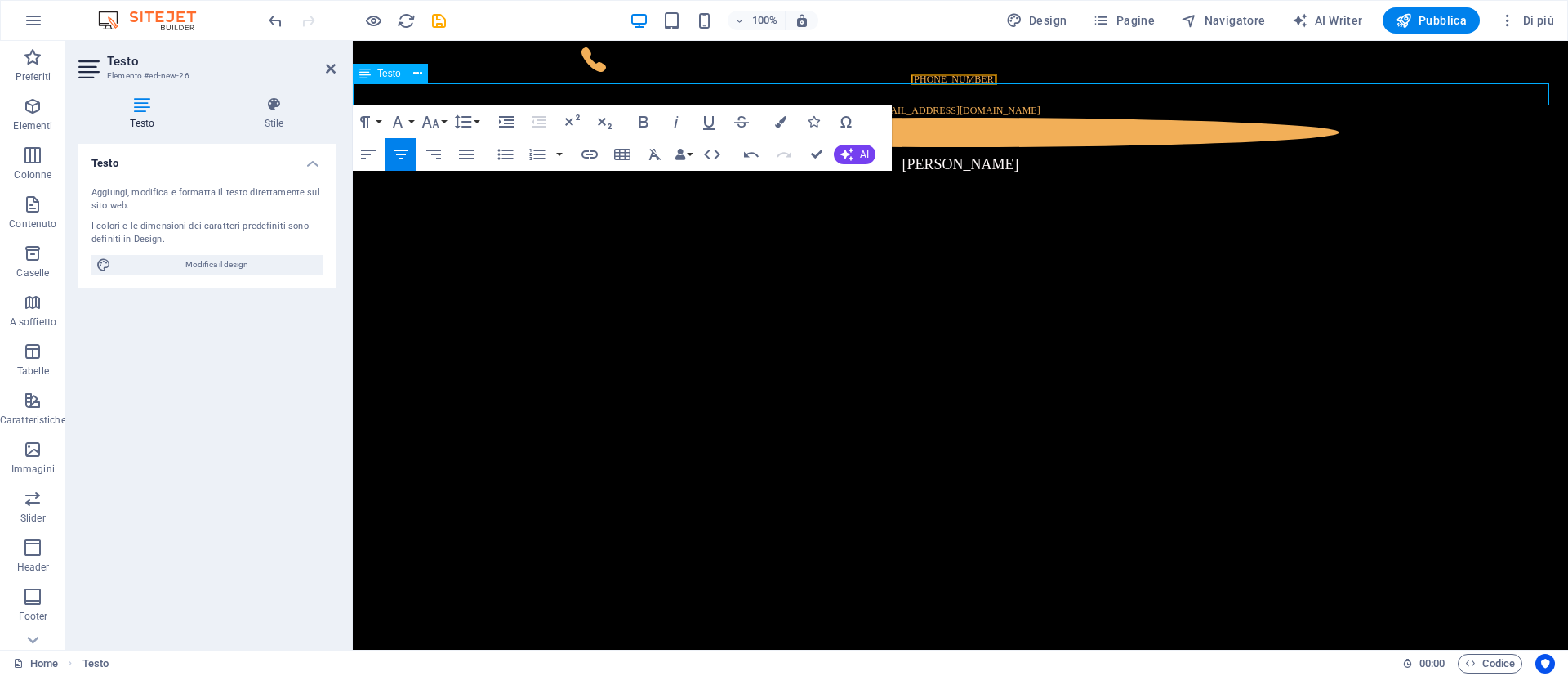
click at [1069, 154] on p "[PERSON_NAME]" at bounding box center [960, 164] width 1215 height 22
click at [970, 156] on span "[PERSON_NAME]" at bounding box center [960, 163] width 117 height 16
click at [442, 118] on button "Font Size" at bounding box center [434, 122] width 31 height 33
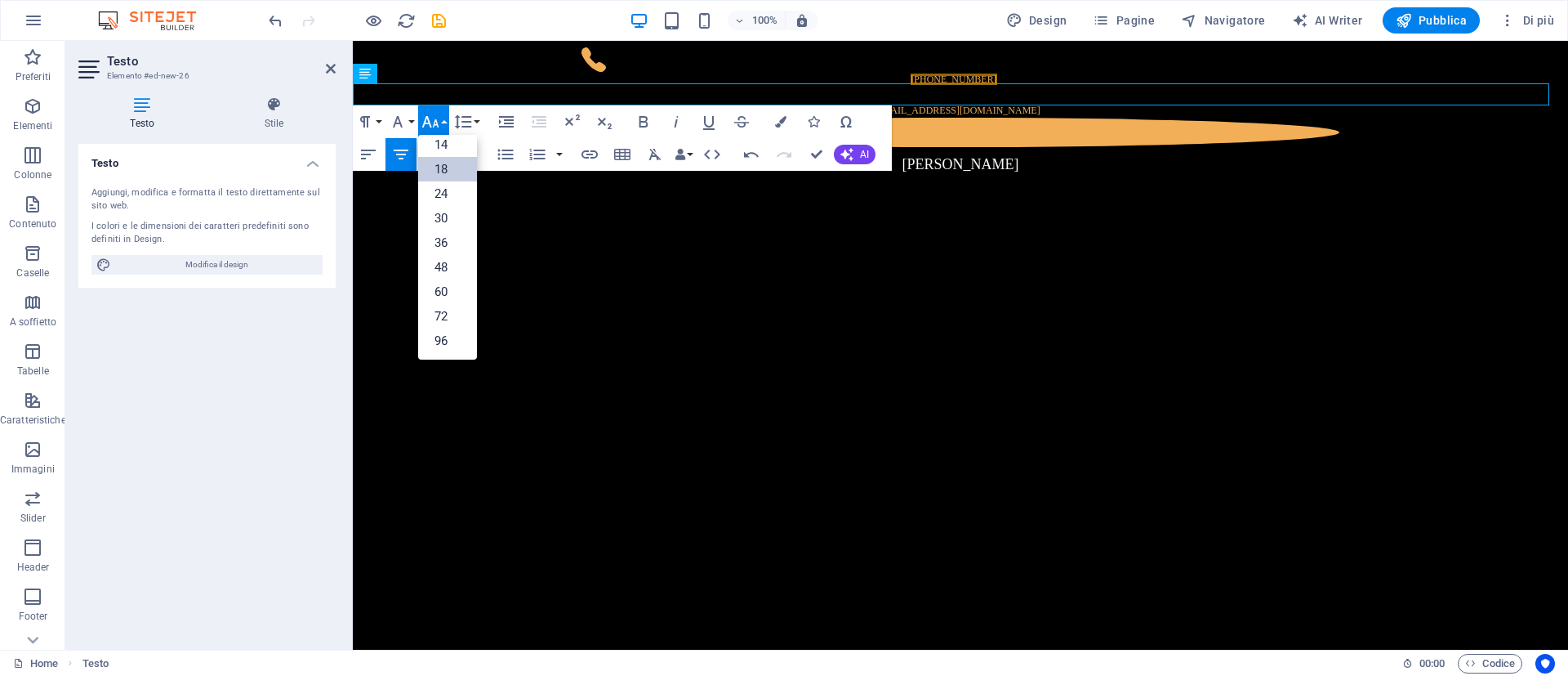
scroll to position [132, 0]
click at [436, 192] on link "24" at bounding box center [447, 193] width 59 height 24
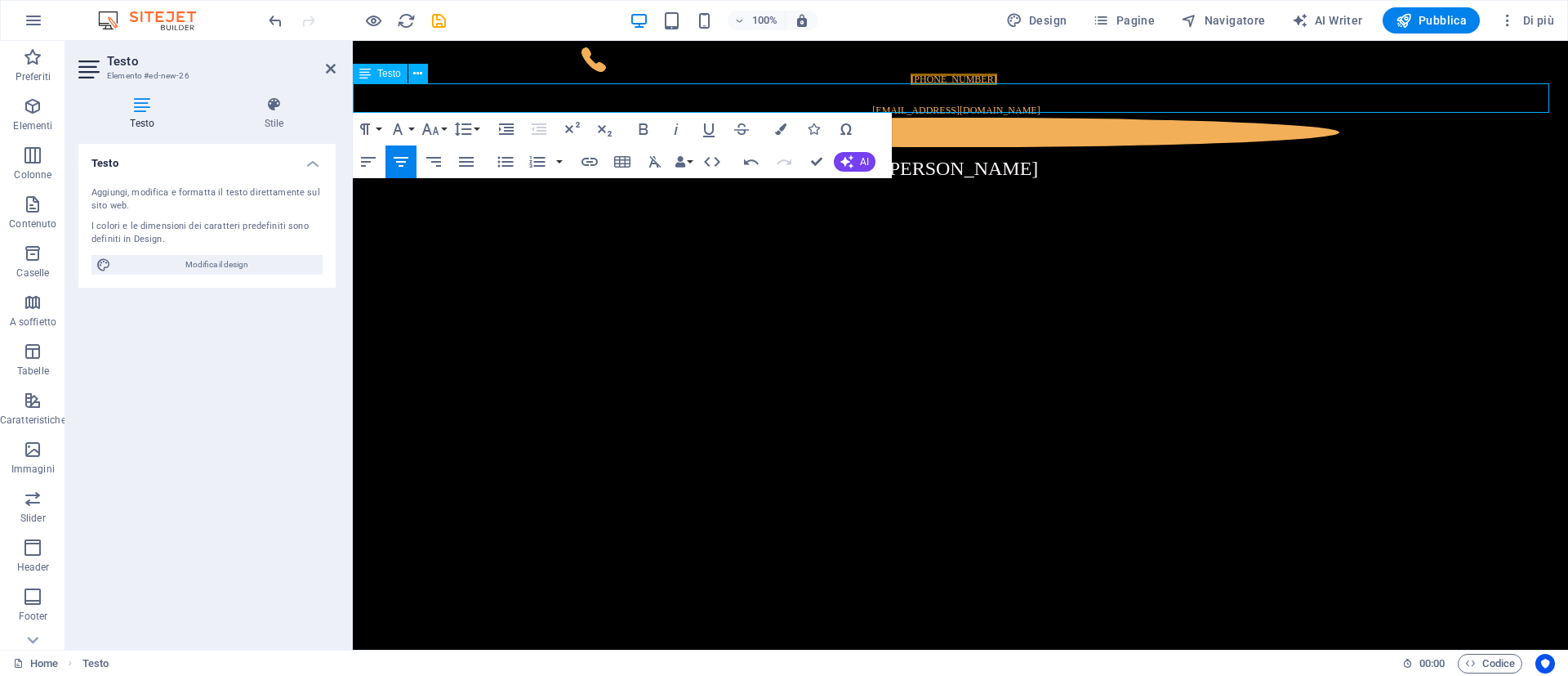
click at [1155, 154] on p "[PERSON_NAME]" at bounding box center [960, 168] width 1215 height 30
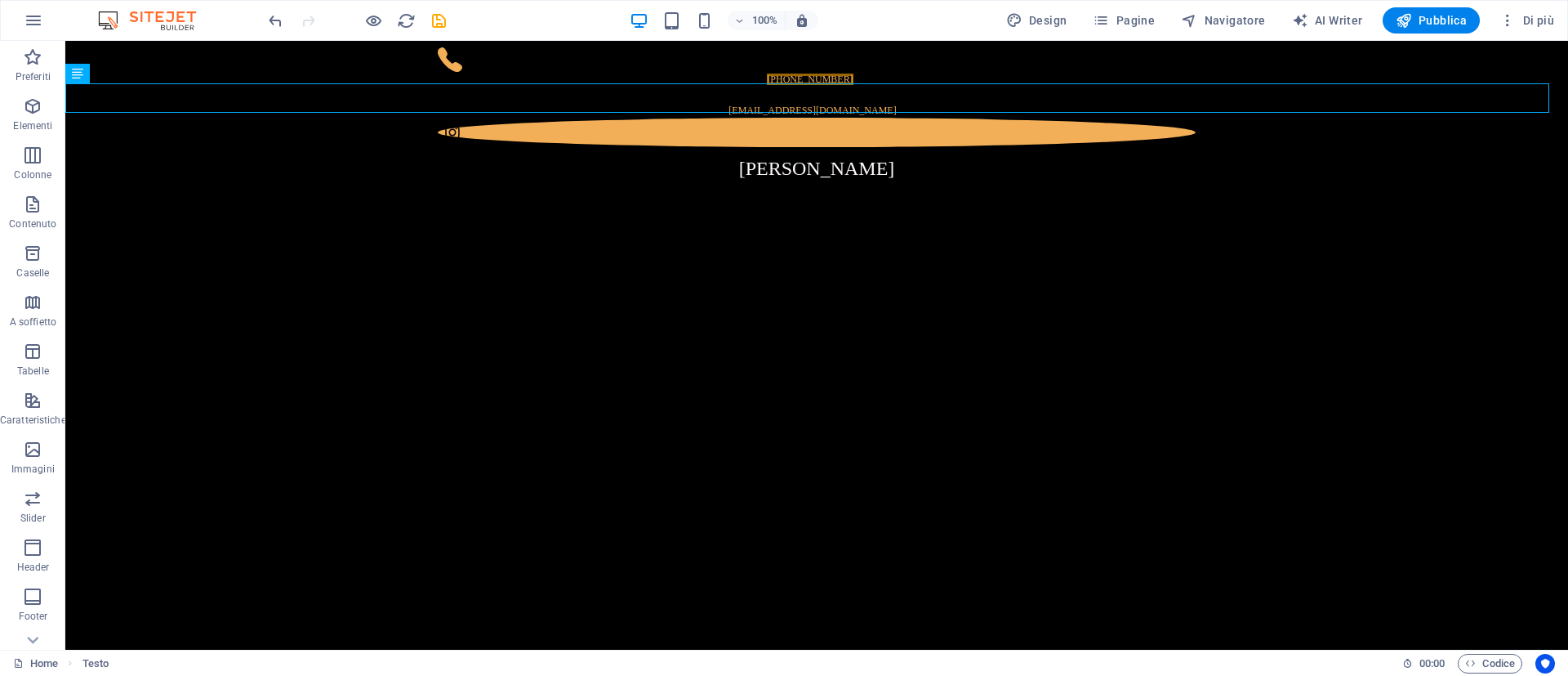
click at [914, 154] on div "[PERSON_NAME]" at bounding box center [816, 168] width 1503 height 30
click at [1415, 25] on span "Pubblica" at bounding box center [1431, 20] width 72 height 16
